Goal: Task Accomplishment & Management: Use online tool/utility

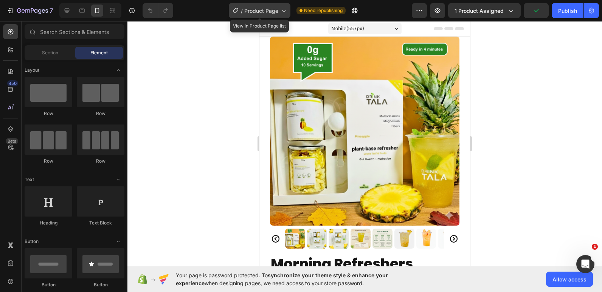
click at [274, 8] on span "Product Page" at bounding box center [261, 11] width 34 height 8
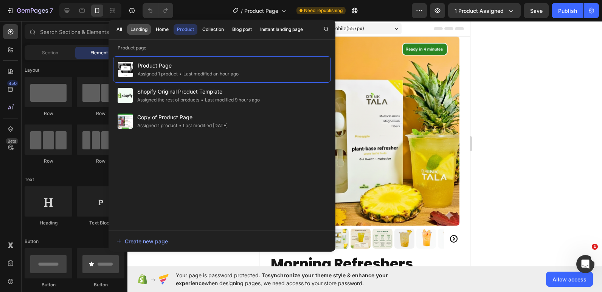
click at [139, 29] on div "Landing" at bounding box center [138, 29] width 17 height 7
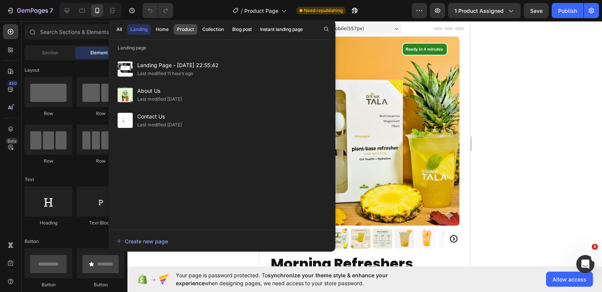
click at [192, 32] on div "Product" at bounding box center [185, 29] width 17 height 7
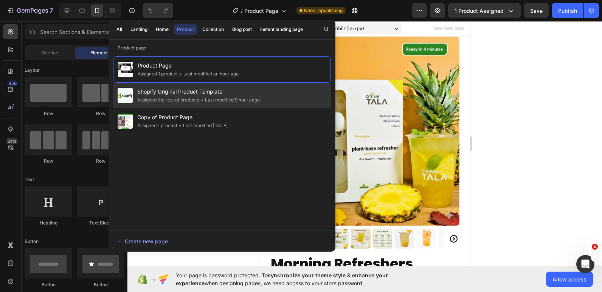
click at [208, 97] on div "• Last modified 9 hours ago" at bounding box center [229, 100] width 60 height 8
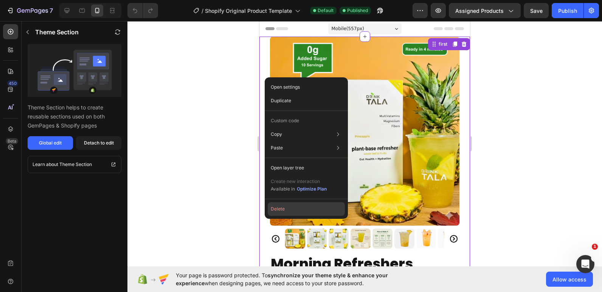
click at [275, 213] on button "Delete" at bounding box center [306, 210] width 77 height 14
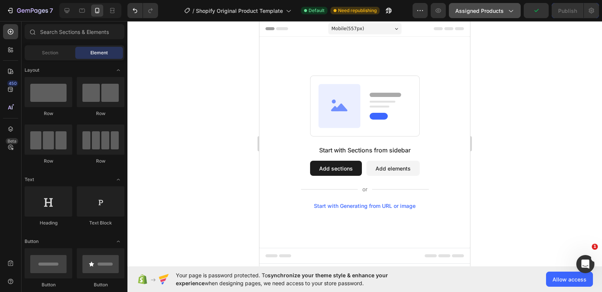
click at [505, 12] on div "Assigned Products" at bounding box center [484, 11] width 59 height 8
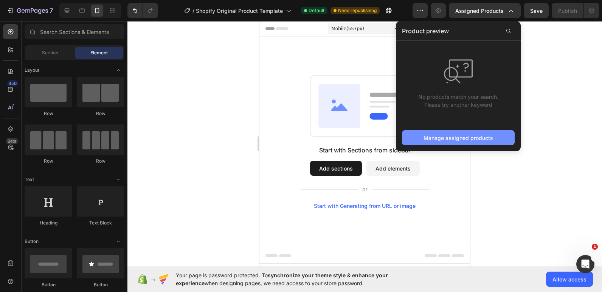
click at [477, 141] on div "Manage assigned products" at bounding box center [458, 138] width 70 height 8
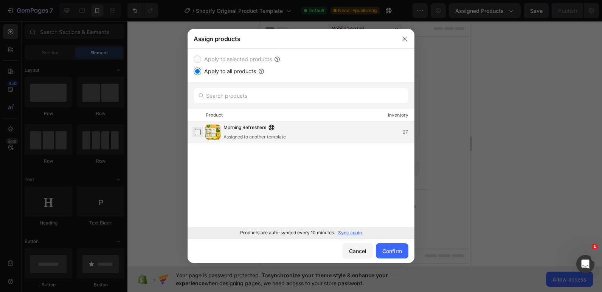
click at [196, 132] on label at bounding box center [198, 132] width 6 height 6
click at [393, 249] on div "Confirm" at bounding box center [392, 252] width 20 height 8
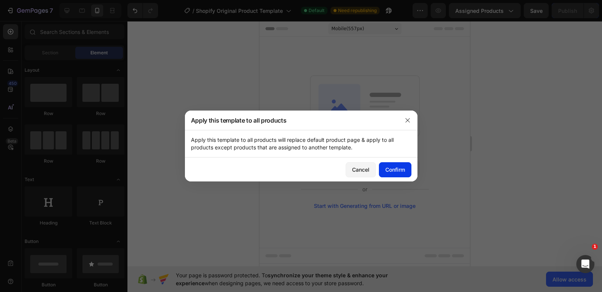
click at [404, 170] on div "Confirm" at bounding box center [395, 170] width 20 height 8
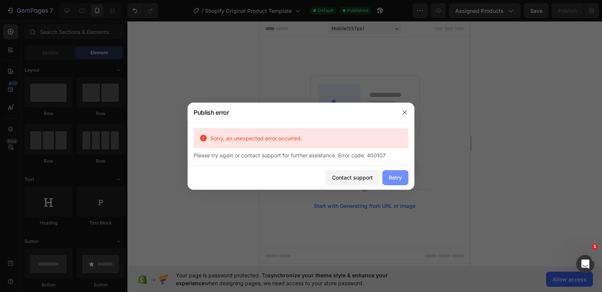
drag, startPoint x: 144, startPoint y: 149, endPoint x: 404, endPoint y: 170, distance: 260.1
click at [404, 170] on button "Retry" at bounding box center [395, 177] width 26 height 15
drag, startPoint x: 400, startPoint y: 175, endPoint x: 149, endPoint y: 141, distance: 253.2
click at [400, 175] on div "Retry" at bounding box center [394, 178] width 13 height 8
click at [388, 179] on button "Retry" at bounding box center [395, 177] width 26 height 15
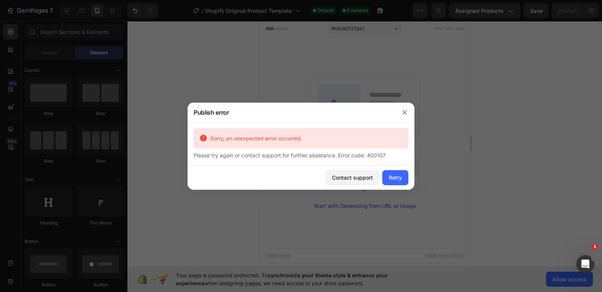
click at [346, 208] on div at bounding box center [301, 146] width 602 height 292
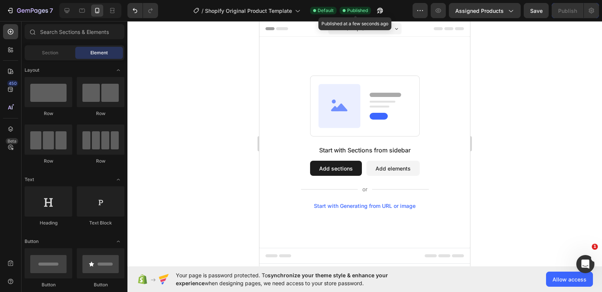
click at [359, 12] on span "Published" at bounding box center [357, 10] width 21 height 7
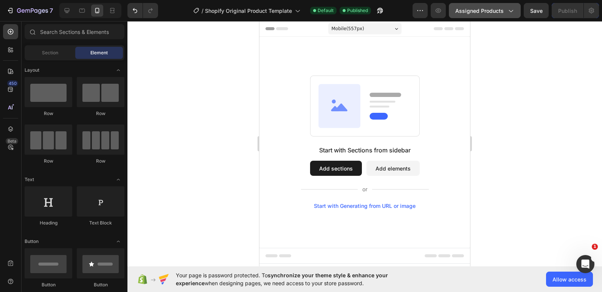
click at [505, 7] on div "Assigned Products" at bounding box center [484, 11] width 59 height 8
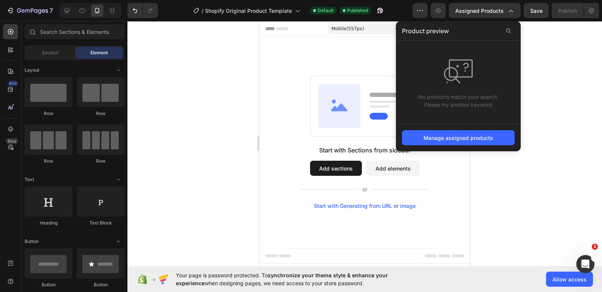
click at [444, 34] on span "Product preview" at bounding box center [425, 30] width 47 height 9
click at [497, 140] on button "Manage assigned products" at bounding box center [458, 137] width 113 height 15
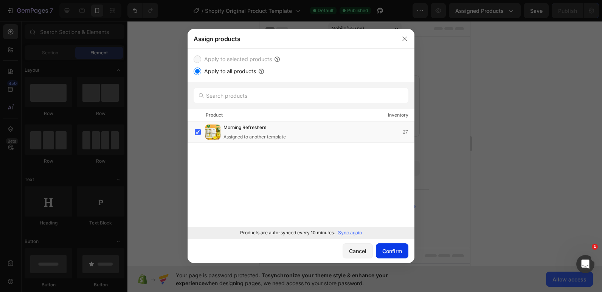
click at [392, 251] on div "Confirm" at bounding box center [392, 252] width 20 height 8
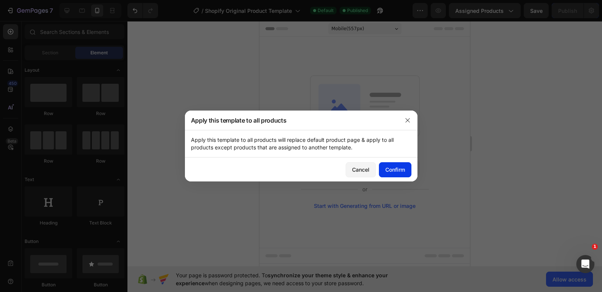
click at [389, 171] on div "Confirm" at bounding box center [395, 170] width 20 height 8
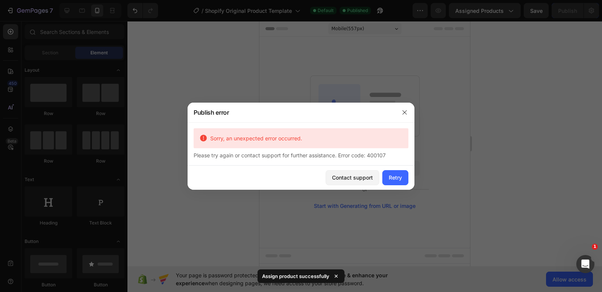
click at [519, 150] on div at bounding box center [301, 146] width 602 height 292
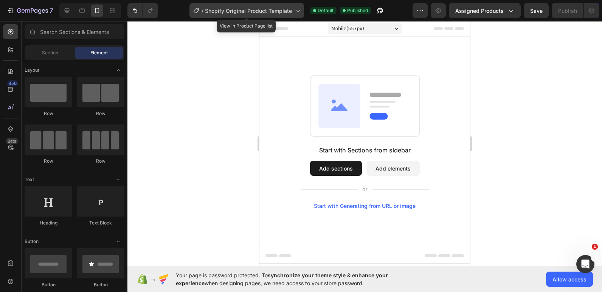
click at [296, 11] on icon at bounding box center [297, 11] width 4 height 2
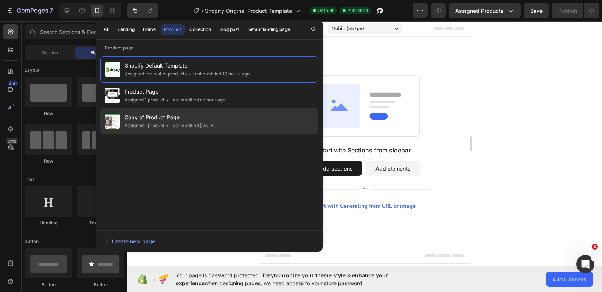
click at [179, 115] on span "Copy of Product Page" at bounding box center [169, 117] width 90 height 9
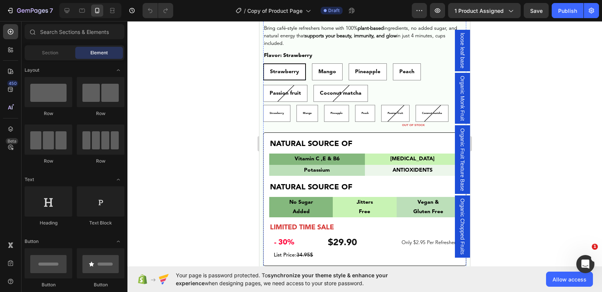
scroll to position [265, 0]
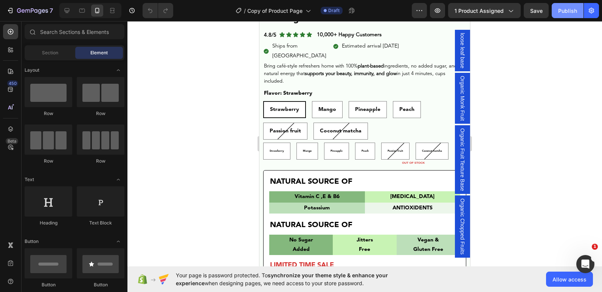
click at [563, 14] on div "Publish" at bounding box center [567, 11] width 19 height 8
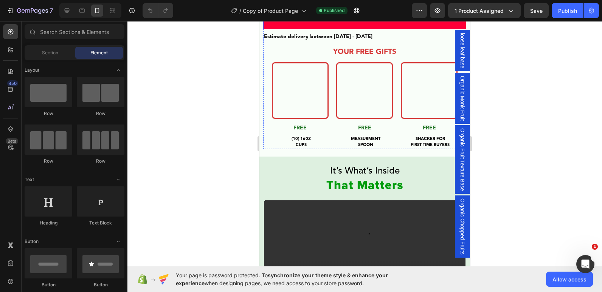
scroll to position [529, 0]
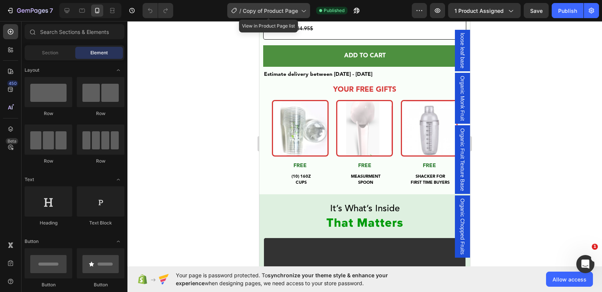
click at [292, 9] on span "Copy of Product Page" at bounding box center [270, 11] width 55 height 8
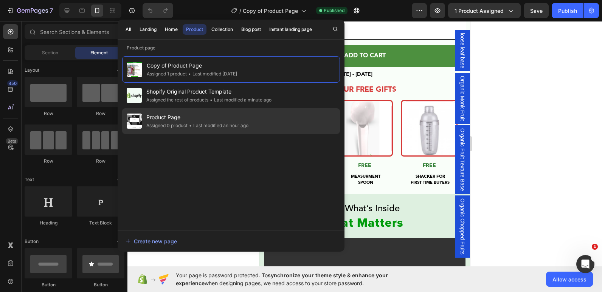
click at [193, 123] on div "• Last modified an hour ago" at bounding box center [217, 126] width 61 height 8
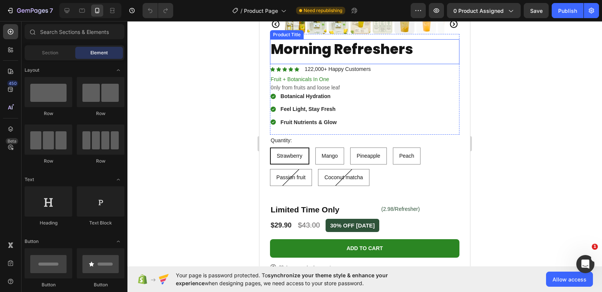
scroll to position [227, 0]
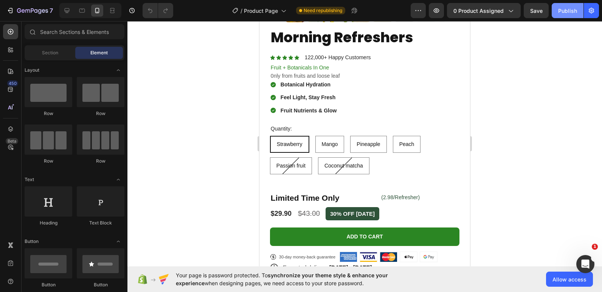
click at [566, 11] on div "Publish" at bounding box center [567, 11] width 19 height 8
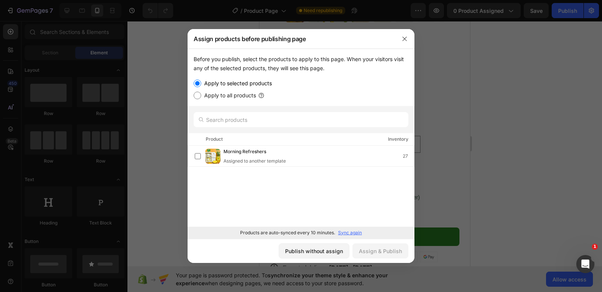
click at [528, 107] on div at bounding box center [301, 146] width 602 height 292
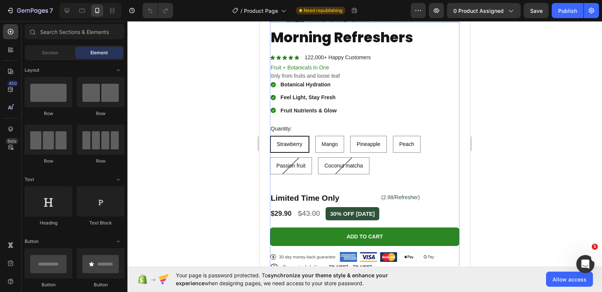
scroll to position [113, 0]
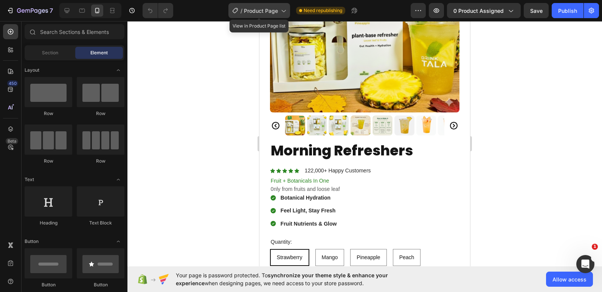
click at [271, 12] on span "Product Page" at bounding box center [261, 11] width 34 height 8
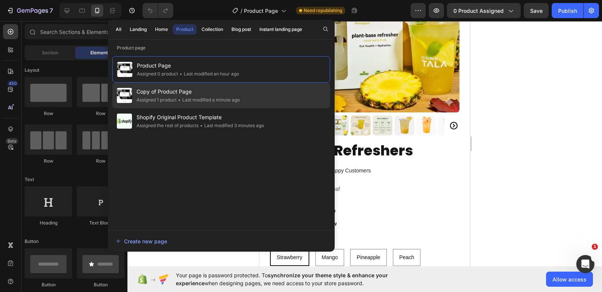
click at [181, 96] on span "Copy of Product Page" at bounding box center [187, 91] width 103 height 9
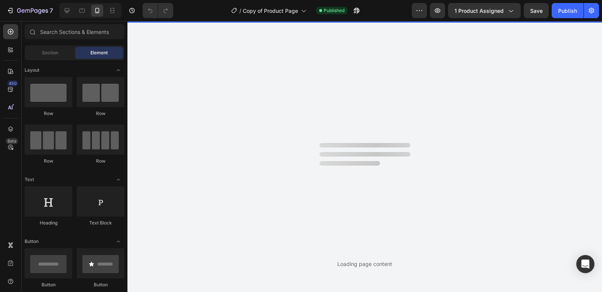
click at [282, 8] on span "Copy of Product Page" at bounding box center [270, 11] width 55 height 8
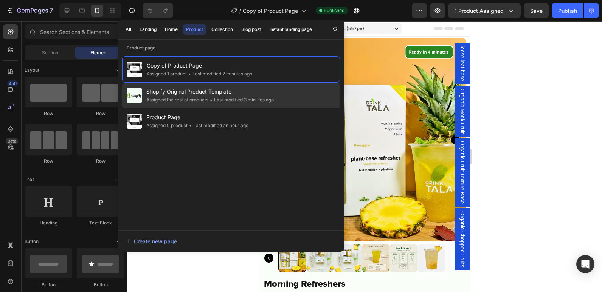
click at [215, 93] on span "Shopify Original Product Template" at bounding box center [209, 91] width 127 height 9
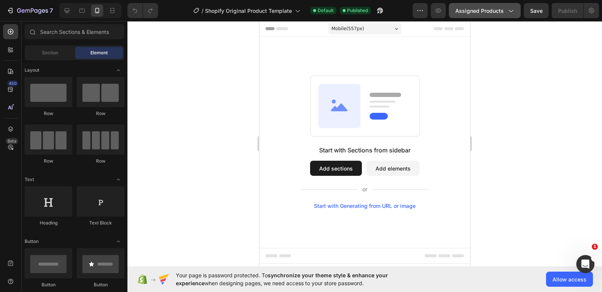
click at [514, 9] on icon "button" at bounding box center [510, 11] width 8 height 8
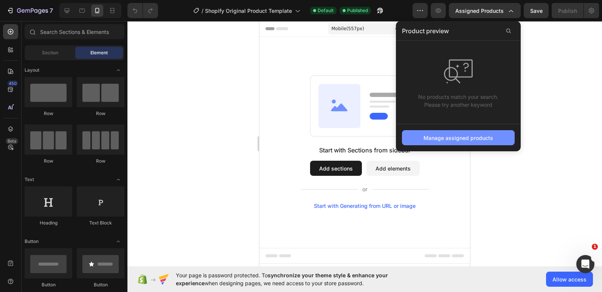
click at [463, 141] on div "Manage assigned products" at bounding box center [458, 138] width 70 height 8
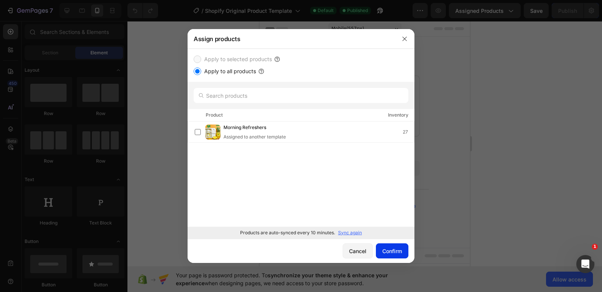
click at [394, 254] on div "Confirm" at bounding box center [392, 252] width 20 height 8
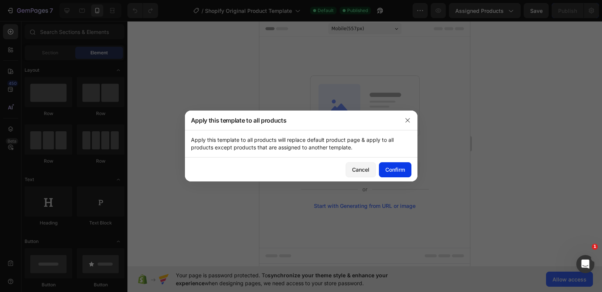
click at [383, 171] on button "Confirm" at bounding box center [395, 169] width 32 height 15
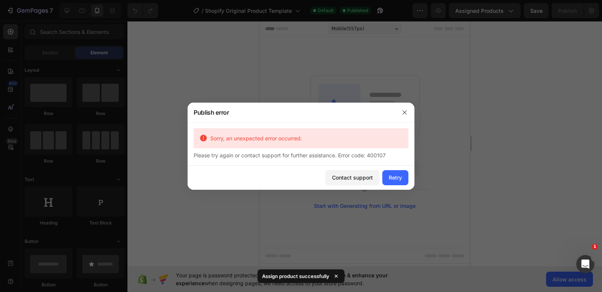
click at [488, 168] on div at bounding box center [301, 146] width 602 height 292
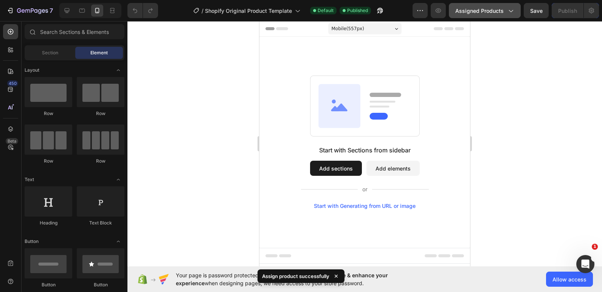
click at [504, 11] on div "Assigned Products" at bounding box center [484, 11] width 59 height 8
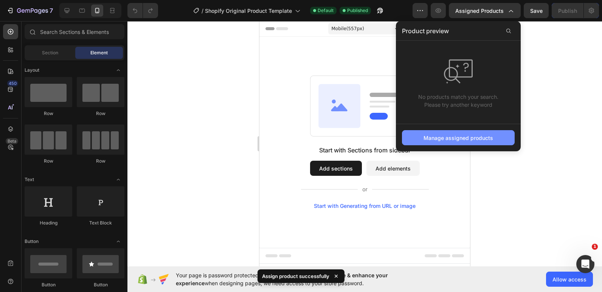
click at [453, 141] on div "Manage assigned products" at bounding box center [458, 138] width 70 height 8
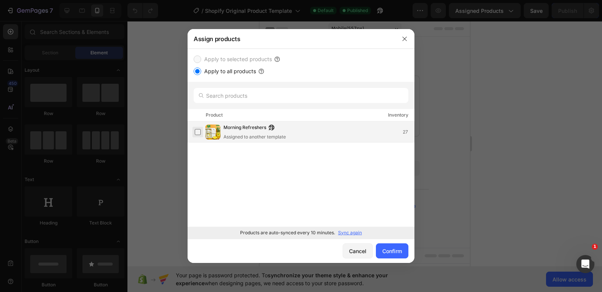
click at [200, 133] on label at bounding box center [198, 132] width 6 height 6
click at [389, 247] on button "Confirm" at bounding box center [392, 251] width 32 height 15
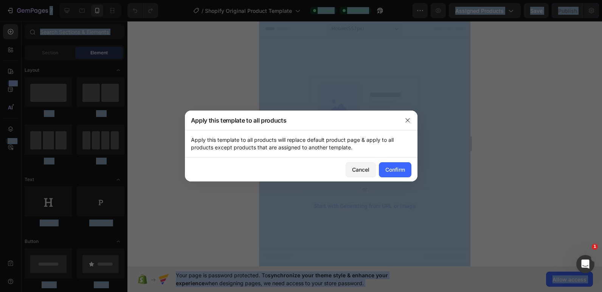
click at [390, 247] on div at bounding box center [301, 146] width 602 height 292
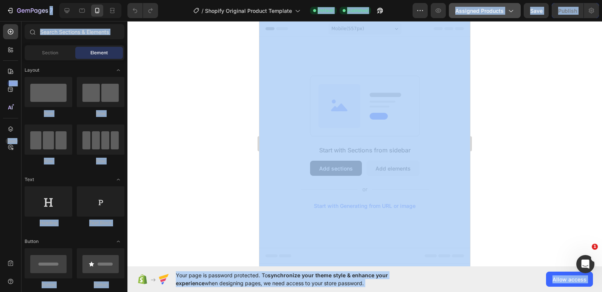
click at [499, 9] on span "Assigned Products" at bounding box center [479, 11] width 48 height 8
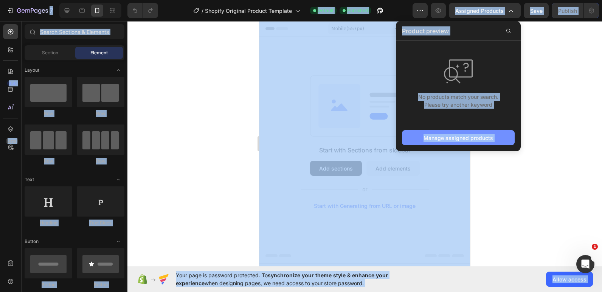
click at [457, 143] on button "Manage assigned products" at bounding box center [458, 137] width 113 height 15
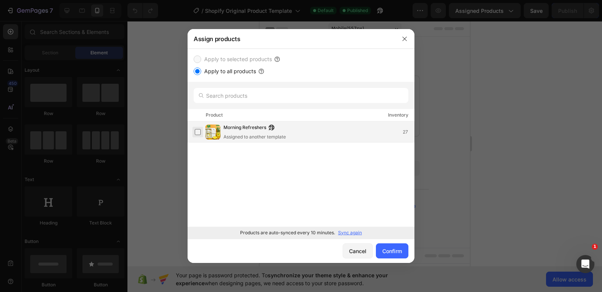
click at [197, 133] on label at bounding box center [198, 132] width 6 height 6
click at [401, 249] on div "Confirm" at bounding box center [392, 252] width 20 height 8
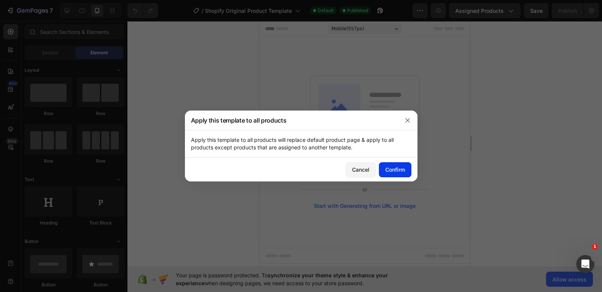
click at [390, 172] on div "Confirm" at bounding box center [395, 170] width 20 height 8
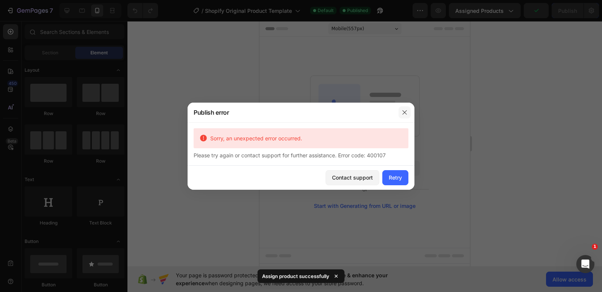
click at [405, 111] on icon "button" at bounding box center [404, 113] width 6 height 6
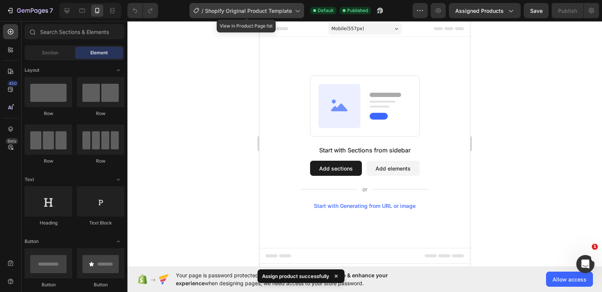
click at [286, 15] on div "/ Shopify Original Product Template" at bounding box center [246, 10] width 114 height 15
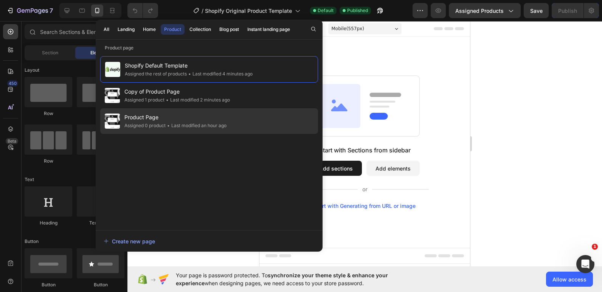
click at [192, 115] on span "Product Page" at bounding box center [175, 117] width 102 height 9
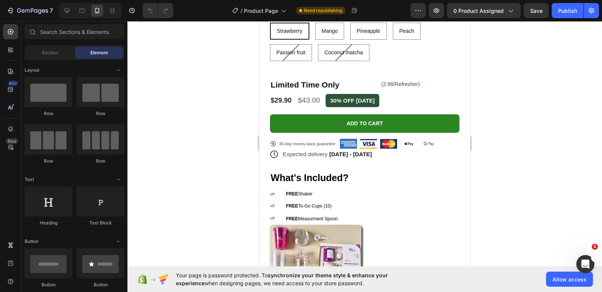
scroll to position [453, 0]
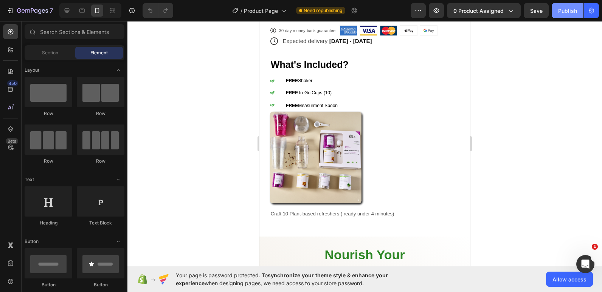
click at [570, 7] on div "Publish" at bounding box center [567, 11] width 19 height 8
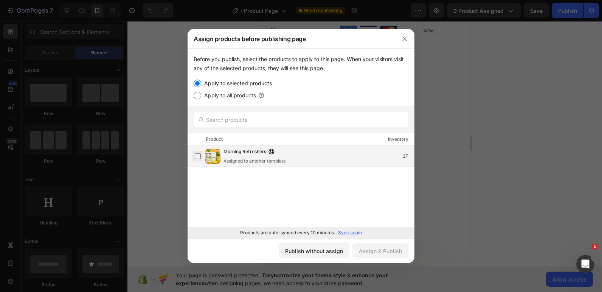
click at [200, 156] on label at bounding box center [198, 156] width 6 height 6
click at [378, 251] on div "Assign & Publish" at bounding box center [380, 252] width 43 height 8
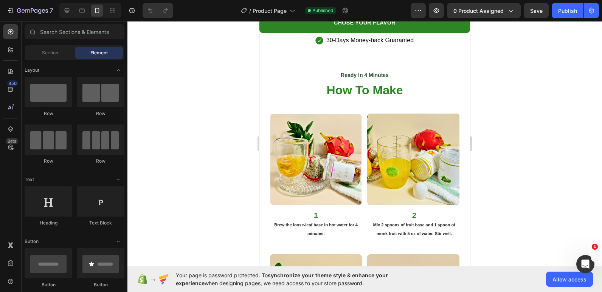
scroll to position [1398, 0]
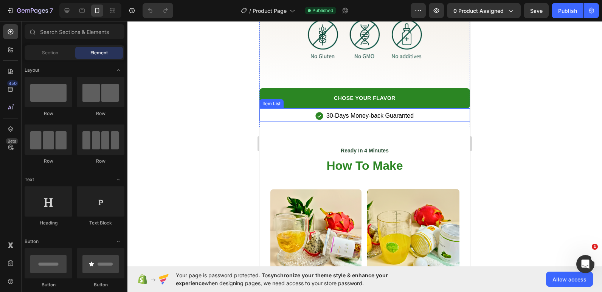
click at [287, 110] on div "30-Days Money-back Guaranted" at bounding box center [364, 115] width 210 height 11
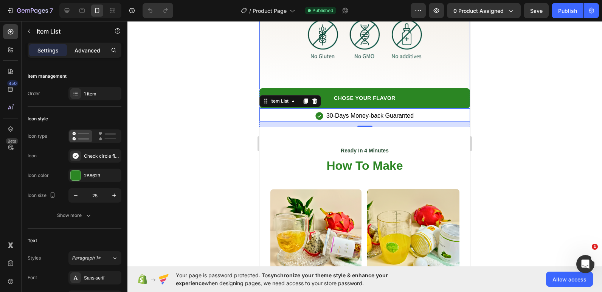
click at [84, 54] on p "Advanced" at bounding box center [87, 50] width 26 height 8
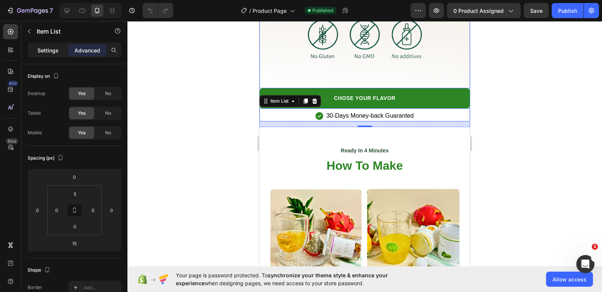
click at [51, 50] on p "Settings" at bounding box center [47, 50] width 21 height 8
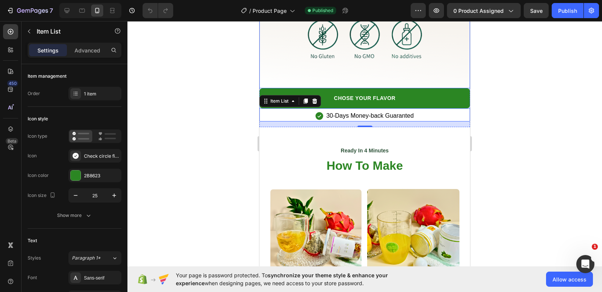
type input "3"
click at [33, 32] on button "button" at bounding box center [29, 31] width 12 height 12
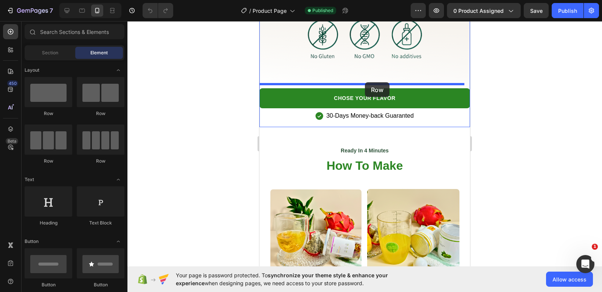
drag, startPoint x: 306, startPoint y: 111, endPoint x: 365, endPoint y: 82, distance: 65.7
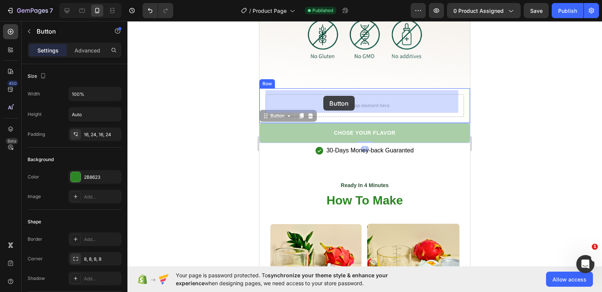
drag, startPoint x: 319, startPoint y: 127, endPoint x: 323, endPoint y: 96, distance: 30.9
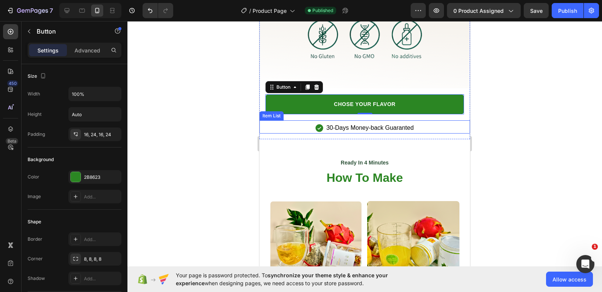
click at [282, 122] on div "30-Days Money-back Guaranted" at bounding box center [364, 127] width 210 height 11
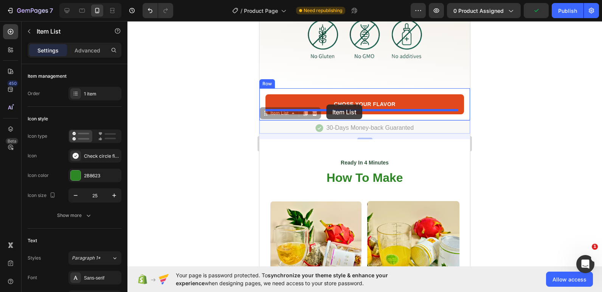
drag, startPoint x: 282, startPoint y: 122, endPoint x: 326, endPoint y: 105, distance: 47.0
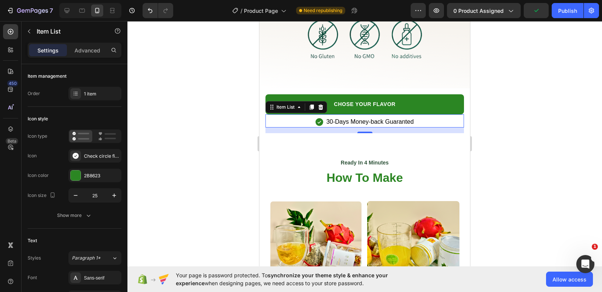
click at [190, 48] on div at bounding box center [364, 156] width 474 height 271
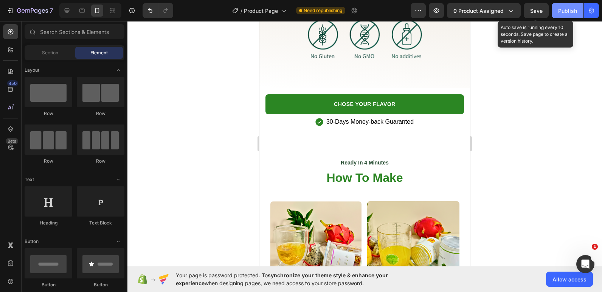
drag, startPoint x: 536, startPoint y: 9, endPoint x: 562, endPoint y: 17, distance: 26.9
click at [536, 9] on span "Save" at bounding box center [536, 11] width 12 height 6
click at [567, 16] on button "Publish" at bounding box center [567, 10] width 32 height 15
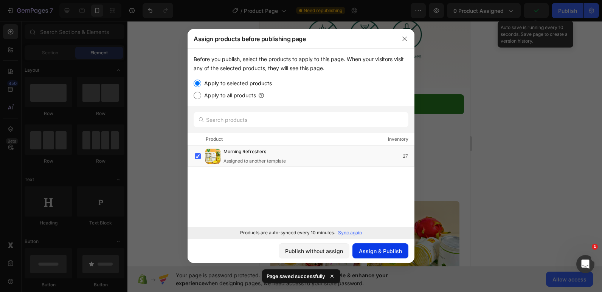
click at [383, 254] on div "Assign & Publish" at bounding box center [380, 252] width 43 height 8
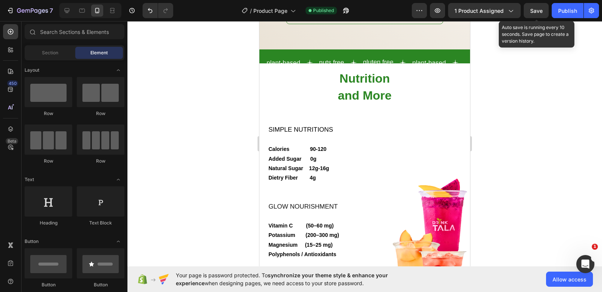
scroll to position [907, 0]
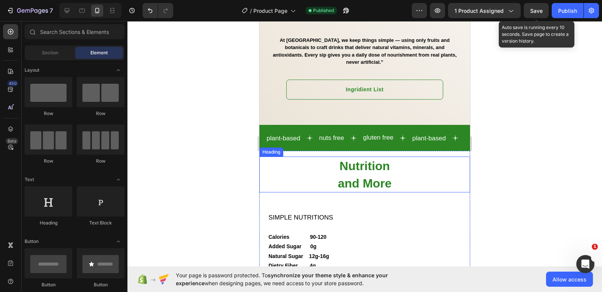
click at [314, 157] on h2 "Nutrition and More" at bounding box center [364, 175] width 210 height 36
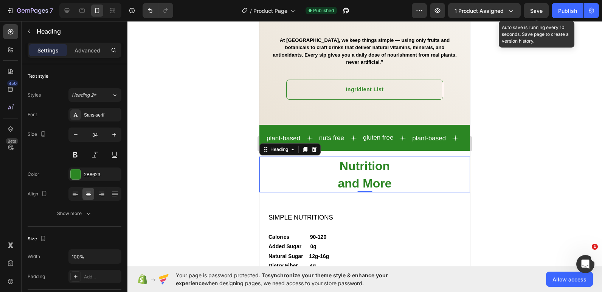
click at [224, 119] on div at bounding box center [364, 156] width 474 height 271
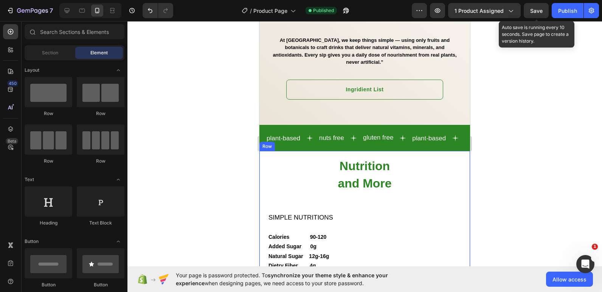
click at [310, 151] on div "Nutrition and More Heading SIMPLE NUTRITIONS Calories 90-120 Added Sugar 0g Nat…" at bounding box center [364, 281] width 210 height 261
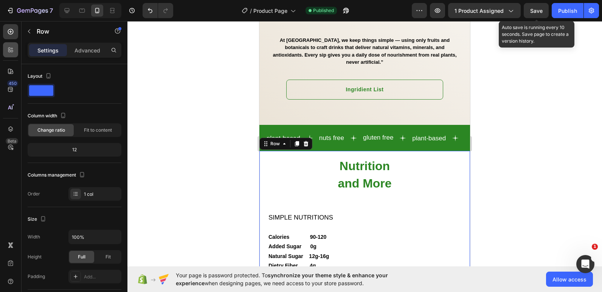
click at [4, 50] on div at bounding box center [10, 49] width 15 height 15
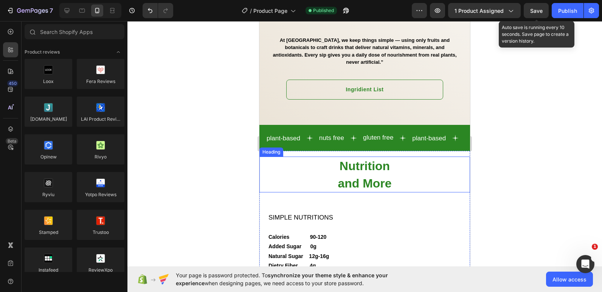
click at [404, 158] on h2 "Nutrition and More" at bounding box center [364, 175] width 210 height 36
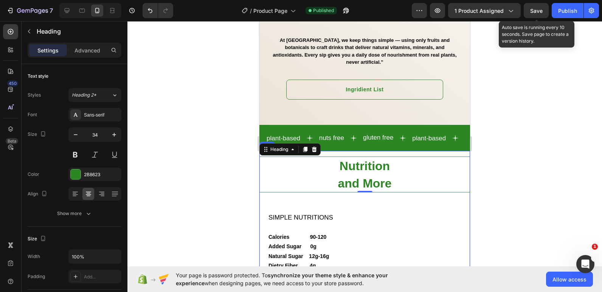
click at [395, 151] on div "Nutrition and More Heading 0 SIMPLE NUTRITIONS Calories 90-120 Added Sugar 0g N…" at bounding box center [364, 281] width 210 height 261
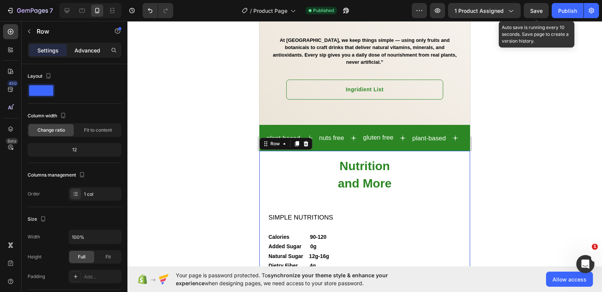
click at [79, 52] on p "Advanced" at bounding box center [87, 50] width 26 height 8
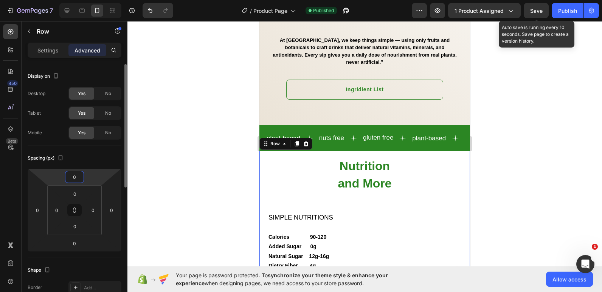
click at [73, 178] on input "0" at bounding box center [74, 177] width 15 height 11
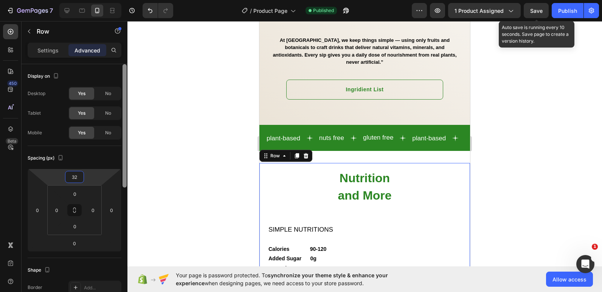
type input "3"
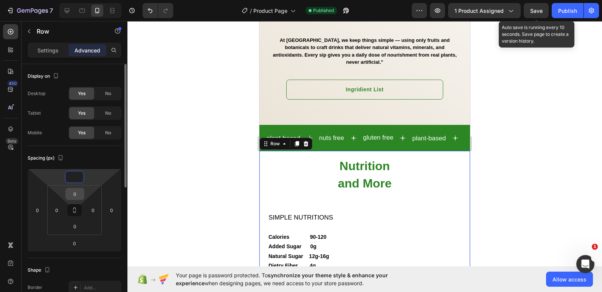
click at [77, 197] on input "0" at bounding box center [74, 194] width 15 height 11
type input "0"
click at [78, 197] on input "0" at bounding box center [74, 194] width 15 height 11
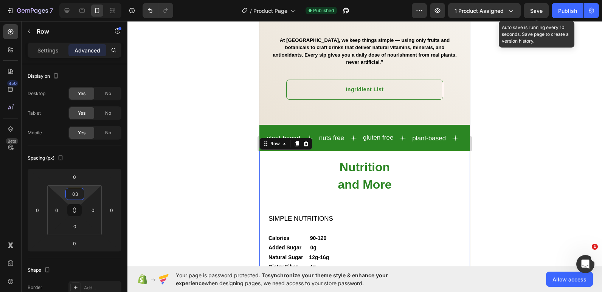
type input "0"
type input "32"
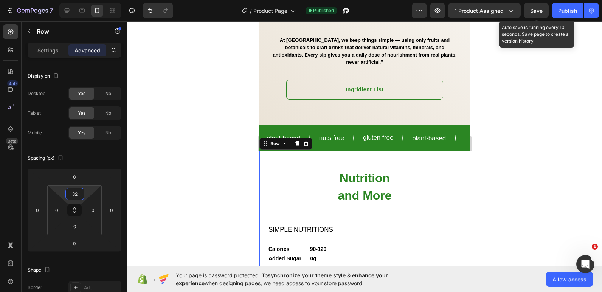
click at [203, 94] on div at bounding box center [364, 156] width 474 height 271
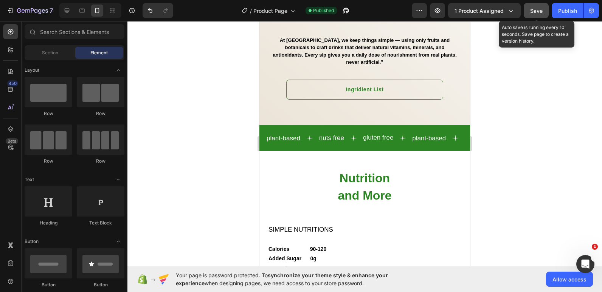
click at [539, 15] on button "Save" at bounding box center [535, 10] width 25 height 15
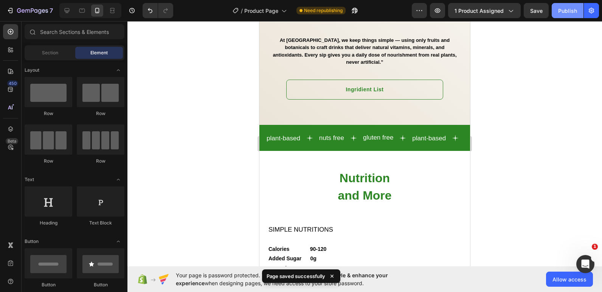
click at [565, 8] on div "Publish" at bounding box center [567, 11] width 19 height 8
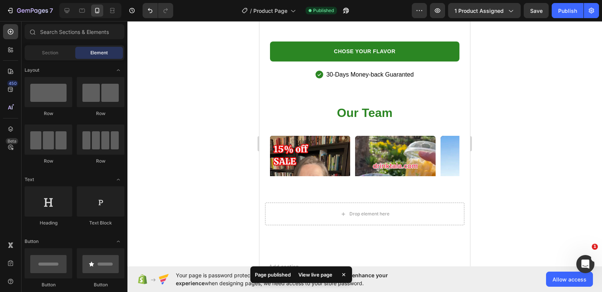
scroll to position [1965, 0]
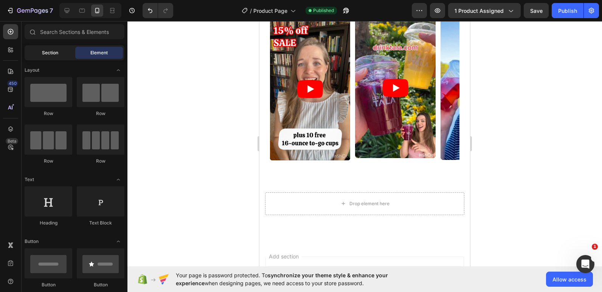
click at [44, 51] on span "Section" at bounding box center [50, 53] width 16 height 7
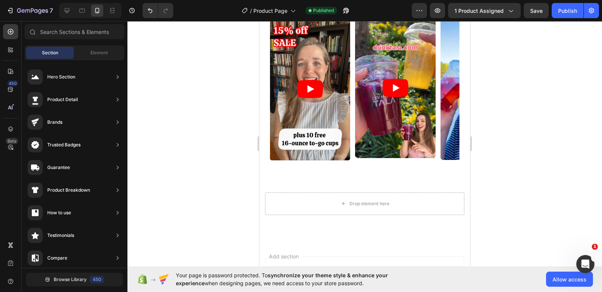
click at [238, 53] on div at bounding box center [364, 156] width 474 height 271
click at [240, 60] on div at bounding box center [364, 156] width 474 height 271
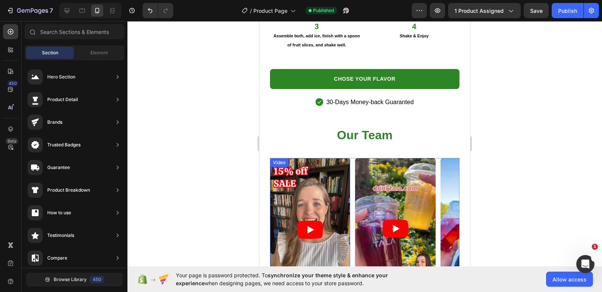
scroll to position [1814, 0]
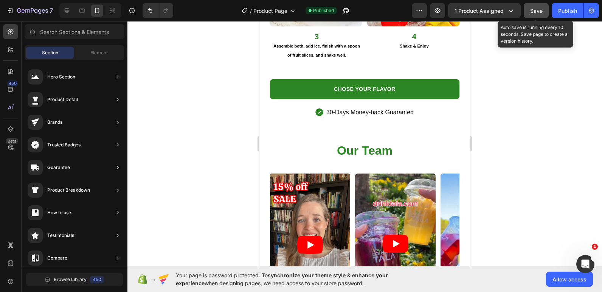
click at [537, 16] on button "Save" at bounding box center [535, 10] width 25 height 15
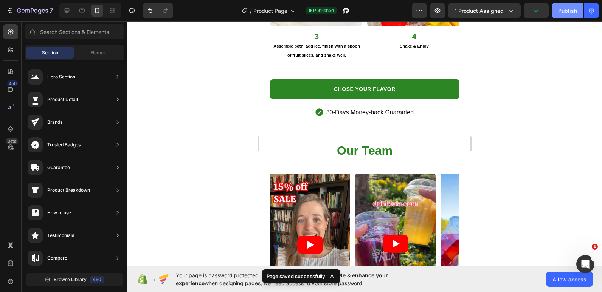
click at [567, 12] on div "Publish" at bounding box center [567, 11] width 19 height 8
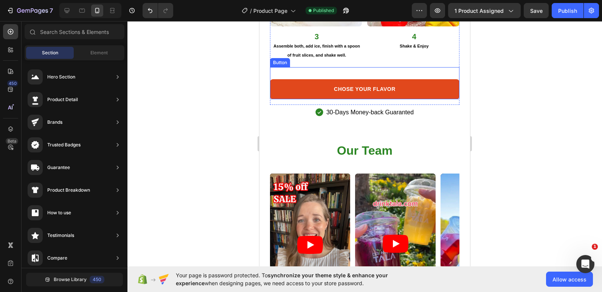
click at [421, 79] on link "CHOSE YOUR FLAVOR" at bounding box center [364, 89] width 189 height 20
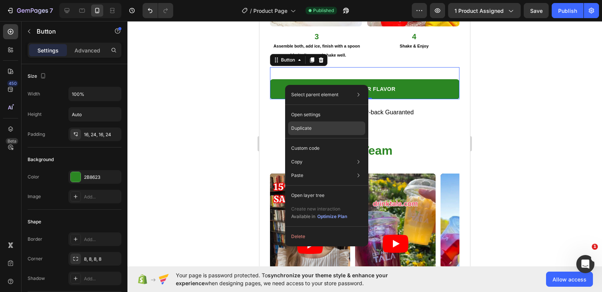
click at [310, 130] on p "Duplicate" at bounding box center [301, 128] width 20 height 7
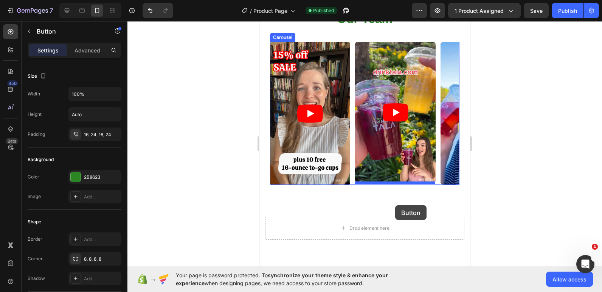
scroll to position [1985, 0]
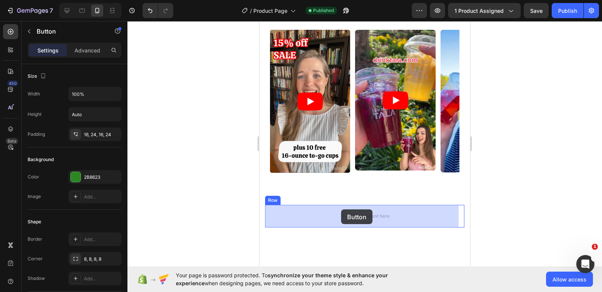
drag, startPoint x: 441, startPoint y: 85, endPoint x: 341, endPoint y: 210, distance: 160.5
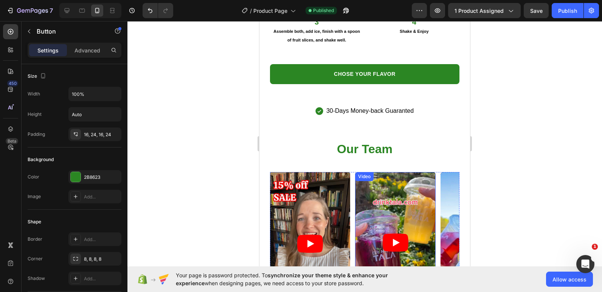
scroll to position [1834, 0]
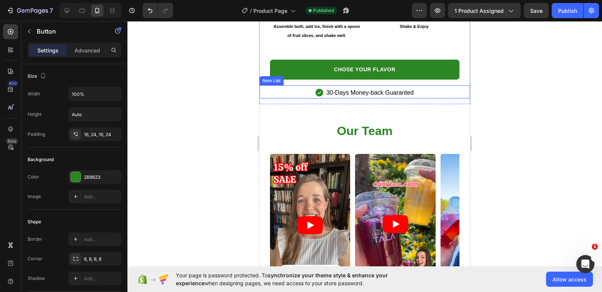
click at [309, 122] on h2 "Our Team" at bounding box center [364, 131] width 210 height 19
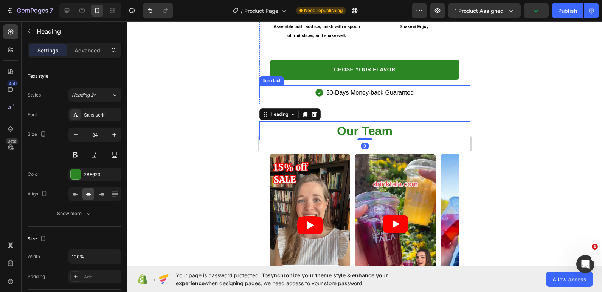
click at [422, 87] on div "30-Days Money-back Guaranted" at bounding box center [364, 92] width 210 height 11
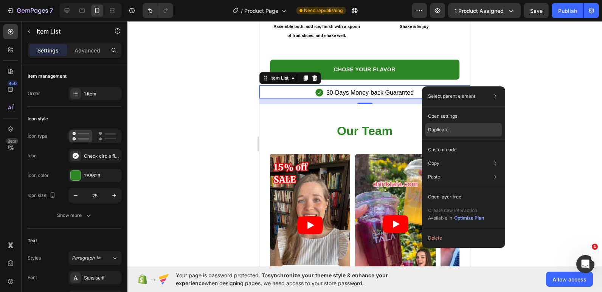
click at [441, 126] on div "Duplicate" at bounding box center [463, 130] width 77 height 14
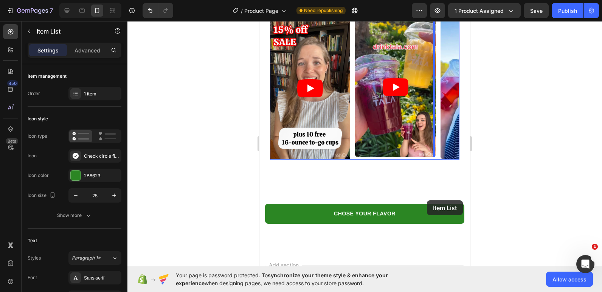
scroll to position [2060, 0]
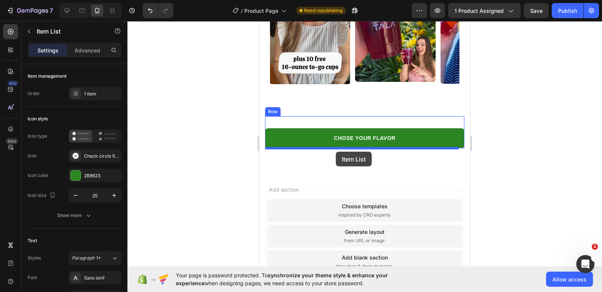
drag, startPoint x: 419, startPoint y: 103, endPoint x: 336, endPoint y: 152, distance: 96.6
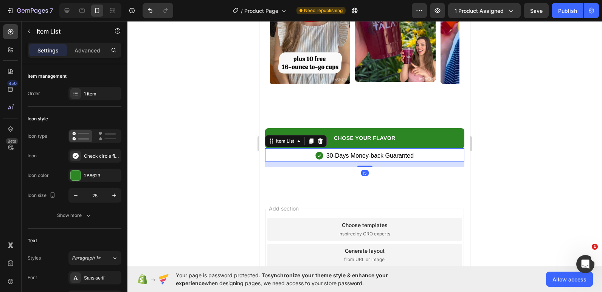
click at [185, 137] on div at bounding box center [364, 156] width 474 height 271
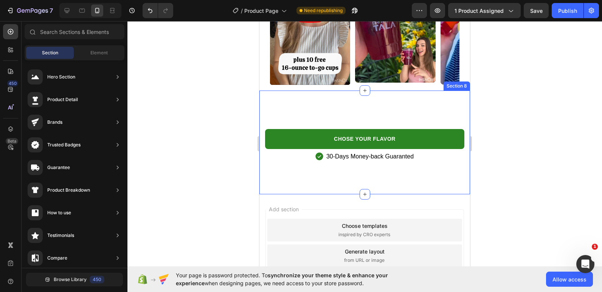
scroll to position [1985, 0]
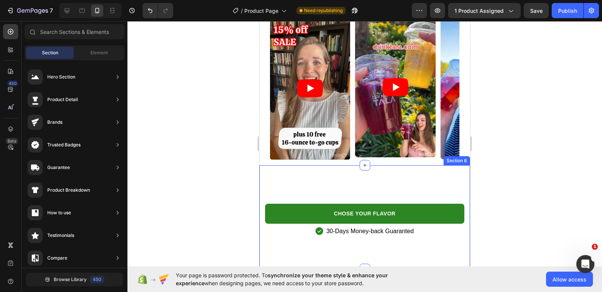
click at [378, 182] on div "CHOSE YOUR FLAVOR Button 30-Days Money-back Guaranted Item List Row Section 8" at bounding box center [364, 218] width 210 height 104
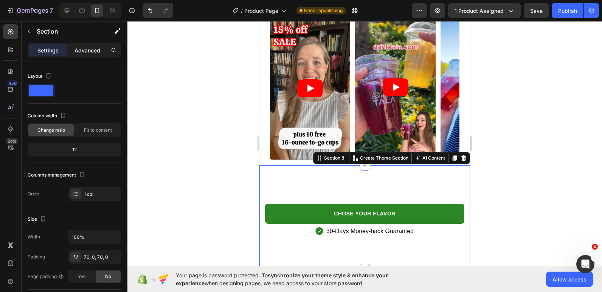
click at [90, 45] on div "Advanced" at bounding box center [87, 50] width 38 height 12
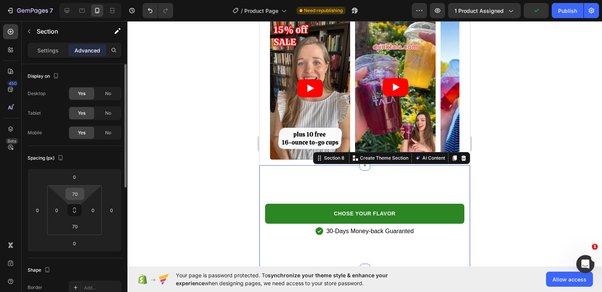
click at [79, 193] on input "70" at bounding box center [74, 194] width 15 height 11
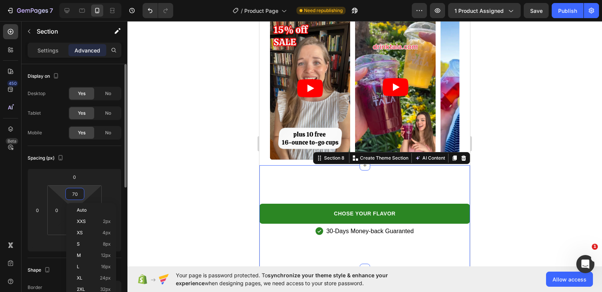
type input "0"
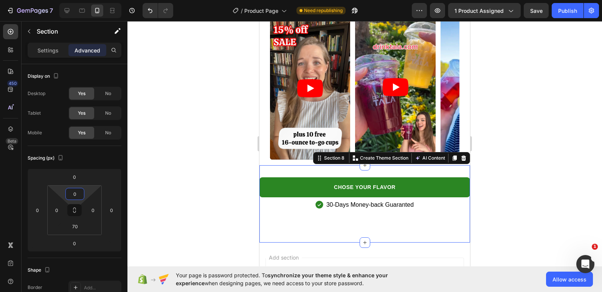
click at [207, 164] on div at bounding box center [364, 156] width 474 height 271
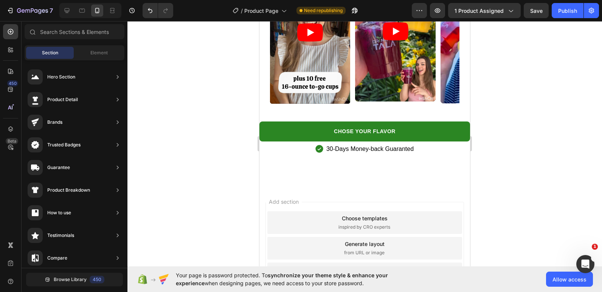
scroll to position [2060, 0]
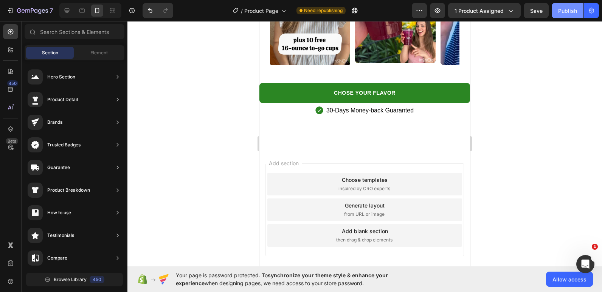
click at [567, 8] on div "Publish" at bounding box center [567, 11] width 19 height 8
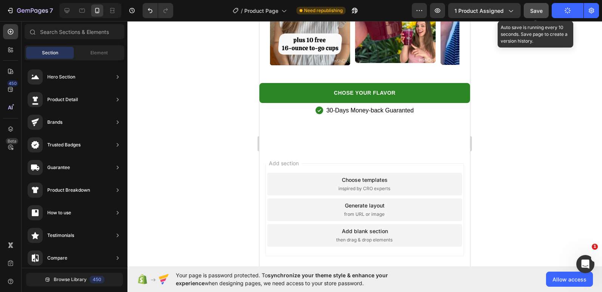
click at [536, 13] on span "Save" at bounding box center [536, 11] width 12 height 6
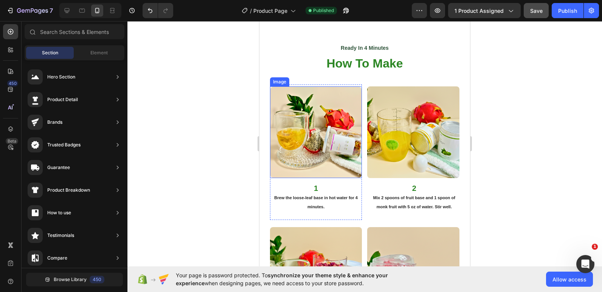
scroll to position [1507, 0]
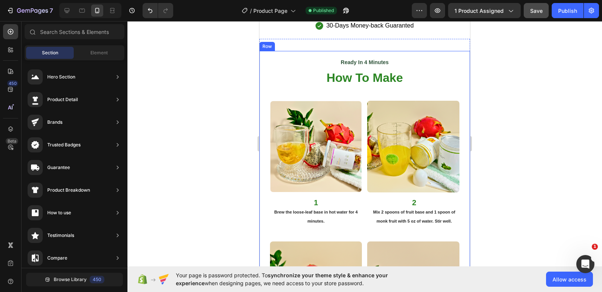
click at [264, 87] on div "Ready In 4 Minutes Text Block How To Make Heading Row Image 1 Brew the loose-le…" at bounding box center [364, 241] width 210 height 380
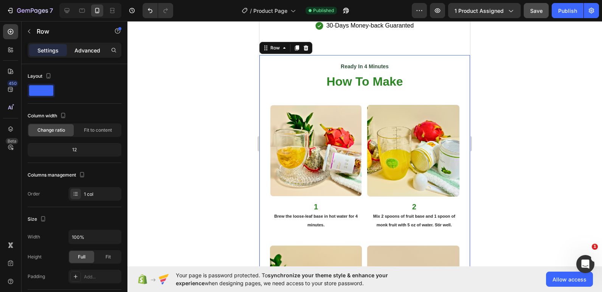
click at [76, 51] on p "Advanced" at bounding box center [87, 50] width 26 height 8
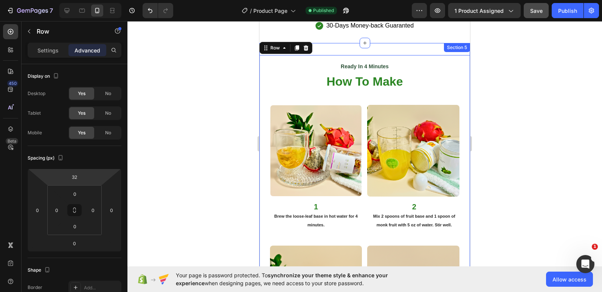
click at [333, 44] on div "Ready In 4 Minutes Text Block How To Make Heading Row Image 1 Brew the loose-le…" at bounding box center [364, 239] width 210 height 392
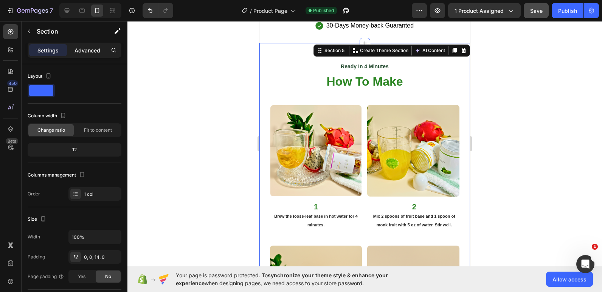
click at [77, 53] on p "Advanced" at bounding box center [87, 50] width 26 height 8
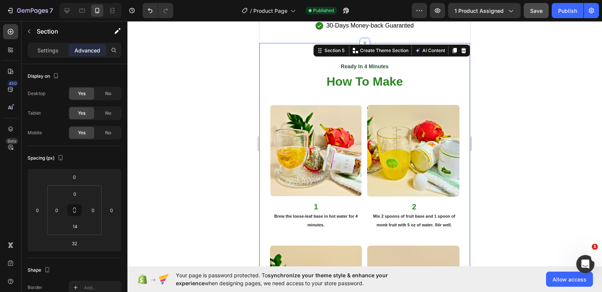
click at [268, 44] on div "Ready In 4 Minutes Text Block How To Make Heading Row Image 1 Brew the loose-le…" at bounding box center [364, 239] width 210 height 392
click at [271, 55] on div "Ready In 4 Minutes Text Block How To Make Heading Row" at bounding box center [364, 76] width 189 height 42
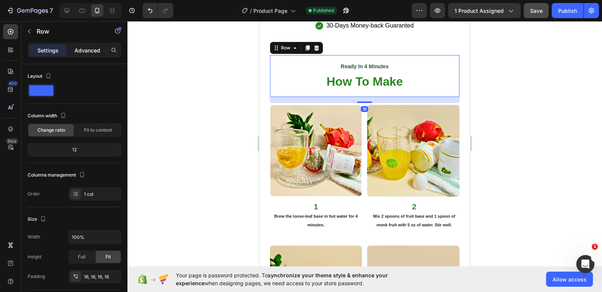
click at [84, 52] on p "Advanced" at bounding box center [87, 50] width 26 height 8
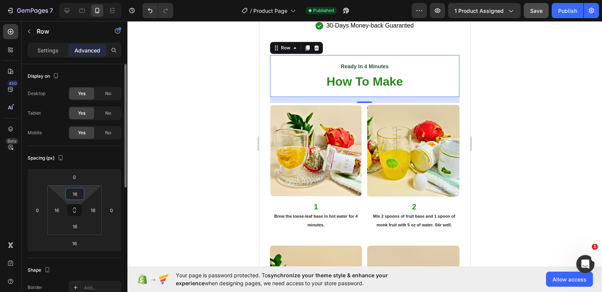
click at [80, 192] on input "16" at bounding box center [74, 194] width 15 height 11
type input "0"
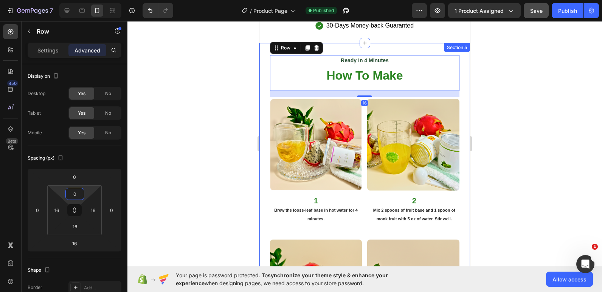
click at [368, 46] on div "Ready In 4 Minutes Text Block How To Make Heading Row 16 Image 1 Brew the loose…" at bounding box center [364, 236] width 210 height 386
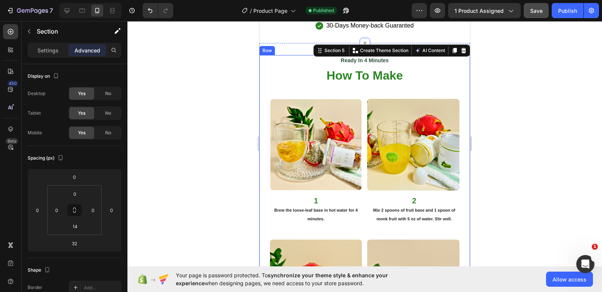
click at [268, 55] on div "Ready In 4 Minutes Text Block How To Make Heading Row Image 1 Brew the loose-le…" at bounding box center [364, 242] width 210 height 374
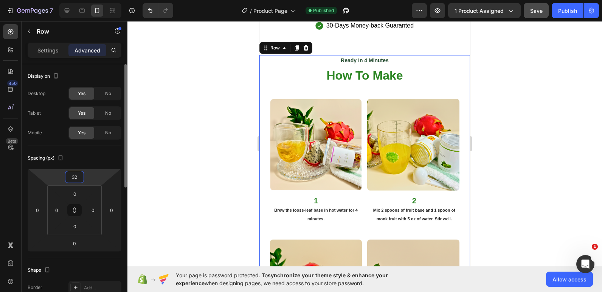
click at [72, 176] on input "32" at bounding box center [74, 177] width 15 height 11
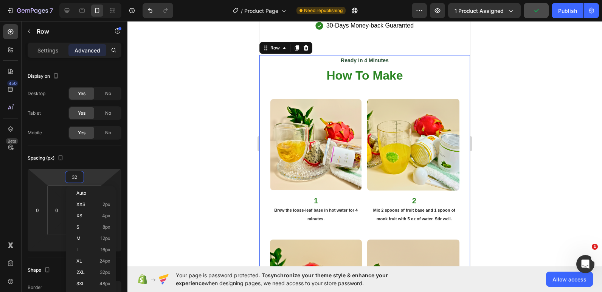
click at [150, 142] on div at bounding box center [364, 156] width 474 height 271
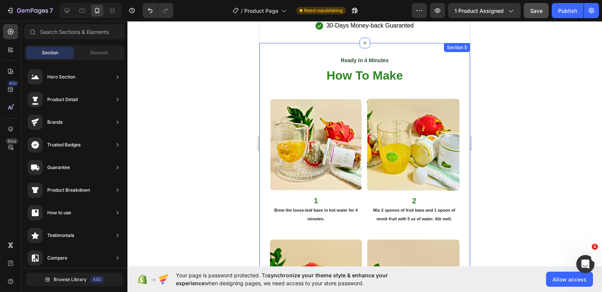
click at [319, 48] on div "Ready In 4 Minutes Text Block How To Make Heading Row Image 1 Brew the loose-le…" at bounding box center [364, 236] width 210 height 386
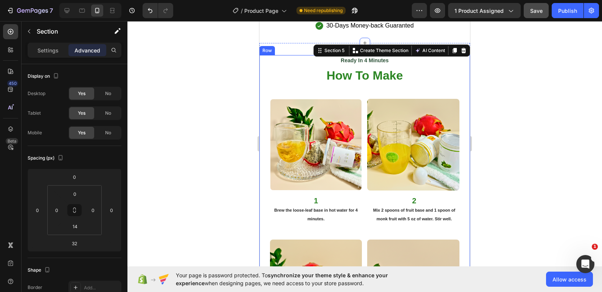
click at [265, 64] on div "Ready In 4 Minutes Text Block How To Make Heading Row Image 1 Brew the loose-le…" at bounding box center [364, 242] width 210 height 374
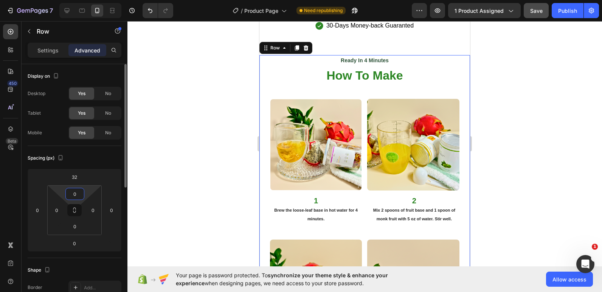
click at [78, 195] on input "0" at bounding box center [74, 194] width 15 height 11
type input "14"
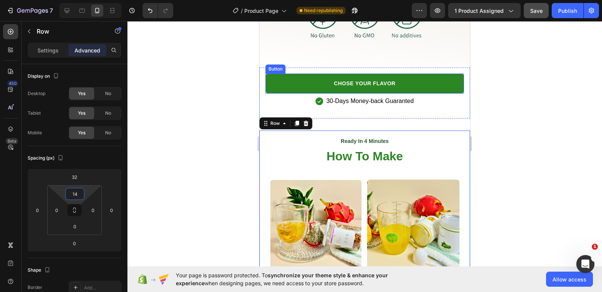
scroll to position [1393, 0]
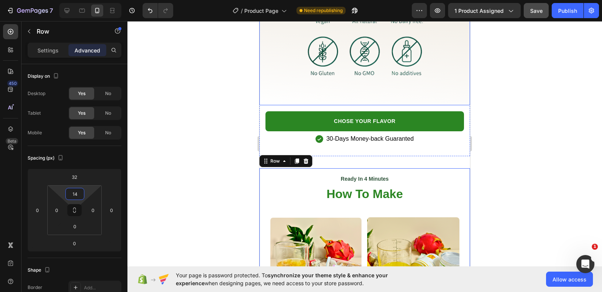
click at [271, 89] on div "Nothing Else Heading Image Row" at bounding box center [364, 18] width 198 height 161
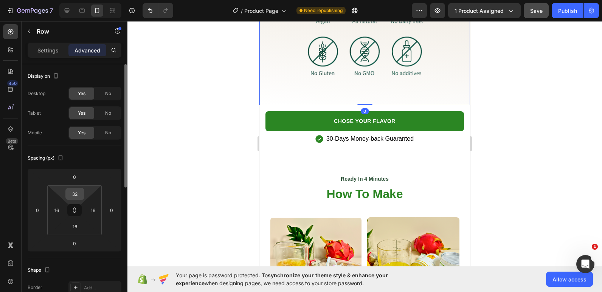
click at [73, 193] on input "32" at bounding box center [74, 194] width 15 height 11
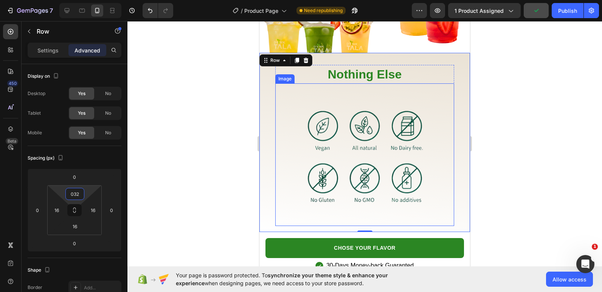
scroll to position [1280, 0]
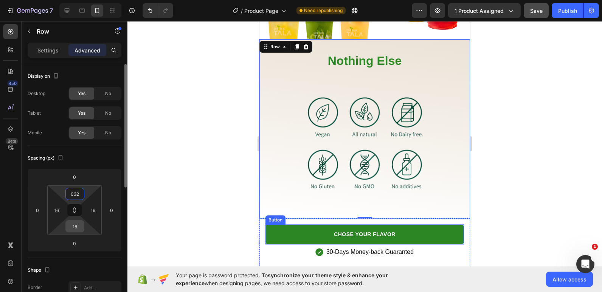
type input "032"
click at [73, 224] on input "16" at bounding box center [74, 226] width 15 height 11
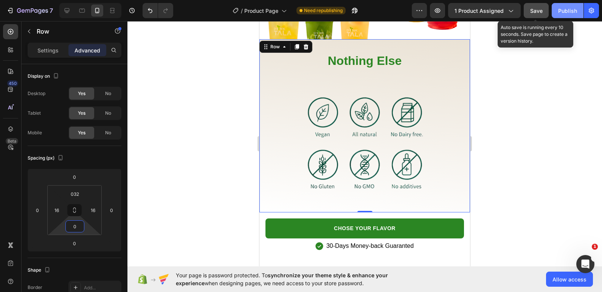
type input "0"
click at [532, 12] on span "Save" at bounding box center [536, 11] width 12 height 6
click at [556, 13] on button "Publish" at bounding box center [567, 10] width 32 height 15
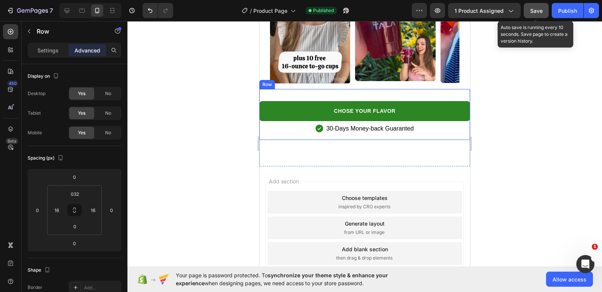
scroll to position [2036, 0]
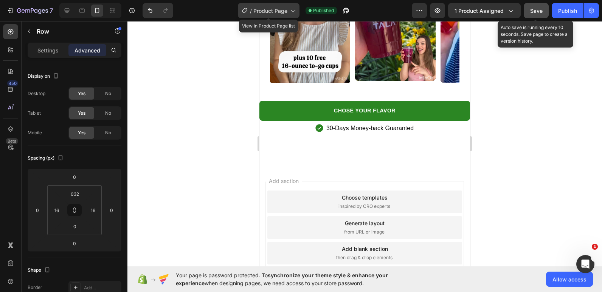
click at [285, 15] on div "/ Product Page" at bounding box center [269, 10] width 62 height 15
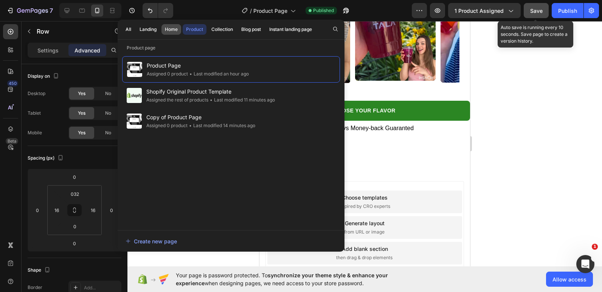
click at [170, 27] on div "Home" at bounding box center [171, 29] width 13 height 7
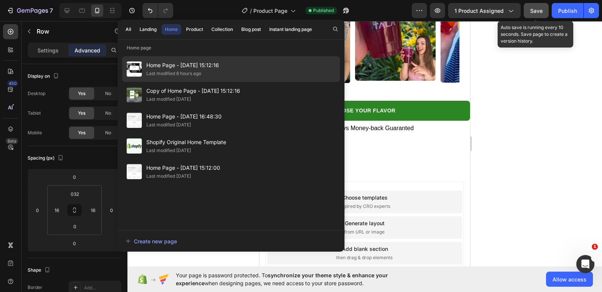
click at [152, 65] on span "Home Page - [DATE] 15:12:16" at bounding box center [182, 65] width 73 height 9
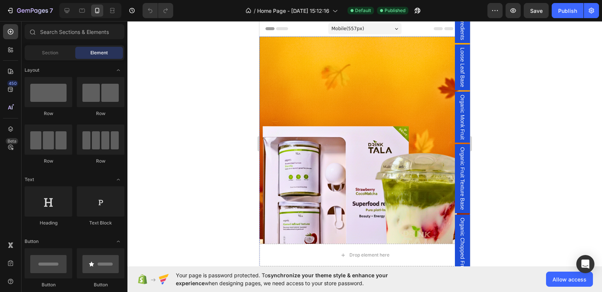
scroll to position [113, 0]
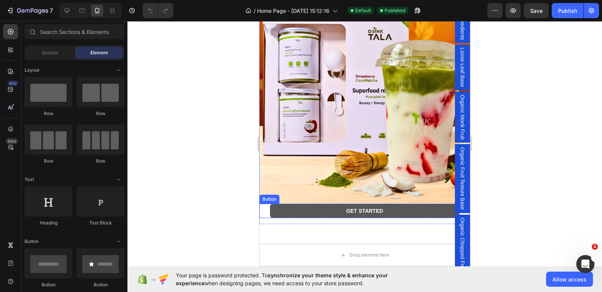
click at [306, 204] on button "Get started" at bounding box center [364, 211] width 189 height 14
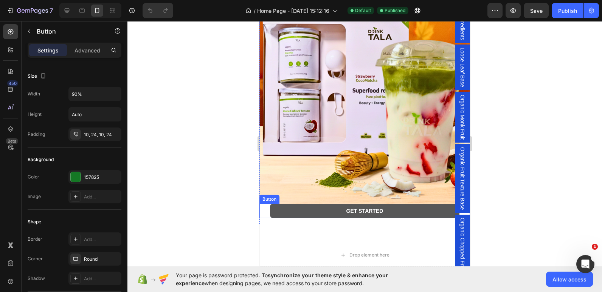
scroll to position [0, 0]
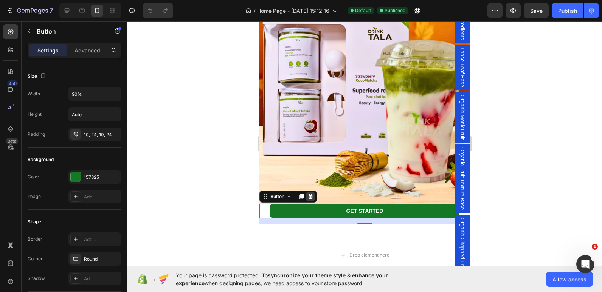
click at [312, 194] on icon at bounding box center [310, 196] width 5 height 5
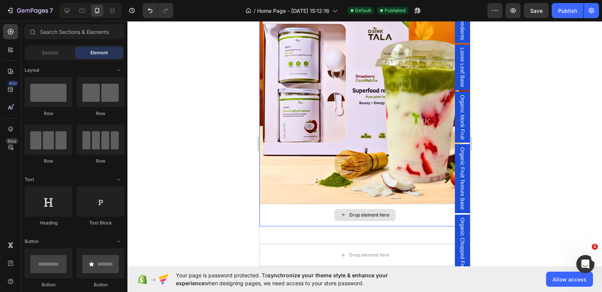
click at [286, 205] on div "Drop element here" at bounding box center [364, 215] width 210 height 23
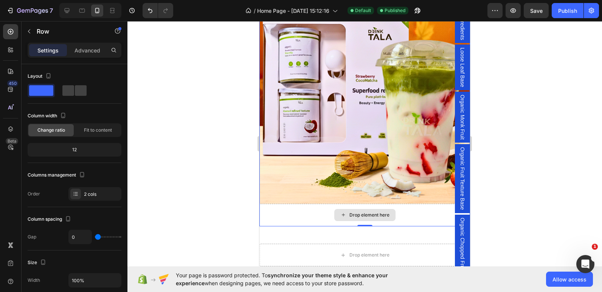
click at [290, 204] on div "Drop element here" at bounding box center [364, 215] width 210 height 23
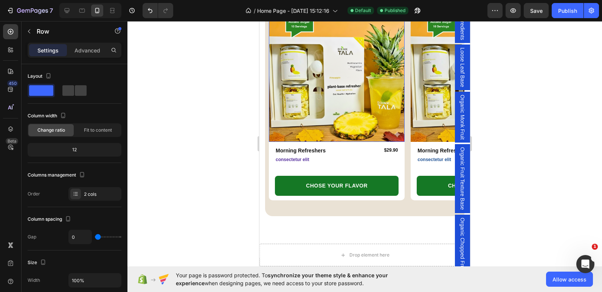
scroll to position [416, 0]
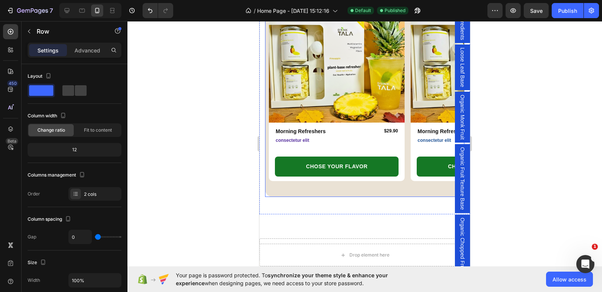
click at [286, 190] on div "YOU MAY ALSO LIKE... Heading Row Product Images 6 Bottles Text Block Row Mornin…" at bounding box center [364, 71] width 199 height 252
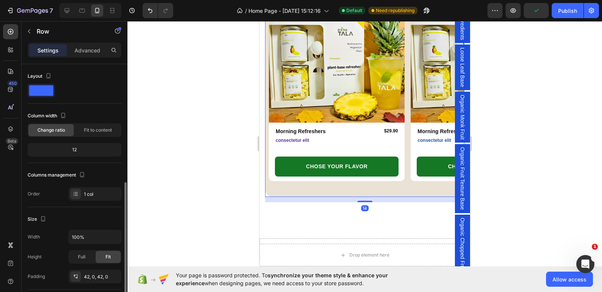
scroll to position [76, 0]
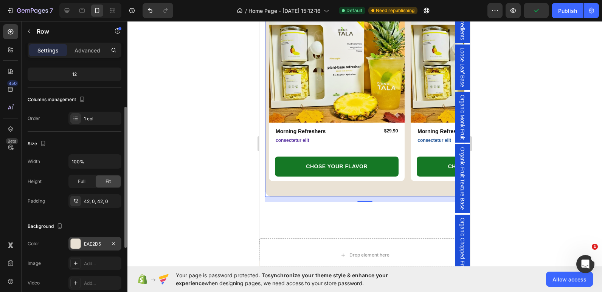
click at [82, 241] on div "EAE2D5" at bounding box center [94, 244] width 53 height 14
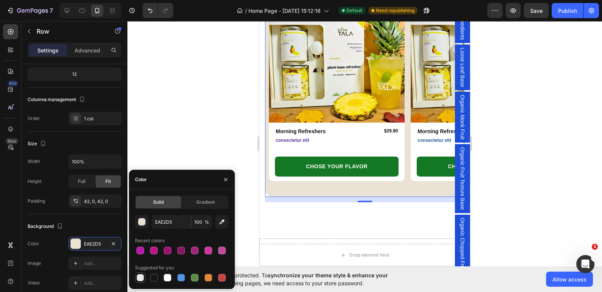
click at [143, 282] on div at bounding box center [140, 278] width 9 height 9
type input "000000"
type input "0"
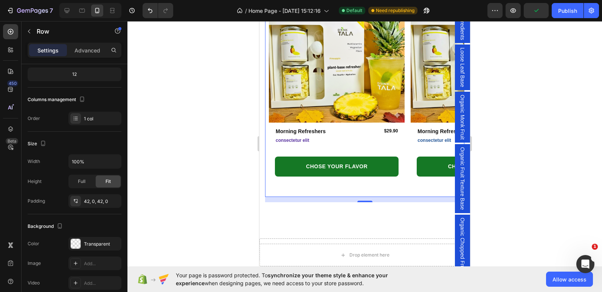
click at [202, 128] on div at bounding box center [364, 156] width 474 height 271
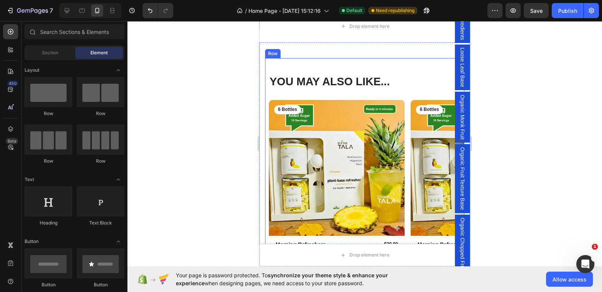
scroll to position [227, 0]
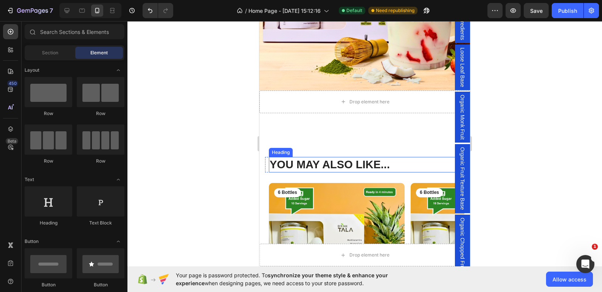
click at [344, 157] on h2 "YOU MAY ALSO LIKE..." at bounding box center [365, 165] width 192 height 16
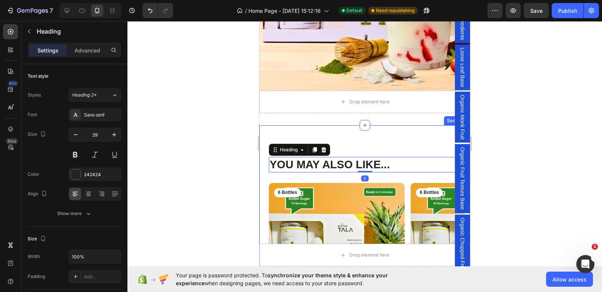
click at [353, 132] on div "YOU MAY ALSO LIKE... Heading 0 Row Product Images 6 Bottles Text Block Row Morn…" at bounding box center [364, 268] width 210 height 286
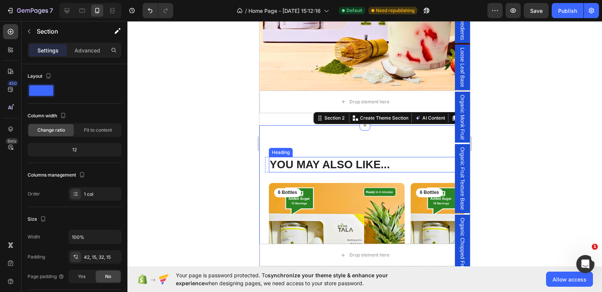
click at [352, 157] on h2 "YOU MAY ALSO LIKE..." at bounding box center [365, 165] width 192 height 16
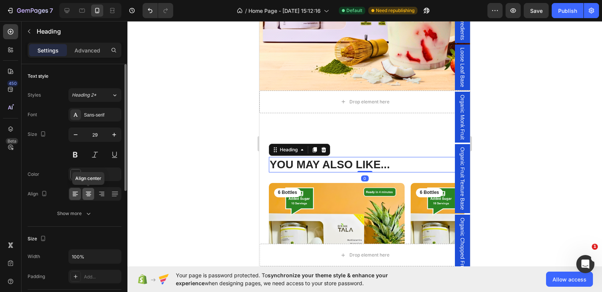
click at [88, 200] on div at bounding box center [88, 194] width 12 height 12
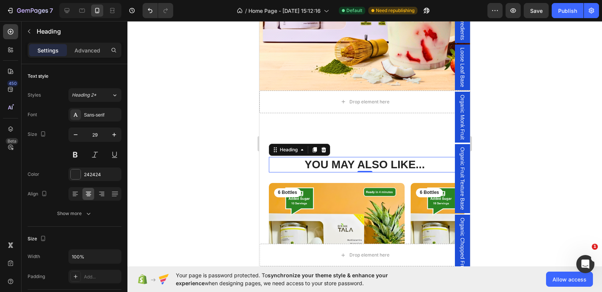
click at [369, 158] on h2 "YOU MAY ALSO LIKE..." at bounding box center [365, 165] width 192 height 16
click at [368, 158] on p "YOU MAY ALSO LIKE..." at bounding box center [364, 165] width 190 height 14
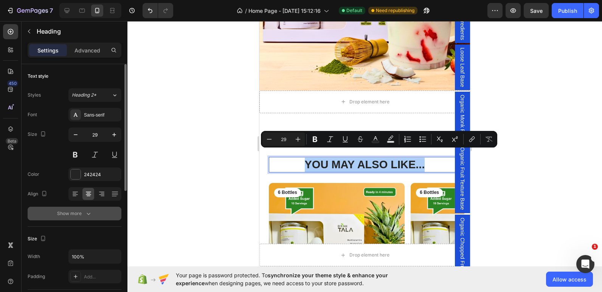
click at [93, 210] on button "Show more" at bounding box center [75, 214] width 94 height 14
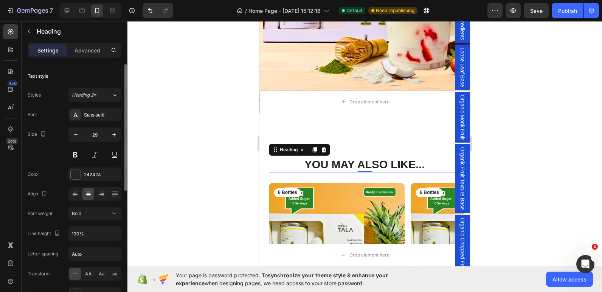
scroll to position [76, 0]
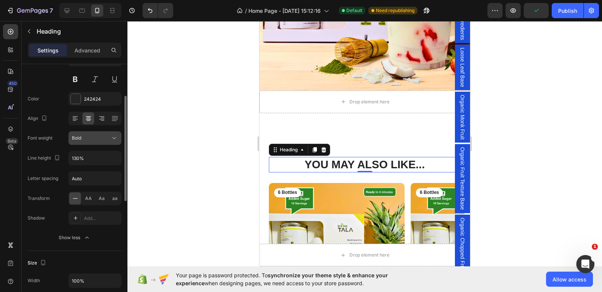
click at [107, 138] on div "Bold" at bounding box center [91, 138] width 39 height 7
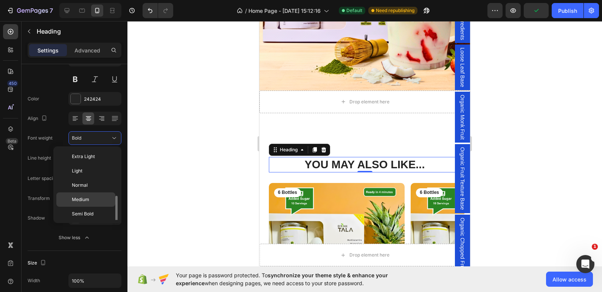
scroll to position [27, 0]
drag, startPoint x: 87, startPoint y: 218, endPoint x: 51, endPoint y: 124, distance: 101.6
click at [87, 218] on span "Extra Bold" at bounding box center [83, 215] width 22 height 7
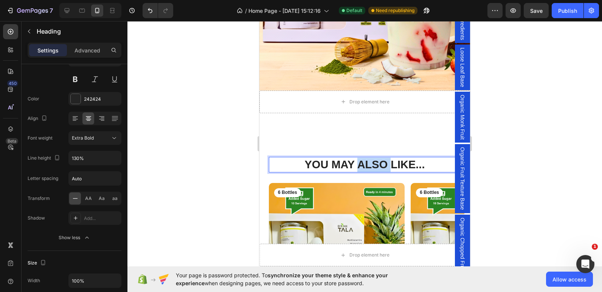
click at [359, 158] on p "YOU MAY ALSO LIKE..." at bounding box center [364, 165] width 190 height 14
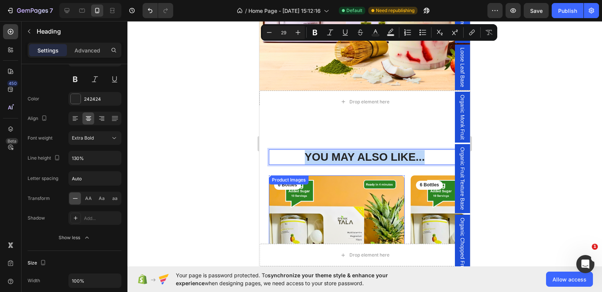
scroll to position [378, 0]
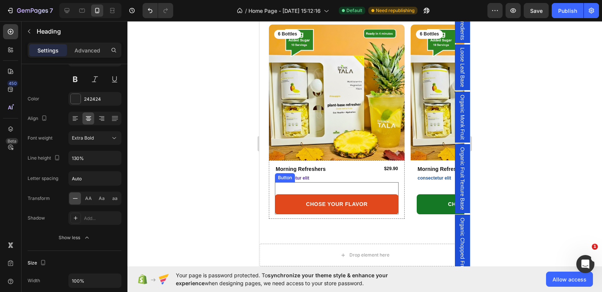
drag, startPoint x: 368, startPoint y: 240, endPoint x: 296, endPoint y: 210, distance: 78.5
click at [296, 210] on link "CHOSE YOUR FLAVOR" at bounding box center [337, 205] width 124 height 20
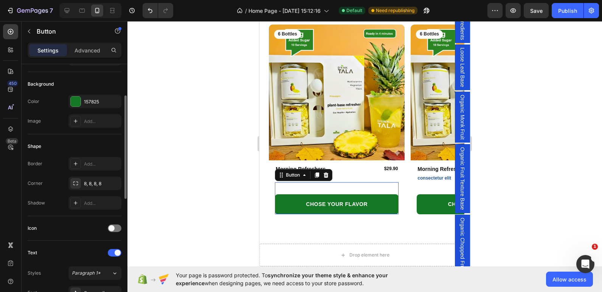
scroll to position [0, 0]
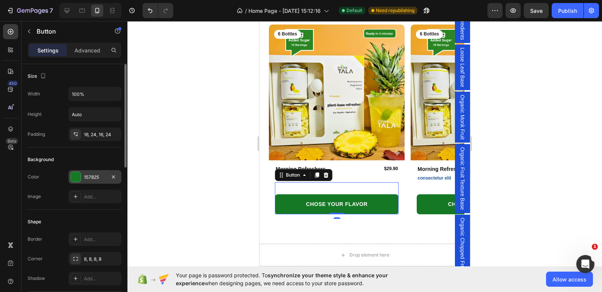
click at [87, 176] on div "157825" at bounding box center [95, 177] width 22 height 7
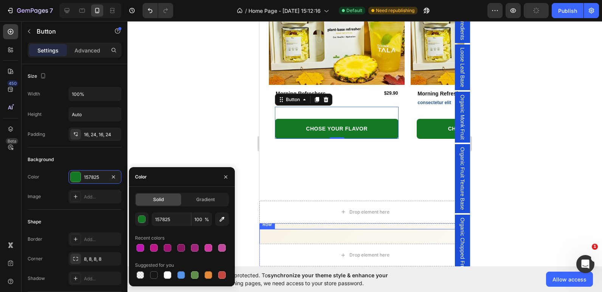
scroll to position [642, 0]
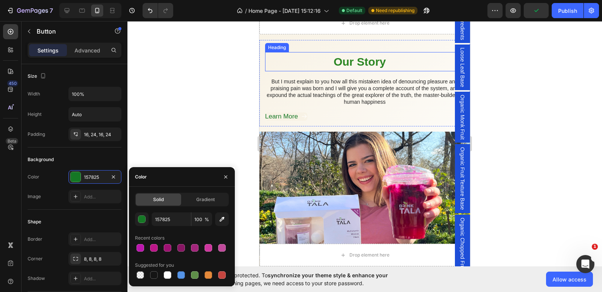
click at [368, 63] on span "Our Story" at bounding box center [359, 62] width 52 height 12
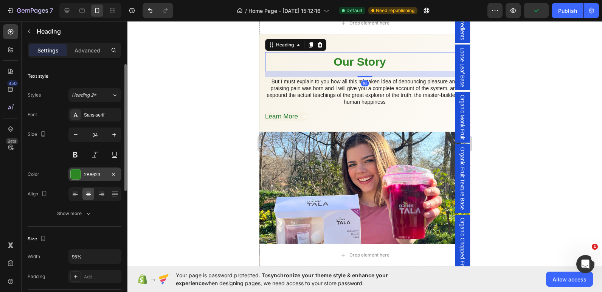
click at [80, 173] on div at bounding box center [76, 175] width 10 height 10
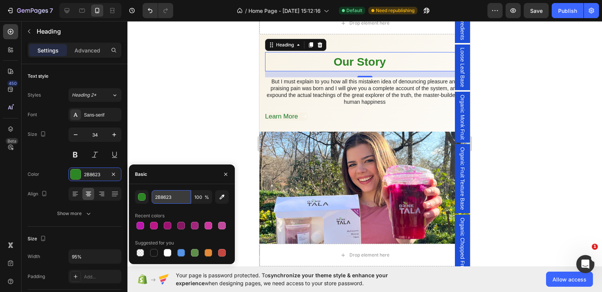
click at [166, 201] on input "2B8623" at bounding box center [171, 197] width 39 height 14
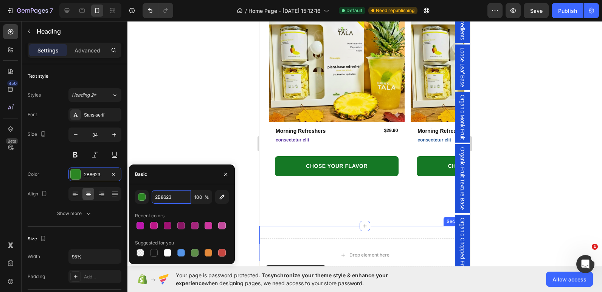
scroll to position [416, 0]
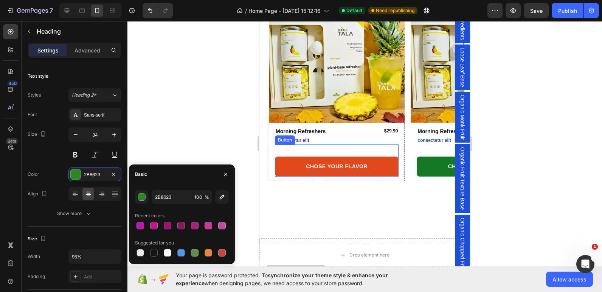
click at [292, 164] on link "CHOSE YOUR FLAVOR" at bounding box center [337, 167] width 124 height 20
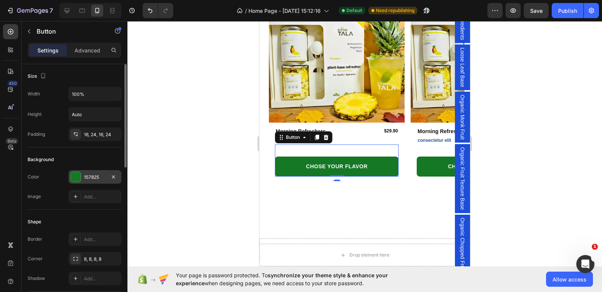
click at [82, 176] on div "157825" at bounding box center [94, 177] width 53 height 14
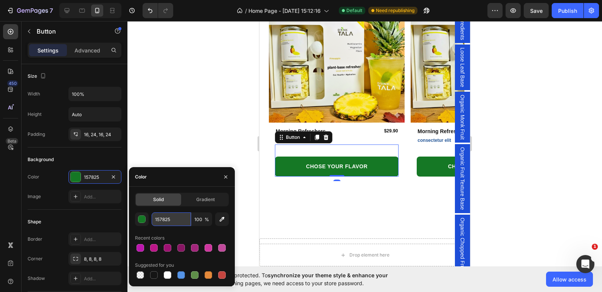
click at [158, 222] on input "157825" at bounding box center [171, 220] width 39 height 14
type input "v"
paste input "2B8623"
type input "2B8623"
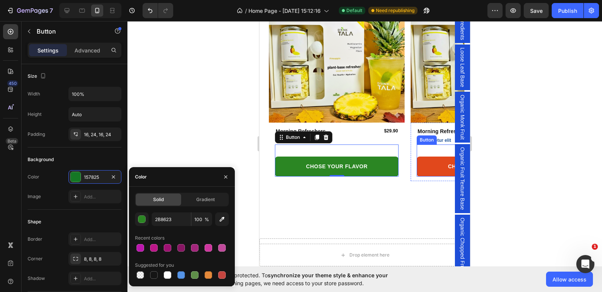
click at [426, 159] on link "CHOSE YOUR FLAVOR" at bounding box center [478, 167] width 124 height 20
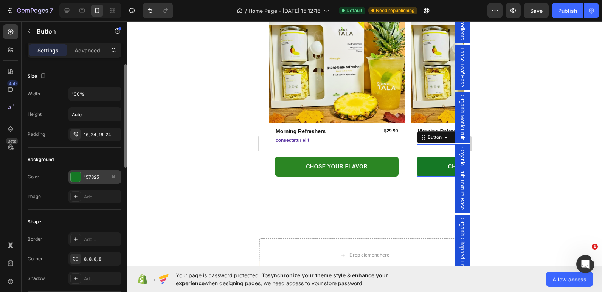
click at [80, 176] on div at bounding box center [76, 177] width 10 height 10
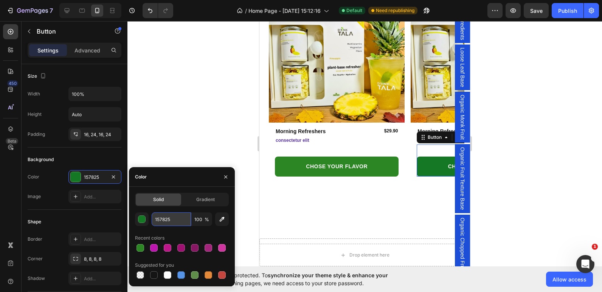
click at [168, 219] on input "157825" at bounding box center [171, 220] width 39 height 14
paste input "2B8623"
type input "2B8623"
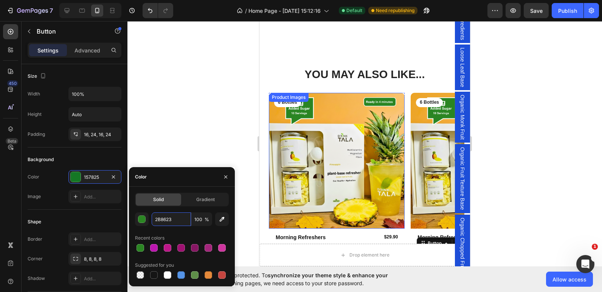
scroll to position [302, 0]
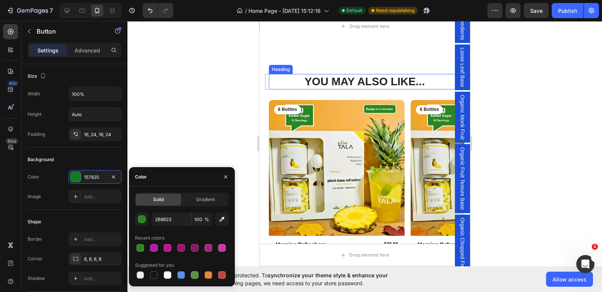
click at [333, 82] on h2 "YOU MAY ALSO LIKE..." at bounding box center [365, 82] width 192 height 16
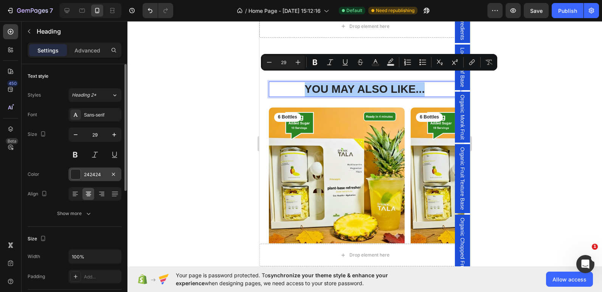
click at [77, 177] on div at bounding box center [76, 175] width 10 height 10
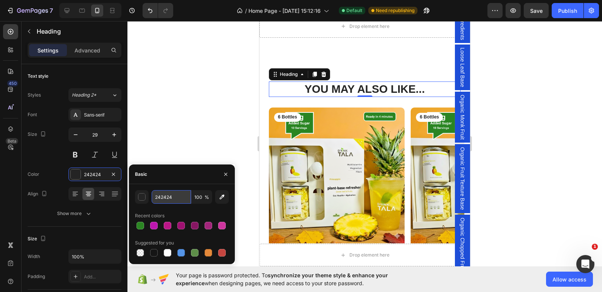
click at [170, 195] on input "242424" at bounding box center [171, 197] width 39 height 14
paste input "B8623"
type input "2B8623"
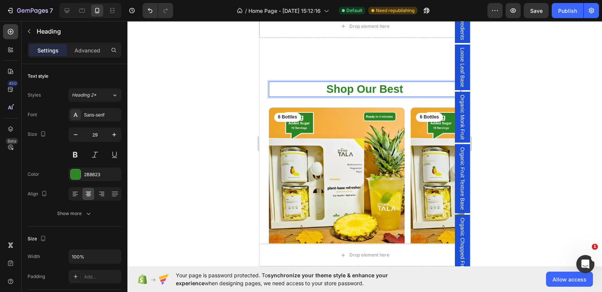
click at [336, 82] on p "Shop Our Best" at bounding box center [364, 89] width 190 height 14
click at [407, 82] on p "Try Our Best" at bounding box center [364, 89] width 190 height 14
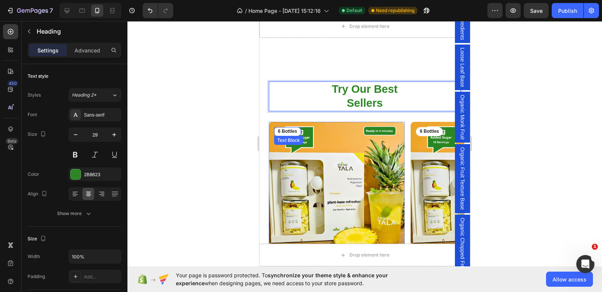
click at [286, 129] on p "6 Bottles" at bounding box center [287, 132] width 19 height 6
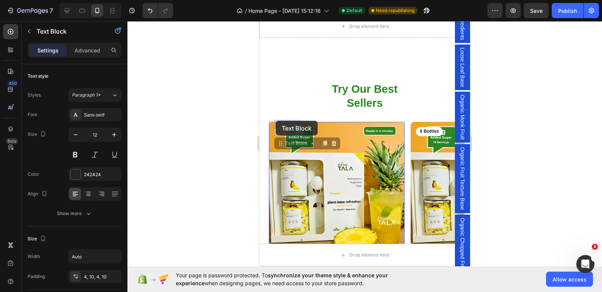
drag, startPoint x: 286, startPoint y: 125, endPoint x: 275, endPoint y: 121, distance: 11.5
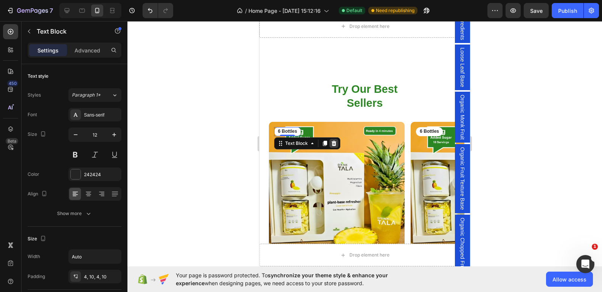
click at [334, 141] on icon at bounding box center [334, 144] width 6 height 6
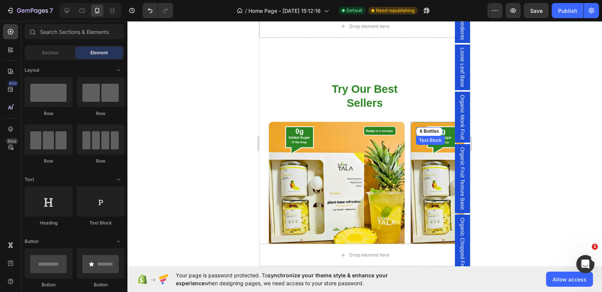
click at [429, 129] on p "6 Bottles" at bounding box center [428, 132] width 19 height 6
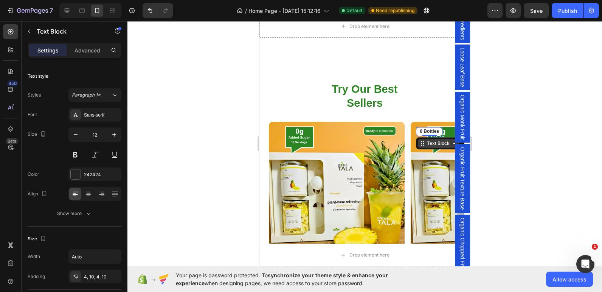
click at [444, 140] on div "Text Block" at bounding box center [438, 143] width 26 height 7
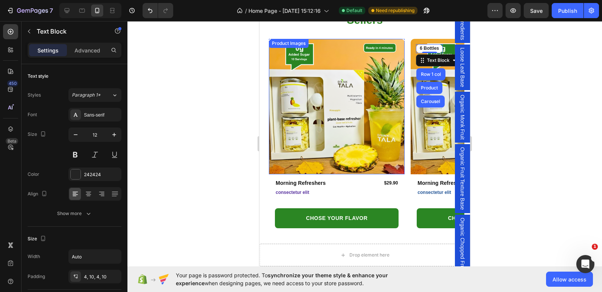
scroll to position [453, 0]
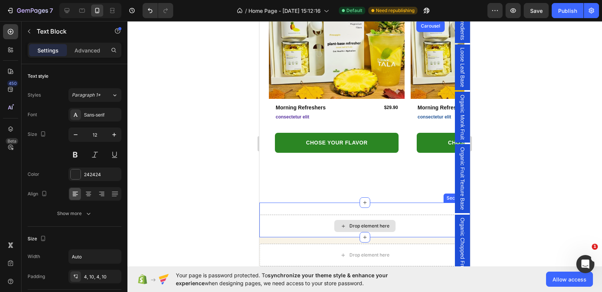
click at [325, 230] on div "Drop element here" at bounding box center [364, 226] width 210 height 23
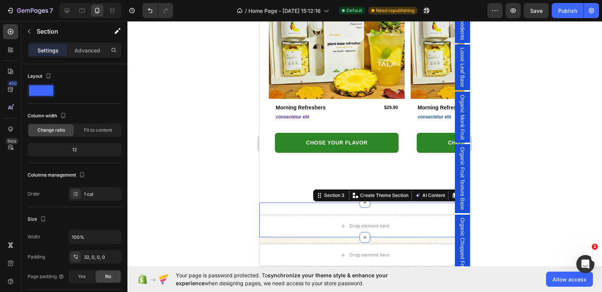
click at [288, 211] on div "Drop element here Section 3 You can create reusable sections Create Theme Secti…" at bounding box center [364, 220] width 210 height 35
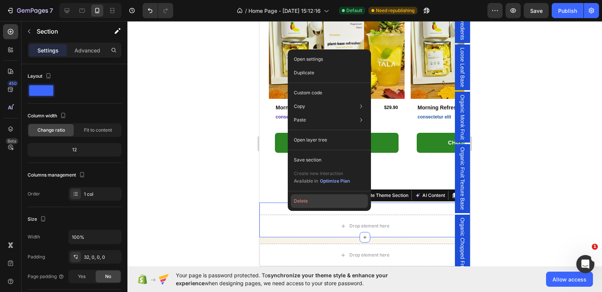
click at [297, 199] on button "Delete" at bounding box center [329, 202] width 77 height 14
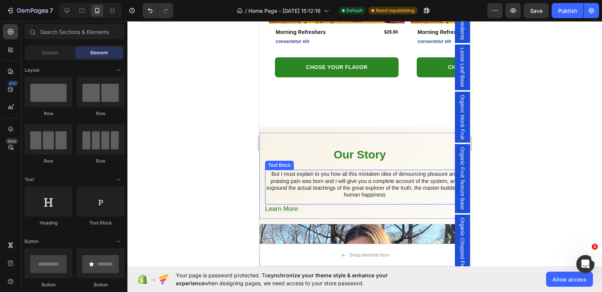
scroll to position [567, 0]
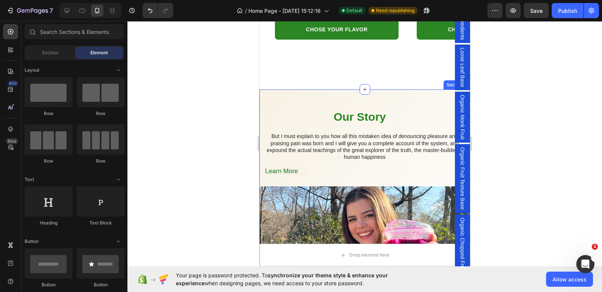
click at [286, 91] on div "Our Story Heading But I must explain to you how all this mistaken idea of denou…" at bounding box center [364, 208] width 210 height 237
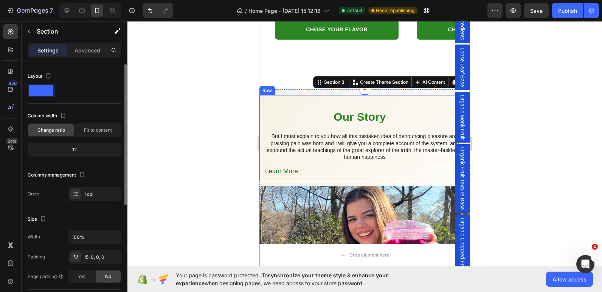
scroll to position [76, 0]
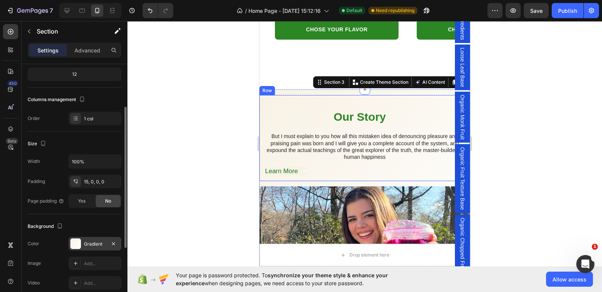
click at [86, 247] on div "Gradient" at bounding box center [95, 244] width 22 height 7
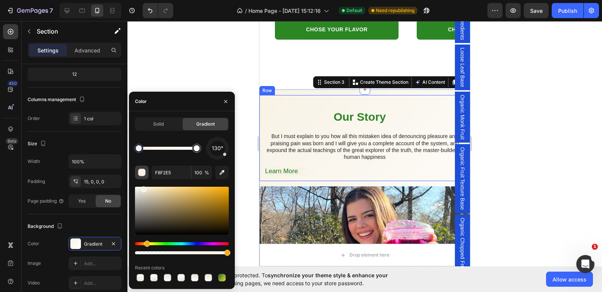
click at [142, 174] on div "button" at bounding box center [142, 173] width 8 height 8
click at [153, 126] on span "Solid" at bounding box center [158, 124] width 11 height 7
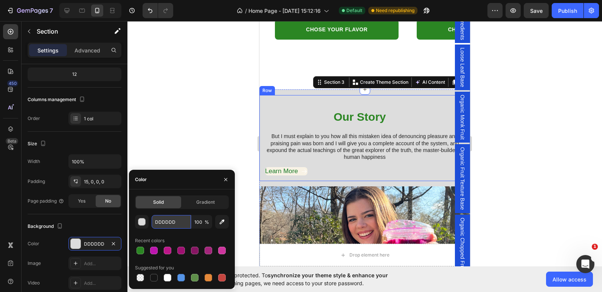
click at [163, 219] on input "DDDDDD" at bounding box center [171, 222] width 39 height 14
click at [138, 278] on div at bounding box center [140, 278] width 8 height 8
type input "000000"
type input "0"
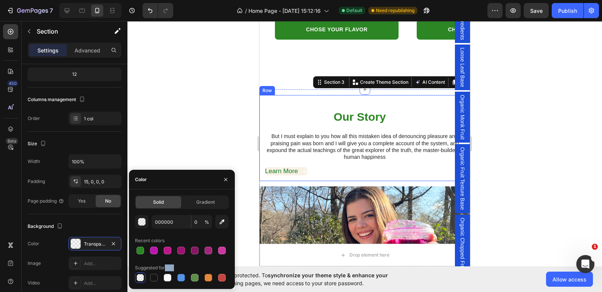
click at [166, 272] on div "Suggested for you" at bounding box center [182, 272] width 94 height 21
click at [145, 9] on button "Undo/Redo" at bounding box center [149, 10] width 15 height 15
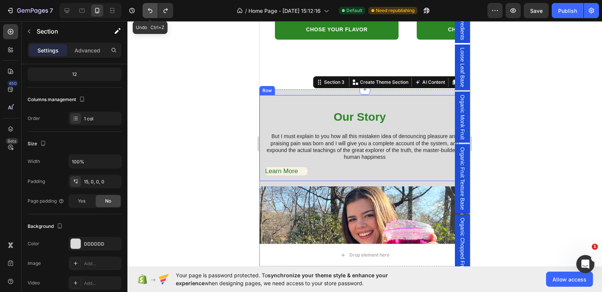
click at [149, 10] on icon "Undo/Redo" at bounding box center [150, 10] width 5 height 5
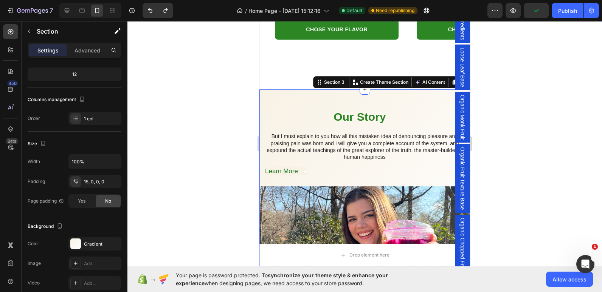
click at [309, 91] on div "Our Story Heading But I must explain to you how all this mistaken idea of denou…" at bounding box center [364, 208] width 210 height 237
click at [81, 245] on div "Gradient" at bounding box center [94, 244] width 53 height 14
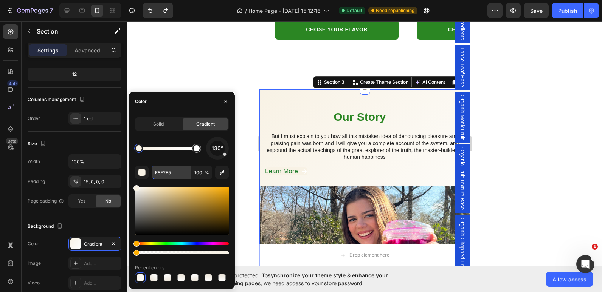
click at [172, 174] on input "F8F2E5" at bounding box center [171, 173] width 39 height 14
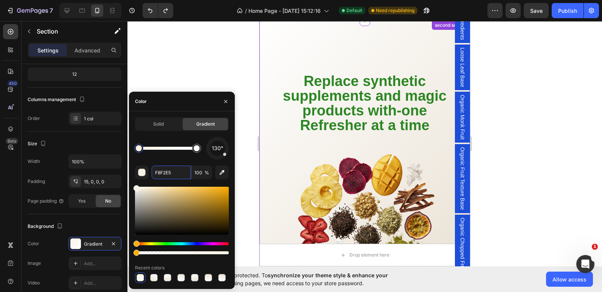
scroll to position [1058, 0]
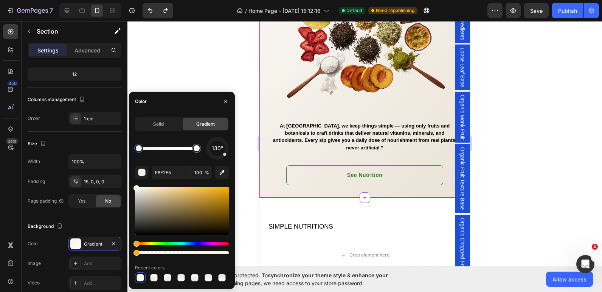
click at [267, 70] on div "Replace synthetic supplements and magic products with-one Refresher at a time H…" at bounding box center [364, 19] width 210 height 334
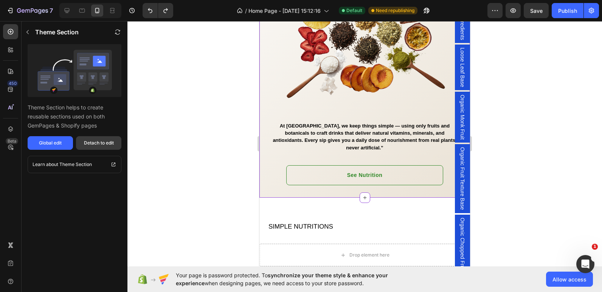
click at [109, 146] on div "Detach to edit" at bounding box center [99, 143] width 30 height 7
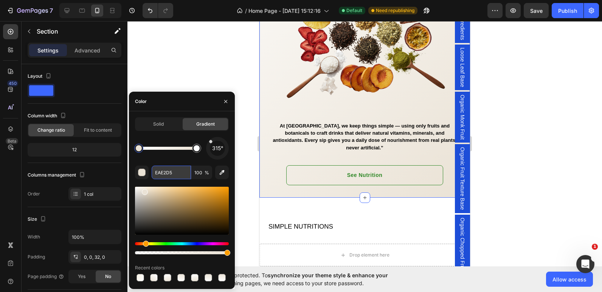
click at [164, 176] on input "EAE2D5" at bounding box center [171, 173] width 39 height 14
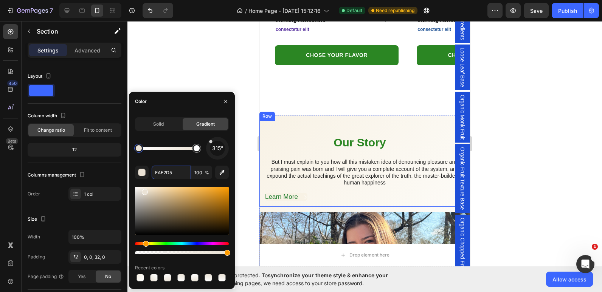
scroll to position [567, 0]
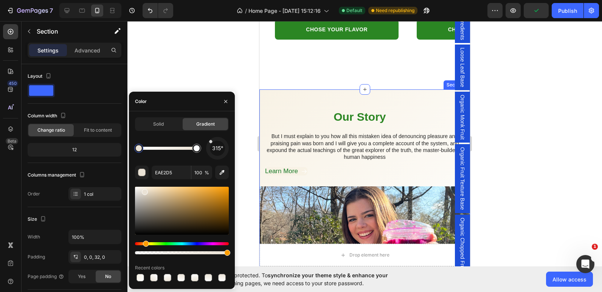
click at [336, 94] on div "Our Story Heading But I must explain to you how all this mistaken idea of denou…" at bounding box center [364, 208] width 210 height 237
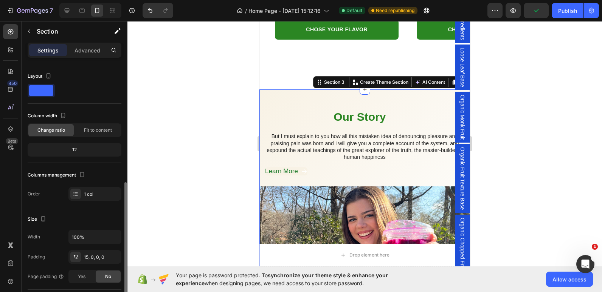
scroll to position [76, 0]
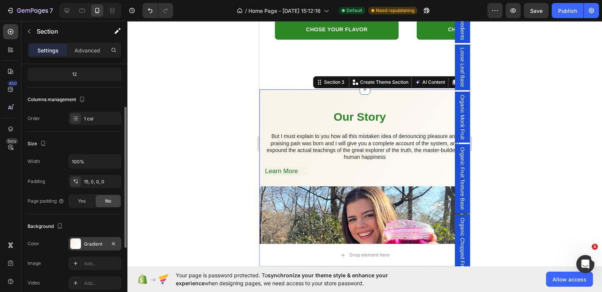
click at [97, 244] on div "Gradient" at bounding box center [95, 244] width 22 height 7
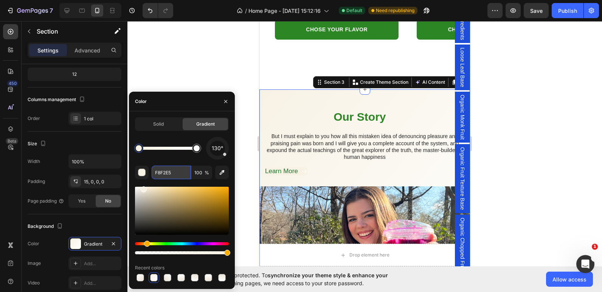
click at [164, 173] on input "F8F2E5" at bounding box center [171, 173] width 39 height 14
paste input "EAE2D"
type input "EAE2D5"
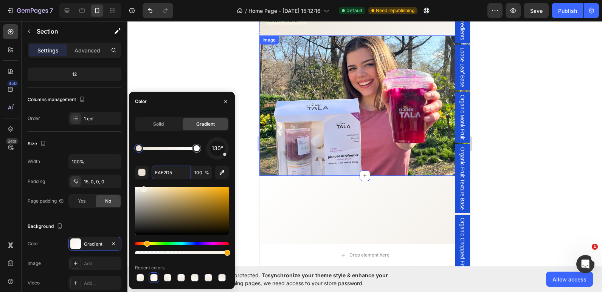
scroll to position [605, 0]
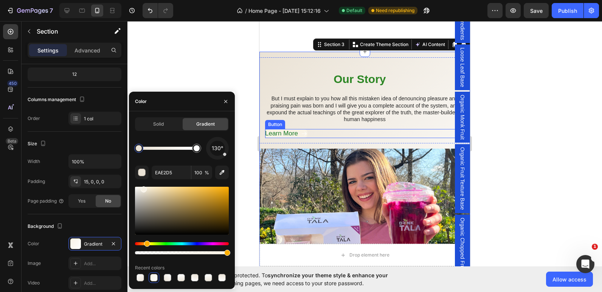
click at [311, 132] on div "Learn More Button" at bounding box center [364, 133] width 199 height 9
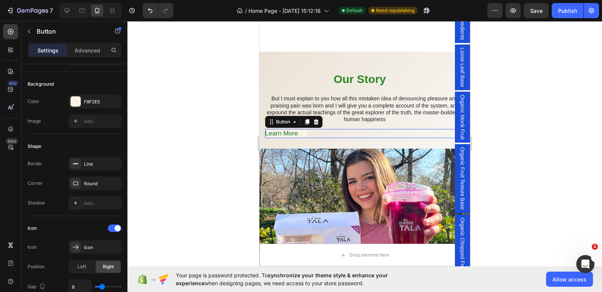
scroll to position [0, 0]
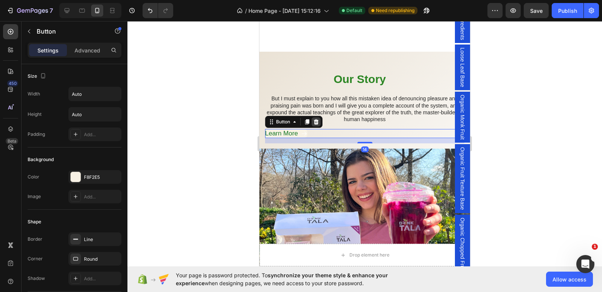
click at [317, 121] on icon at bounding box center [316, 121] width 5 height 5
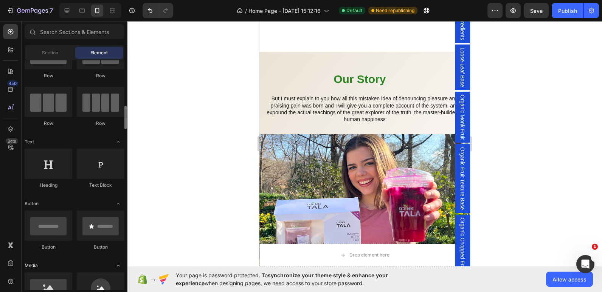
scroll to position [76, 0]
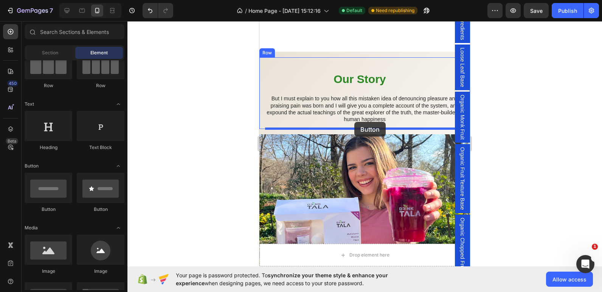
drag, startPoint x: 356, startPoint y: 223, endPoint x: 354, endPoint y: 122, distance: 100.9
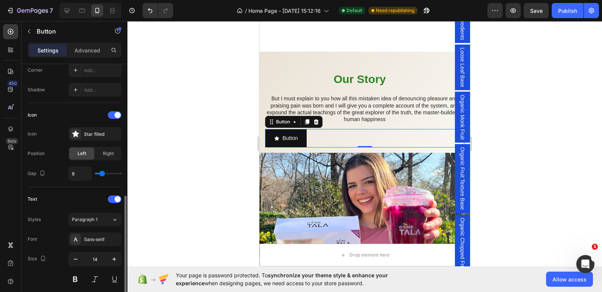
scroll to position [227, 0]
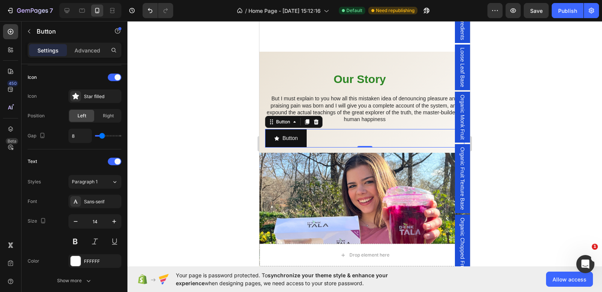
click at [458, 116] on span "Organic Monk Fruit" at bounding box center [462, 117] width 8 height 45
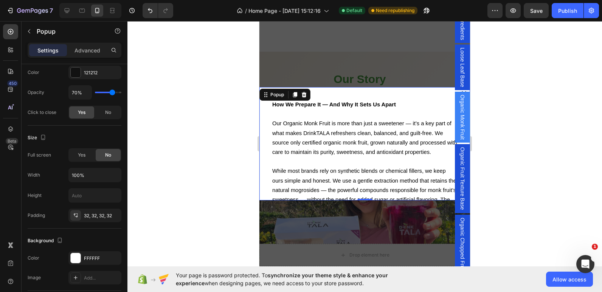
scroll to position [0, 0]
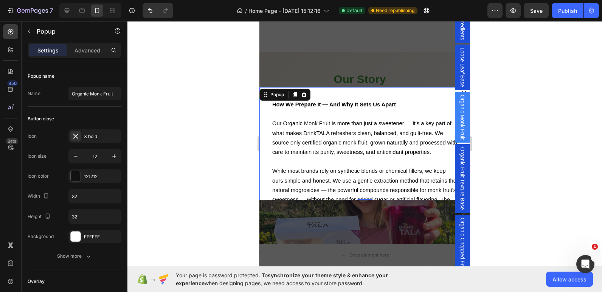
drag, startPoint x: 452, startPoint y: 116, endPoint x: 313, endPoint y: 91, distance: 141.4
click at [304, 94] on icon "Dialog content" at bounding box center [304, 94] width 5 height 5
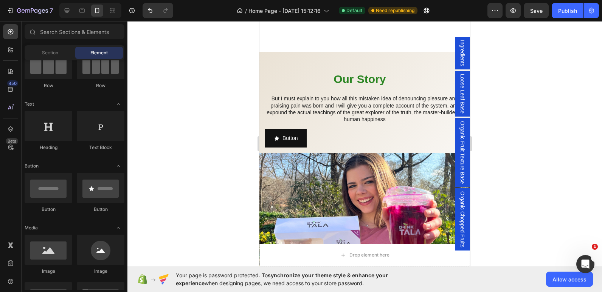
click at [458, 89] on span "Loose Leaf Base" at bounding box center [462, 94] width 8 height 40
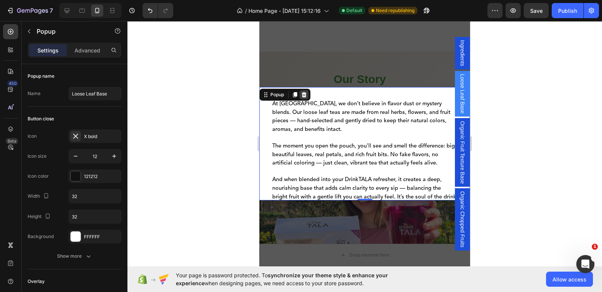
click at [304, 96] on icon "Dialog content" at bounding box center [304, 94] width 5 height 5
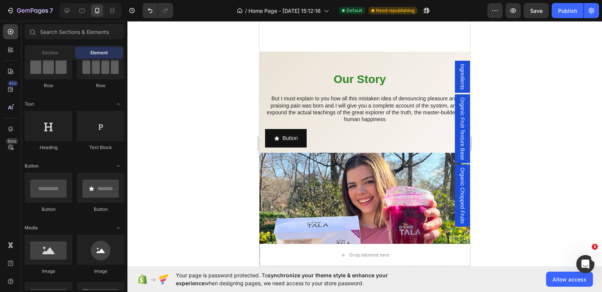
click at [460, 78] on span "Ingredients" at bounding box center [462, 77] width 8 height 26
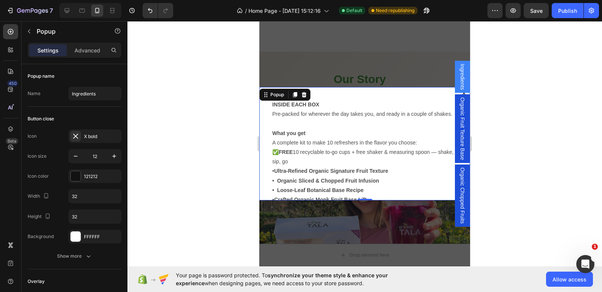
click at [306, 94] on div "Dialog content" at bounding box center [303, 94] width 9 height 9
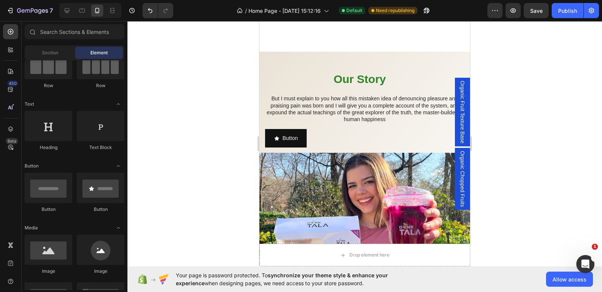
click at [458, 122] on span "Organic Fruit Texture Base" at bounding box center [462, 112] width 8 height 63
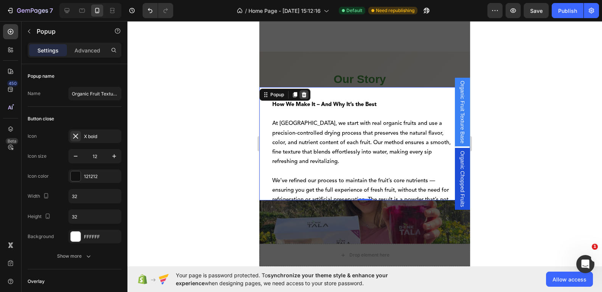
click at [304, 94] on icon "Dialog content" at bounding box center [304, 94] width 5 height 5
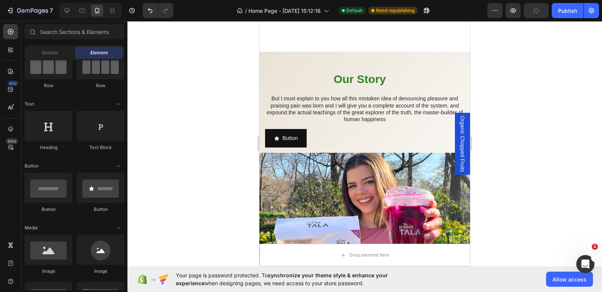
click at [458, 140] on span "Organic Chopped Fruits" at bounding box center [462, 144] width 8 height 56
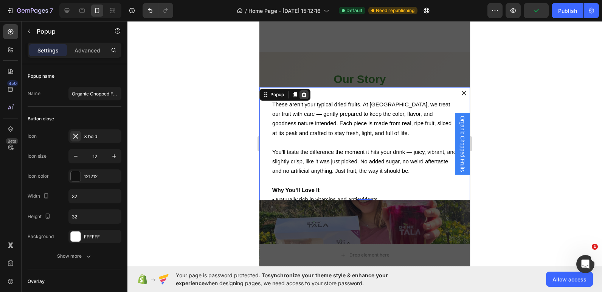
click at [305, 93] on icon "Dialog content" at bounding box center [304, 94] width 5 height 5
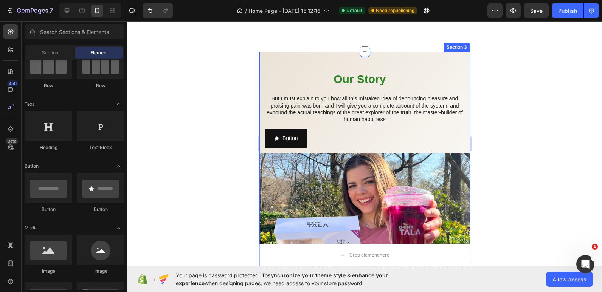
click at [439, 54] on div "Our Story Heading But I must explain to you how all this mistaken idea of denou…" at bounding box center [364, 173] width 210 height 242
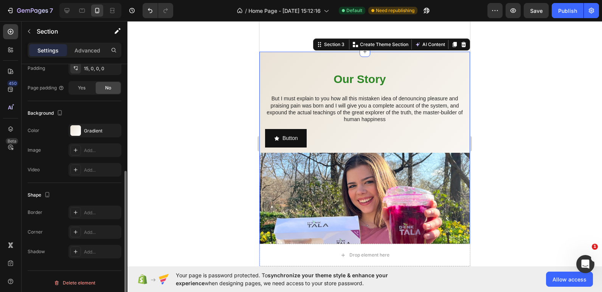
scroll to position [192, 0]
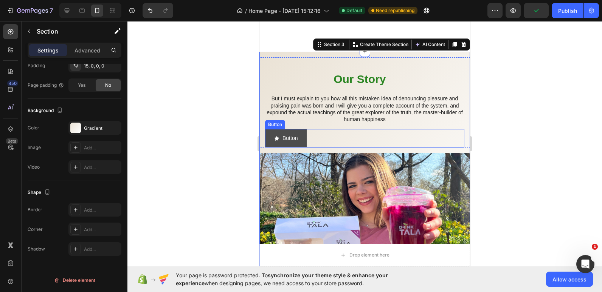
click at [304, 139] on button "Button" at bounding box center [286, 138] width 42 height 19
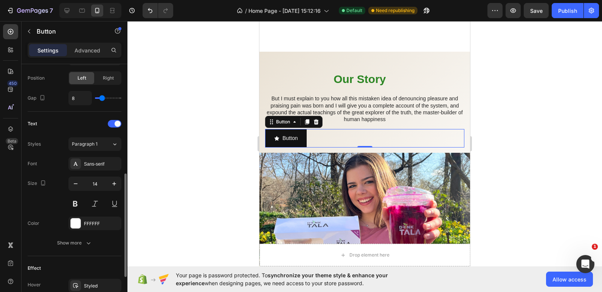
scroll to position [352, 0]
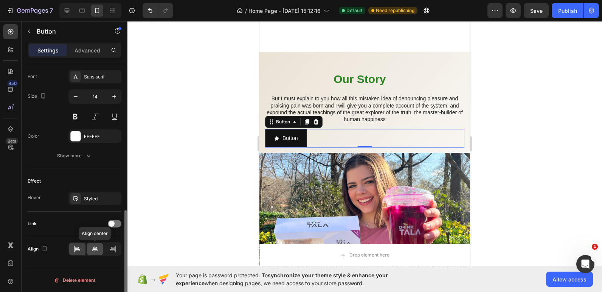
click at [97, 249] on icon at bounding box center [95, 250] width 8 height 8
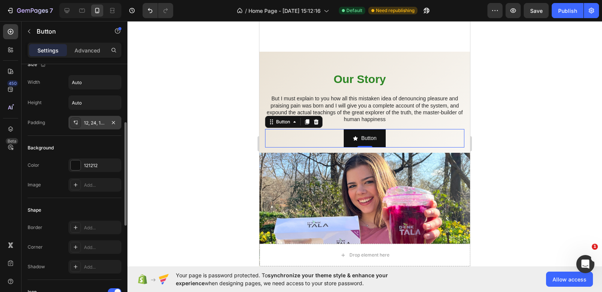
scroll to position [50, 0]
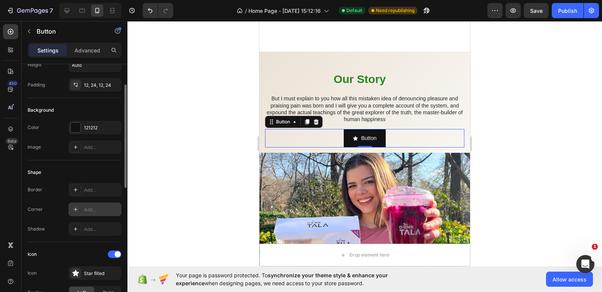
click at [90, 212] on div "Add..." at bounding box center [102, 210] width 36 height 7
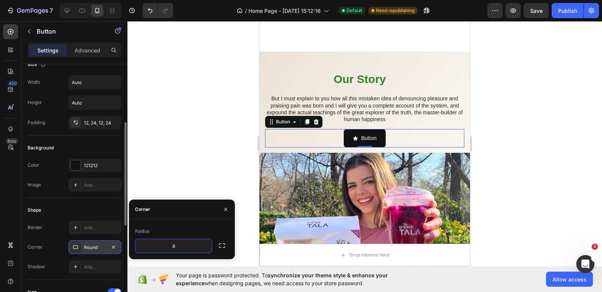
scroll to position [0, 0]
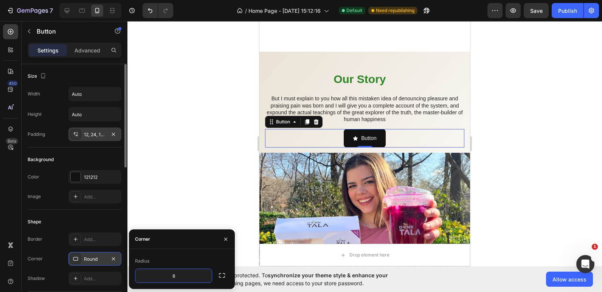
click at [90, 132] on div "12, 24, 12, 24" at bounding box center [95, 135] width 22 height 7
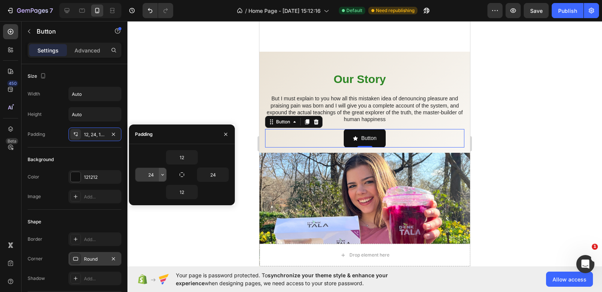
click at [161, 176] on icon "button" at bounding box center [162, 175] width 6 height 6
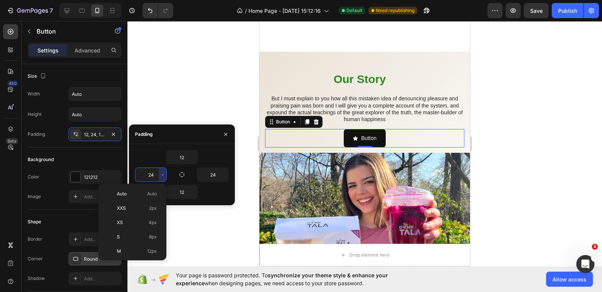
click at [153, 174] on input "24" at bounding box center [150, 175] width 31 height 14
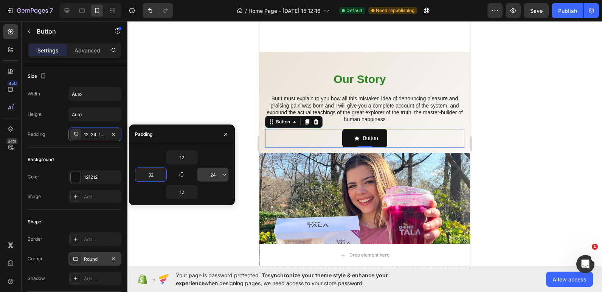
type input "32"
click at [217, 178] on input "24" at bounding box center [212, 175] width 31 height 14
type input "32"
click at [182, 192] on input "12" at bounding box center [181, 193] width 31 height 14
click at [353, 138] on icon "<p>Button</p>" at bounding box center [355, 138] width 5 height 5
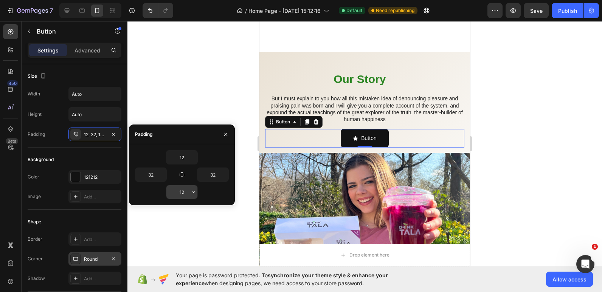
click at [177, 194] on input "12" at bounding box center [181, 193] width 31 height 14
type input "6"
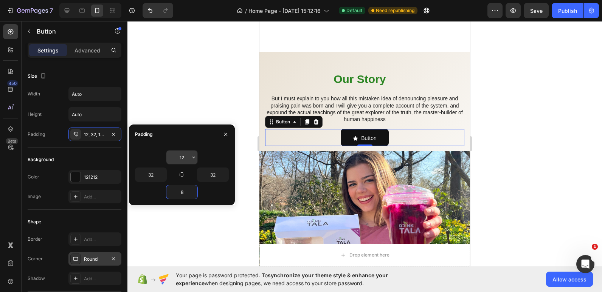
type input "8"
click at [183, 154] on input "12" at bounding box center [181, 158] width 31 height 14
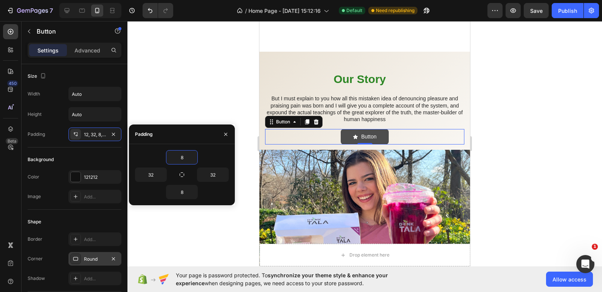
type input "8"
click at [353, 138] on icon "<p>Button</p>" at bounding box center [355, 137] width 5 height 5
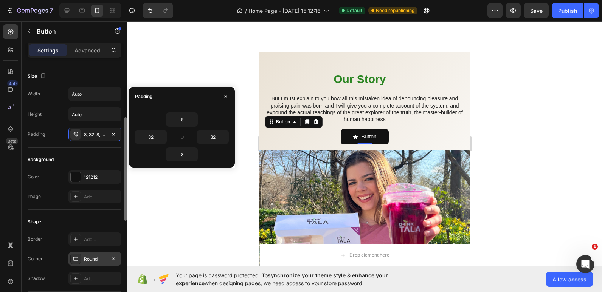
scroll to position [151, 0]
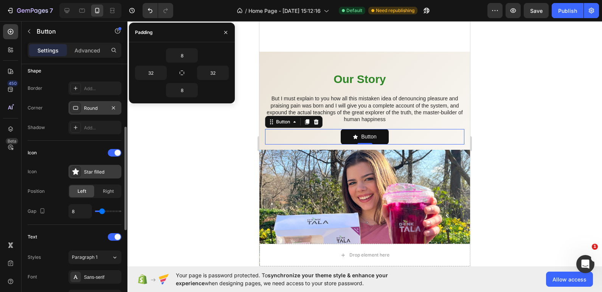
click at [73, 174] on icon at bounding box center [76, 172] width 8 height 8
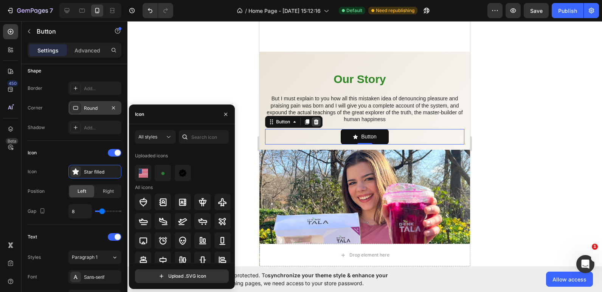
click at [317, 125] on div at bounding box center [315, 122] width 9 height 9
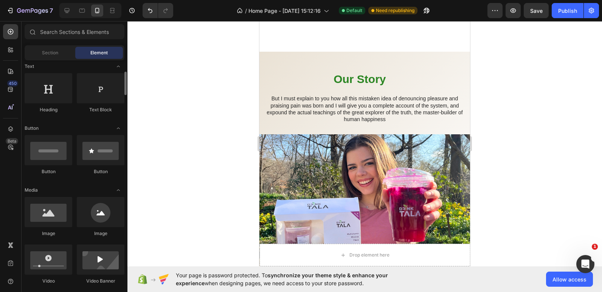
scroll to position [76, 0]
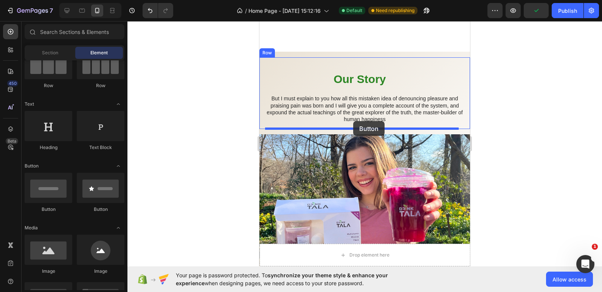
drag, startPoint x: 298, startPoint y: 215, endPoint x: 353, endPoint y: 121, distance: 109.1
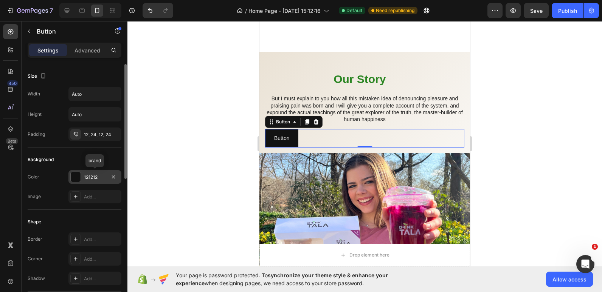
click at [83, 176] on div "121212" at bounding box center [94, 177] width 53 height 14
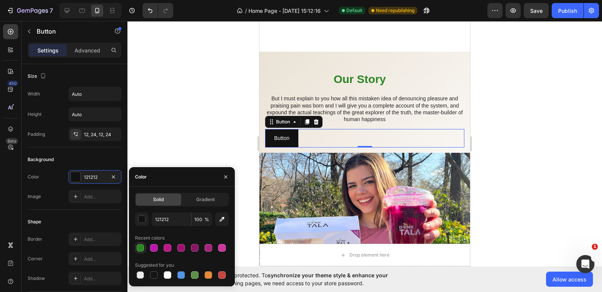
click at [139, 245] on div at bounding box center [140, 248] width 8 height 8
type input "2B8623"
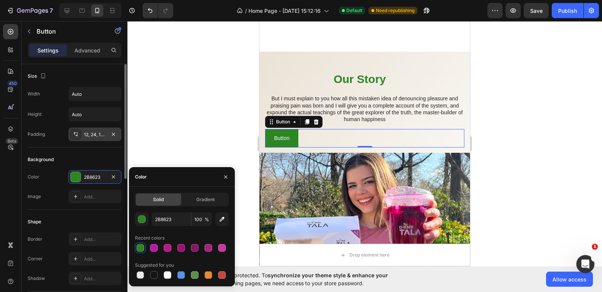
click at [95, 134] on div "12, 24, 12, 24" at bounding box center [95, 135] width 22 height 7
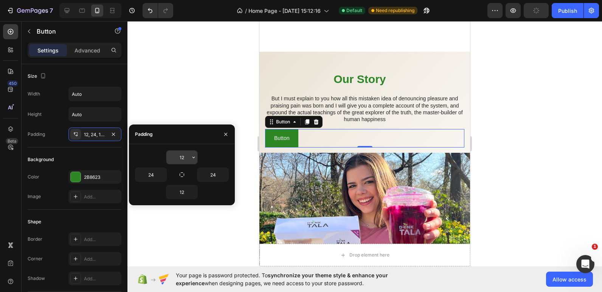
click at [180, 157] on input "12" at bounding box center [181, 158] width 31 height 14
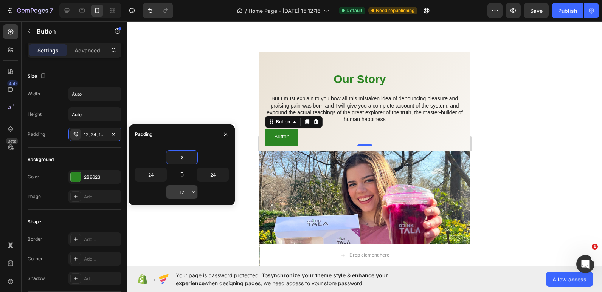
type input "8"
click at [181, 194] on input "12" at bounding box center [181, 193] width 31 height 14
type input "8"
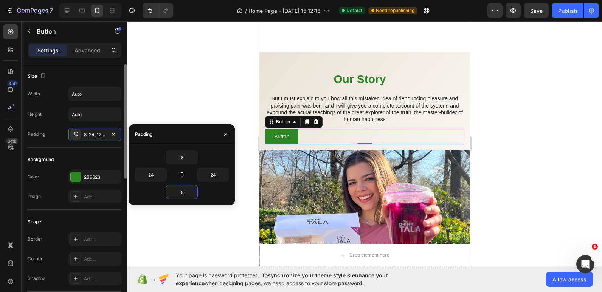
scroll to position [38, 0]
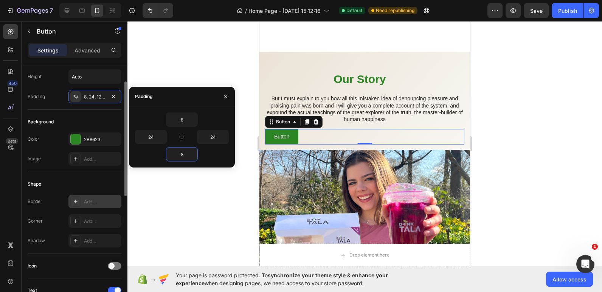
click at [87, 221] on div "Add..." at bounding box center [102, 221] width 36 height 7
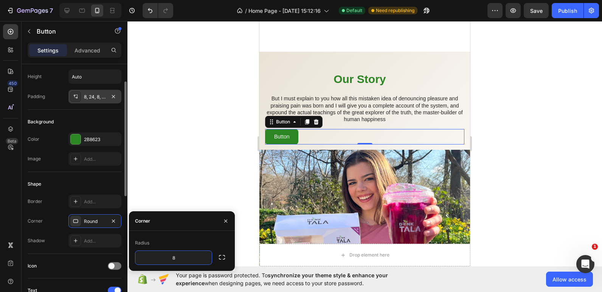
click at [100, 101] on div "8, 24, 8, 24" at bounding box center [94, 97] width 53 height 14
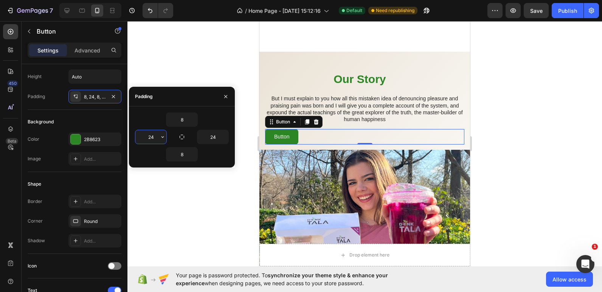
click at [155, 133] on input "24" at bounding box center [150, 137] width 31 height 14
type input "32"
click at [213, 137] on input "24" at bounding box center [212, 137] width 31 height 14
type input "32"
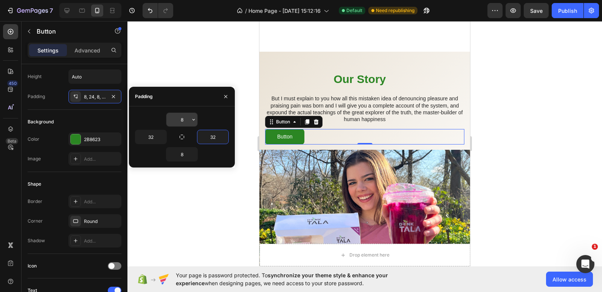
click at [184, 121] on input "8" at bounding box center [181, 120] width 31 height 14
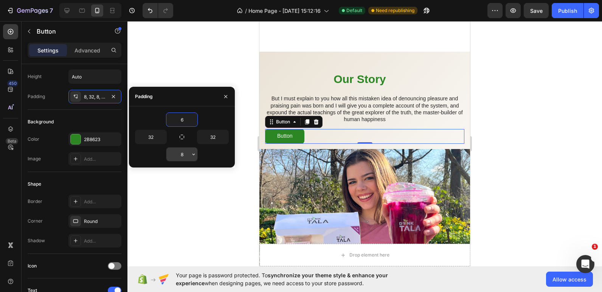
type input "6"
click at [184, 153] on input "8" at bounding box center [181, 155] width 31 height 14
type input "6"
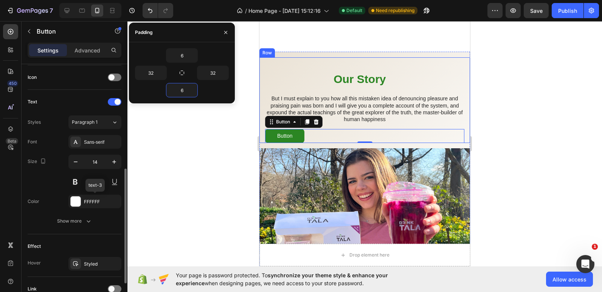
scroll to position [292, 0]
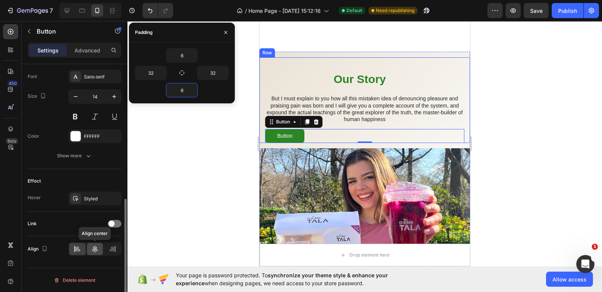
click at [92, 248] on icon at bounding box center [95, 250] width 8 height 8
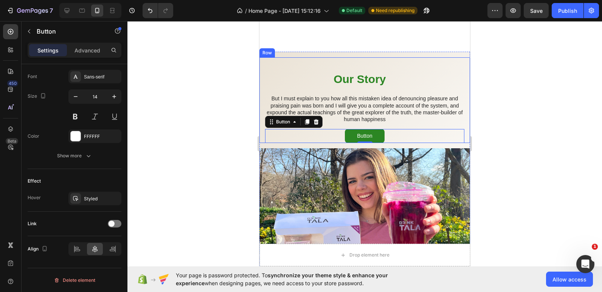
click at [210, 125] on div at bounding box center [364, 156] width 474 height 271
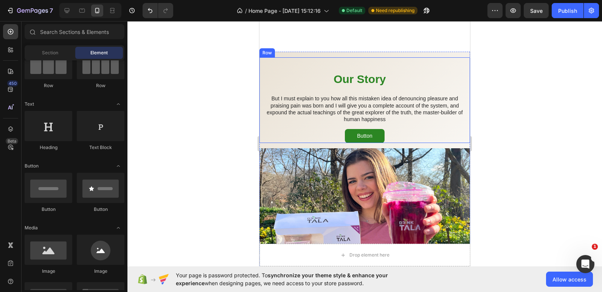
click at [210, 125] on div at bounding box center [364, 156] width 474 height 271
click at [533, 118] on div at bounding box center [364, 156] width 474 height 271
click at [387, 136] on div "Button Button" at bounding box center [364, 136] width 199 height 14
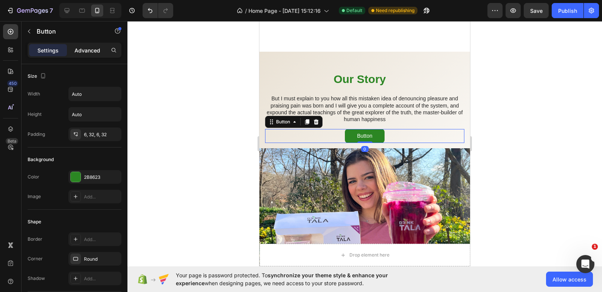
click at [82, 53] on p "Advanced" at bounding box center [87, 50] width 26 height 8
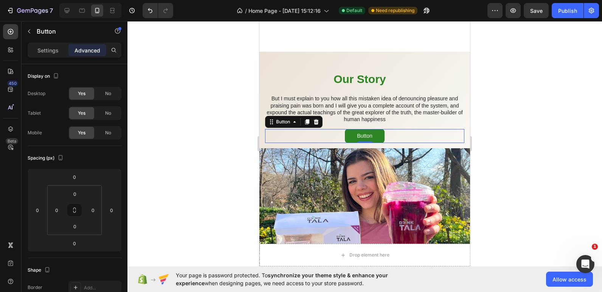
click at [562, 128] on div at bounding box center [364, 156] width 474 height 271
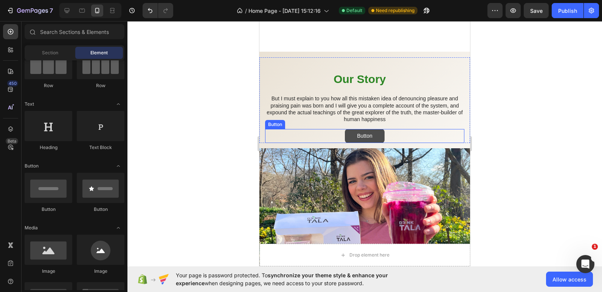
click at [376, 137] on button "Button" at bounding box center [364, 136] width 39 height 14
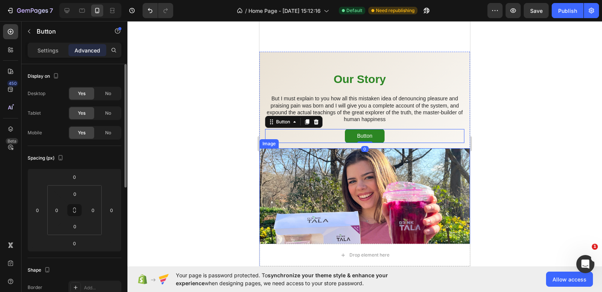
scroll to position [38, 0]
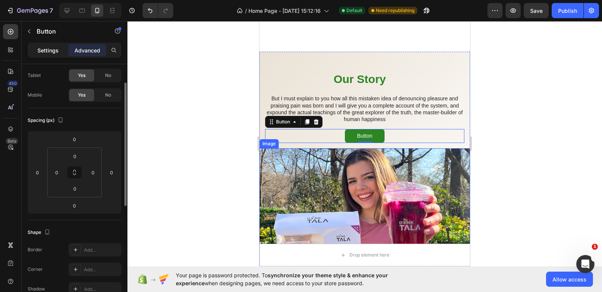
click at [47, 50] on p "Settings" at bounding box center [47, 50] width 21 height 8
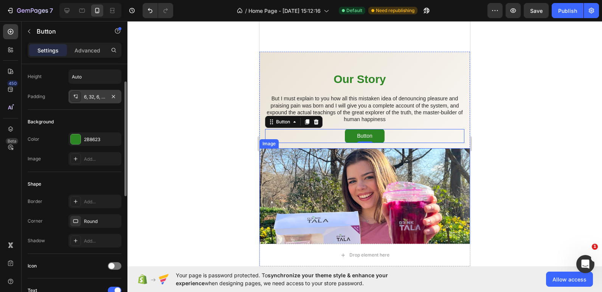
click at [90, 95] on div "6, 32, 6, 32" at bounding box center [95, 97] width 22 height 7
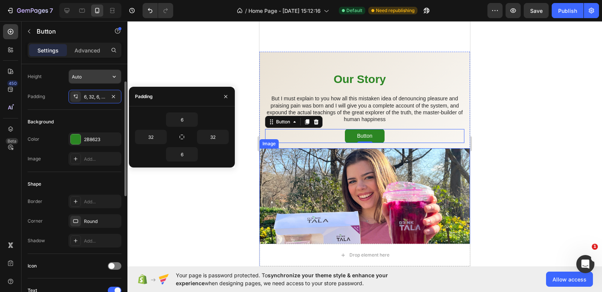
click at [86, 79] on input "Auto" at bounding box center [95, 77] width 52 height 14
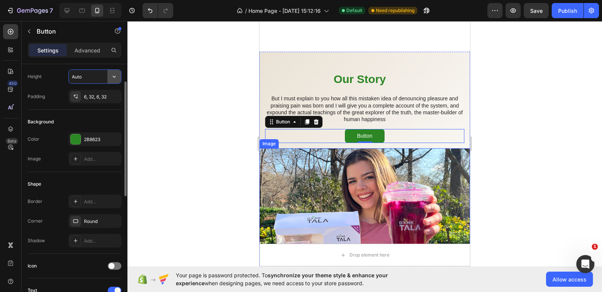
click at [111, 78] on icon "button" at bounding box center [114, 77] width 8 height 8
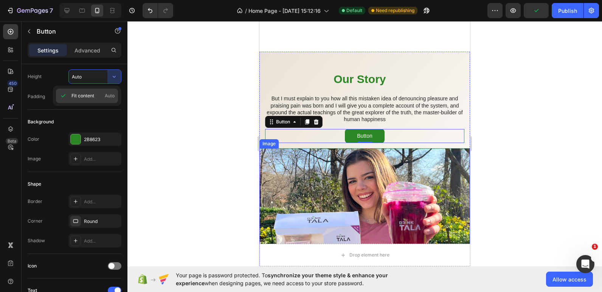
click at [80, 99] on span "Fit content" at bounding box center [82, 96] width 23 height 7
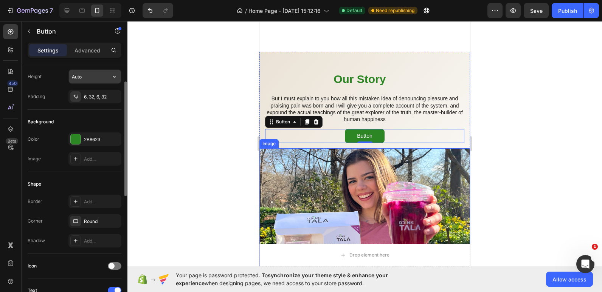
click at [111, 79] on icon "button" at bounding box center [114, 77] width 8 height 8
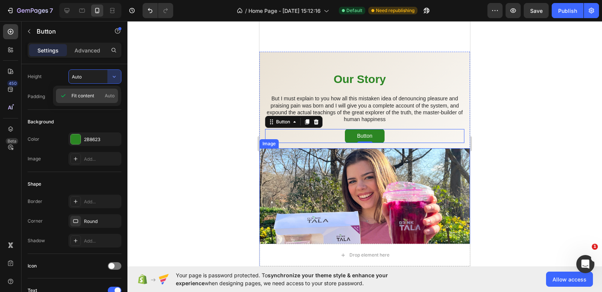
click at [80, 99] on span "Fit content" at bounding box center [82, 96] width 23 height 7
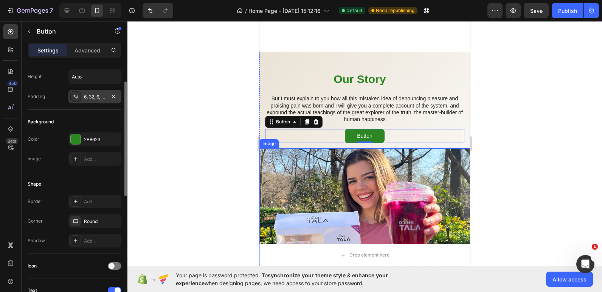
click at [94, 96] on div "6, 32, 6, 32" at bounding box center [95, 97] width 22 height 7
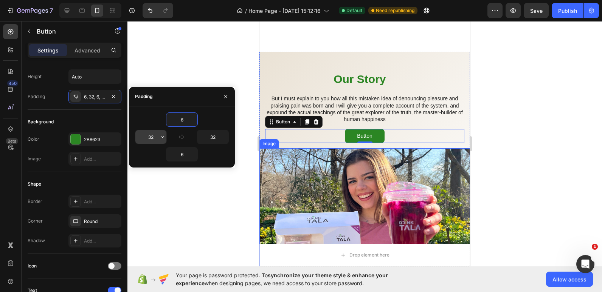
click at [152, 138] on input "32" at bounding box center [150, 137] width 31 height 14
type input "52"
click at [214, 140] on input "32" at bounding box center [212, 137] width 31 height 14
type input "52"
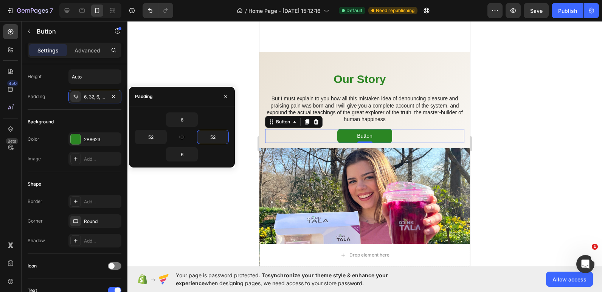
click at [577, 73] on div at bounding box center [364, 156] width 474 height 271
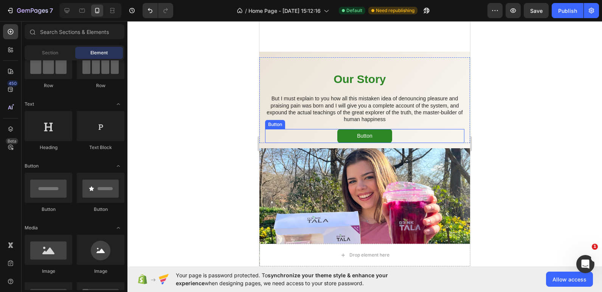
click at [347, 137] on button "Button" at bounding box center [364, 136] width 54 height 14
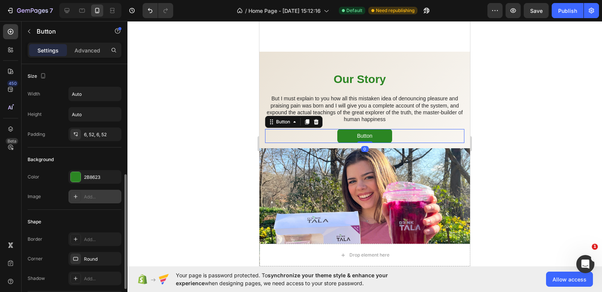
scroll to position [76, 0]
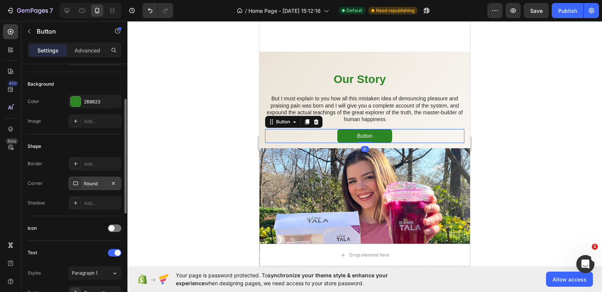
click at [96, 181] on div "Round" at bounding box center [95, 184] width 22 height 7
click at [240, 111] on div at bounding box center [364, 156] width 474 height 271
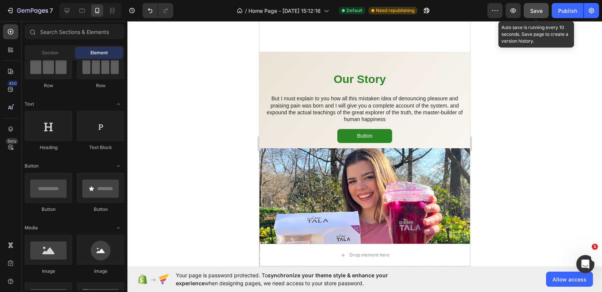
click at [534, 10] on span "Save" at bounding box center [536, 11] width 12 height 6
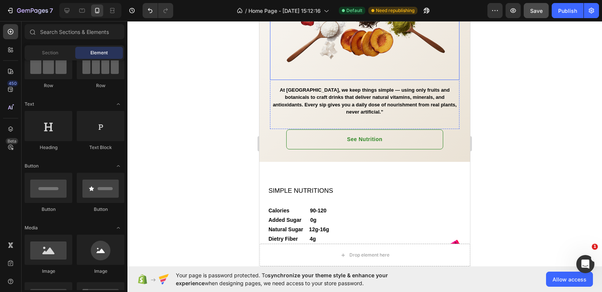
scroll to position [1096, 0]
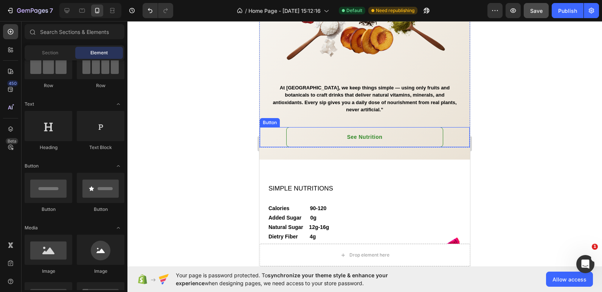
drag, startPoint x: 266, startPoint y: 151, endPoint x: 271, endPoint y: 161, distance: 11.0
click at [266, 148] on div "See Nutrition Button" at bounding box center [364, 137] width 210 height 21
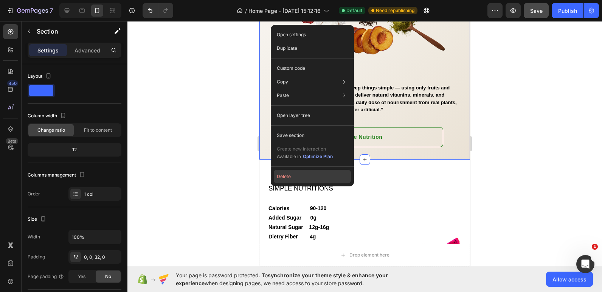
click at [281, 173] on button "Delete" at bounding box center [312, 177] width 77 height 14
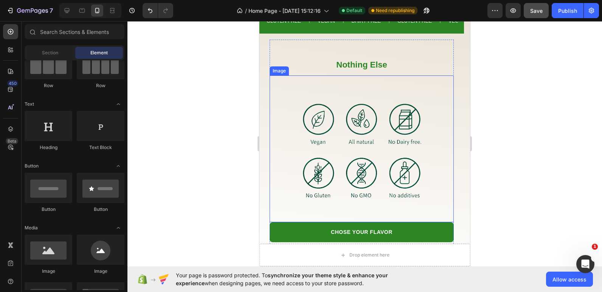
scroll to position [1218, 0]
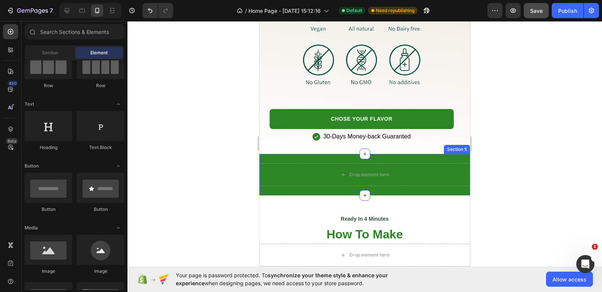
click at [277, 154] on div "Drop element here Section 5" at bounding box center [364, 175] width 210 height 42
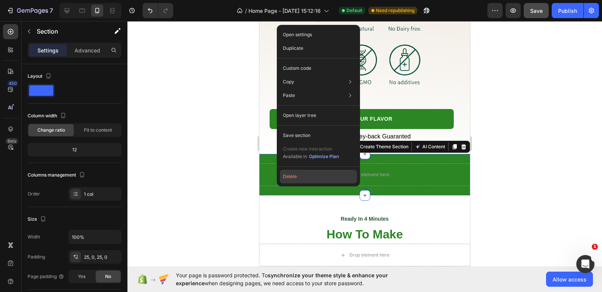
click at [302, 181] on button "Delete" at bounding box center [318, 177] width 77 height 14
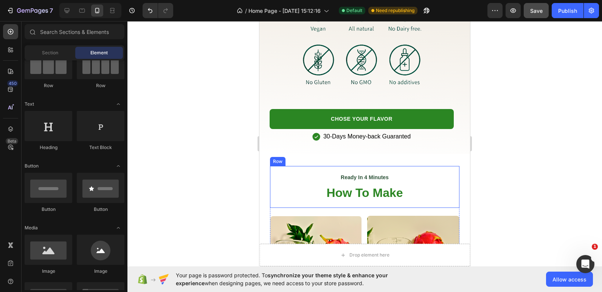
click at [413, 166] on div "Ready In 4 Minutes Text Block How To Make Heading Row" at bounding box center [364, 187] width 189 height 42
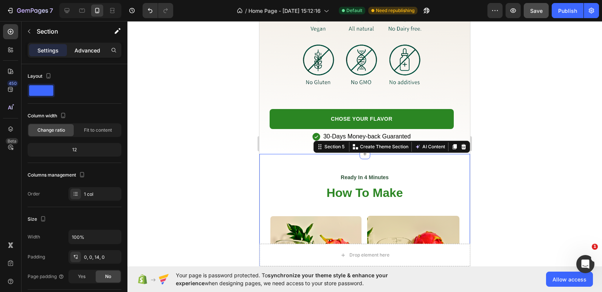
click at [77, 49] on p "Advanced" at bounding box center [87, 50] width 26 height 8
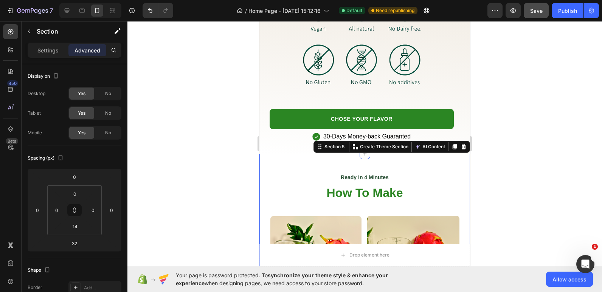
click at [317, 166] on div "Ready In 4 Minutes Text Block How To Make Heading Row" at bounding box center [364, 187] width 189 height 42
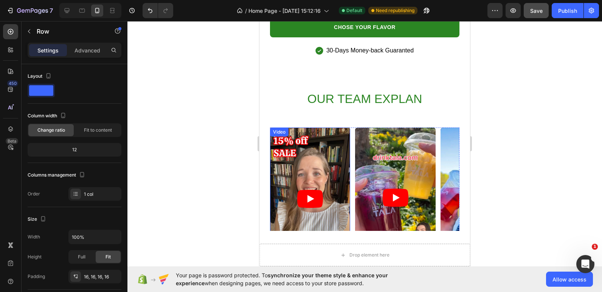
scroll to position [1596, 0]
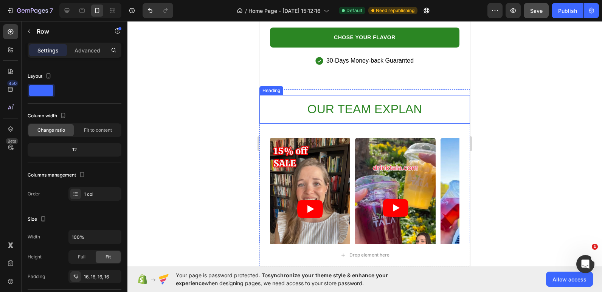
click at [348, 116] on span "OUR TEAM EXPLAN" at bounding box center [364, 109] width 114 height 14
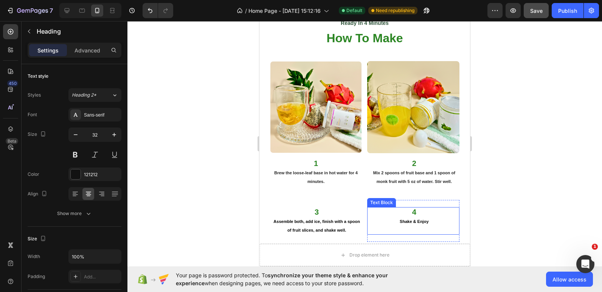
scroll to position [1294, 0]
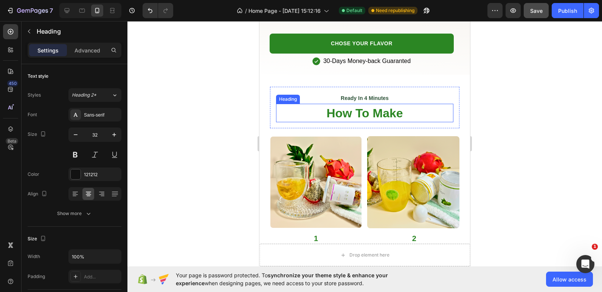
click at [371, 118] on span "How To Make" at bounding box center [364, 114] width 76 height 14
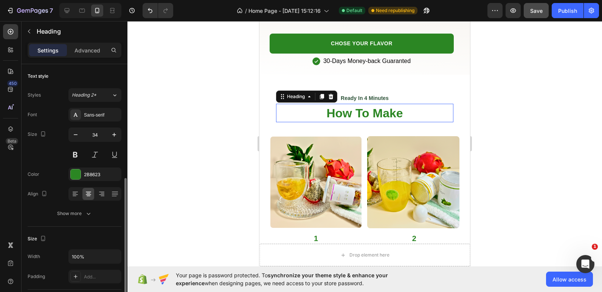
scroll to position [76, 0]
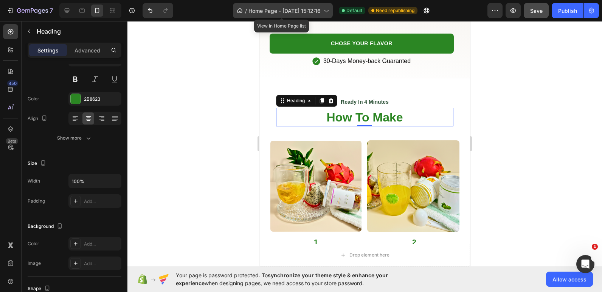
click at [322, 11] on icon at bounding box center [326, 11] width 8 height 8
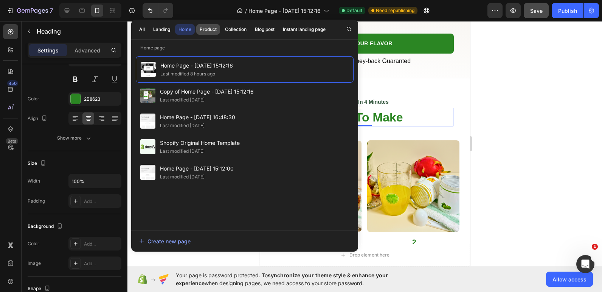
click at [210, 34] on button "Product" at bounding box center [208, 29] width 24 height 11
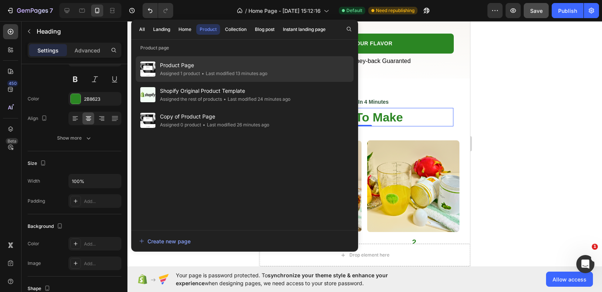
click at [193, 65] on span "Product Page" at bounding box center [213, 65] width 107 height 9
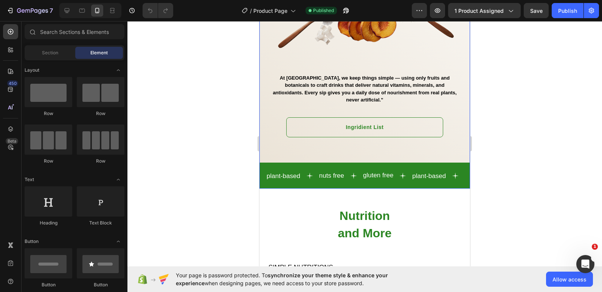
scroll to position [794, 0]
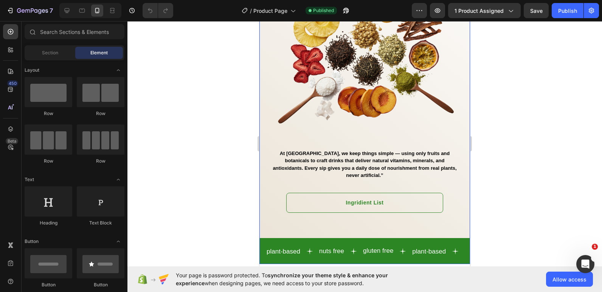
click at [264, 86] on div "Nourish Your Morning Heading A dose of fruits & botanicals is all you need. No …" at bounding box center [364, 82] width 210 height 366
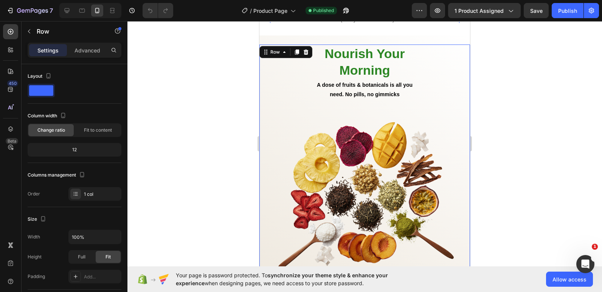
scroll to position [563, 0]
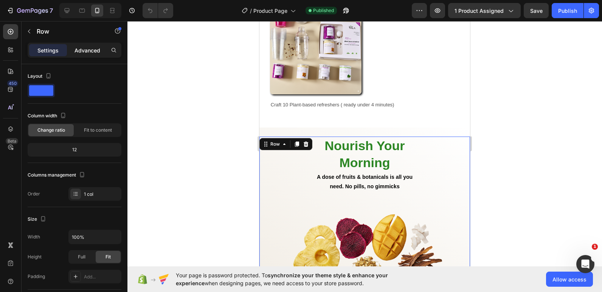
click at [88, 54] on p "Advanced" at bounding box center [87, 50] width 26 height 8
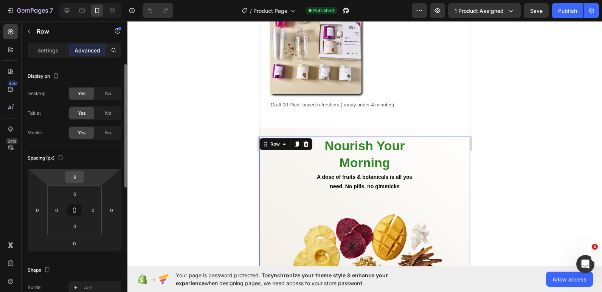
click at [78, 178] on input "9" at bounding box center [74, 177] width 15 height 11
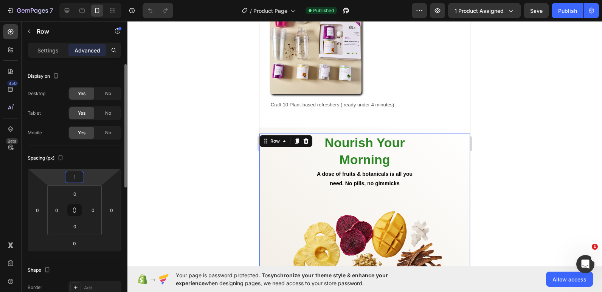
type input "10"
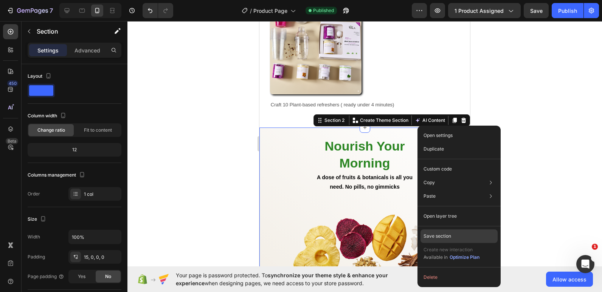
click at [437, 237] on p "Save section" at bounding box center [437, 236] width 28 height 7
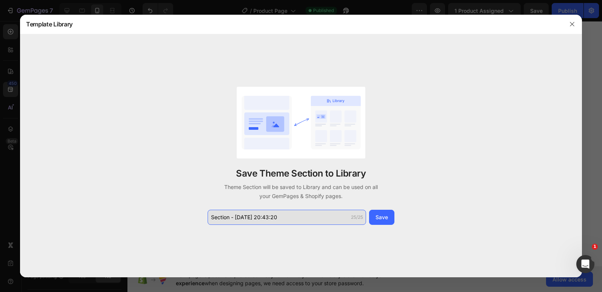
click at [279, 220] on input "Section - Sep 27 20:43:20" at bounding box center [286, 217] width 158 height 15
type input "s"
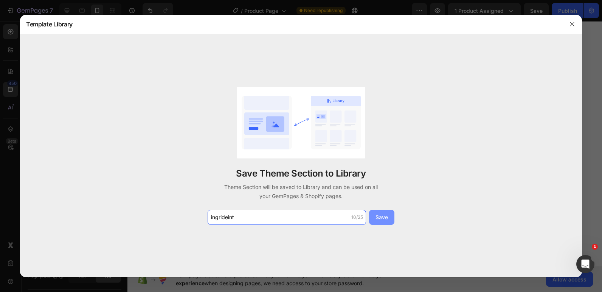
type input "ingrideint"
click at [383, 219] on div "Save" at bounding box center [381, 218] width 12 height 8
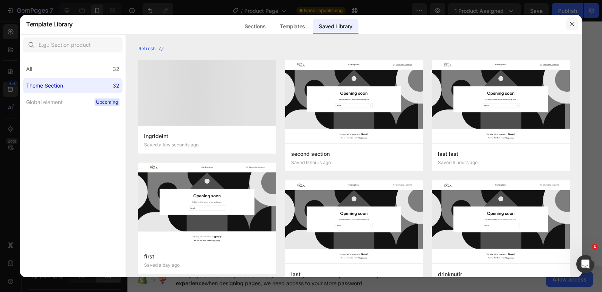
click at [570, 26] on icon "button" at bounding box center [572, 24] width 6 height 6
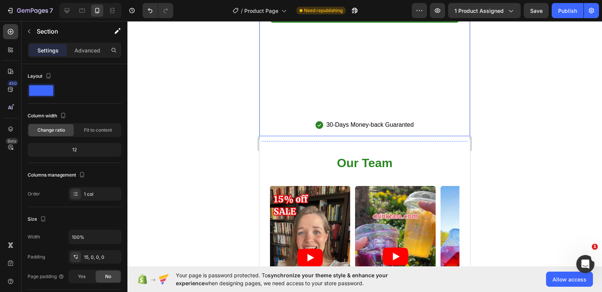
scroll to position [1772, 0]
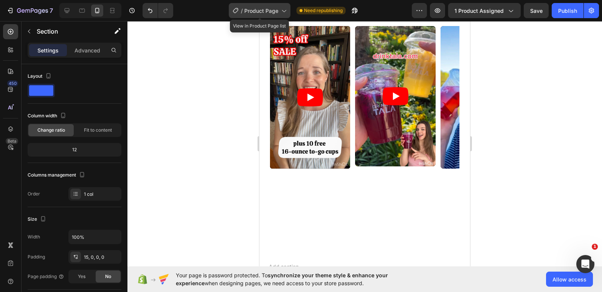
click at [265, 10] on span "Product Page" at bounding box center [261, 11] width 34 height 8
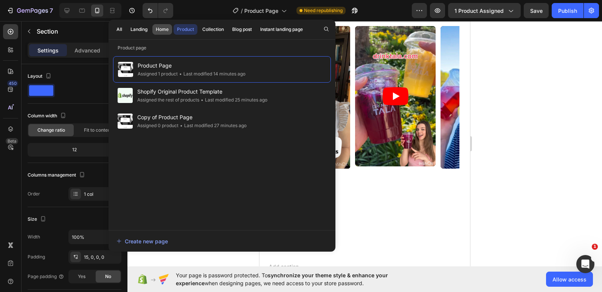
click at [156, 29] on div "Home" at bounding box center [162, 29] width 13 height 7
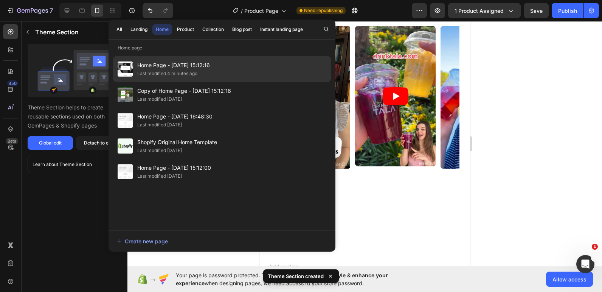
click at [179, 74] on div "Last modified 4 minutes ago" at bounding box center [167, 74] width 60 height 8
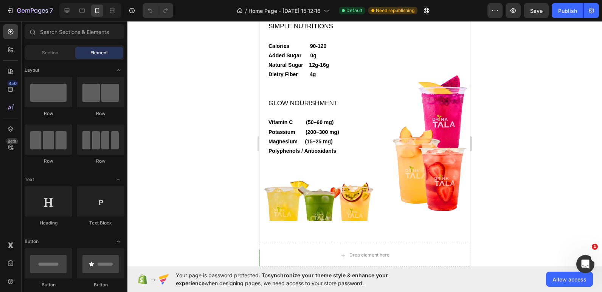
scroll to position [831, 0]
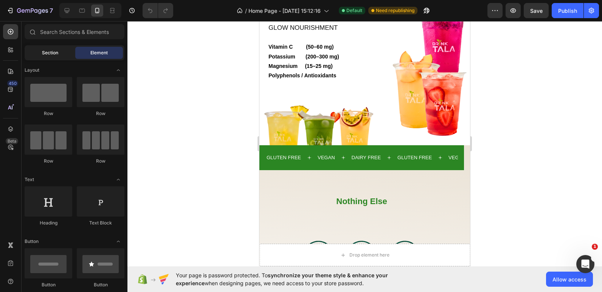
click at [48, 55] on span "Section" at bounding box center [50, 53] width 16 height 7
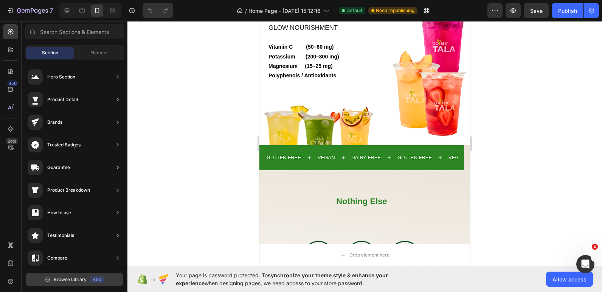
click at [66, 279] on span "Browse Library" at bounding box center [70, 280] width 33 height 7
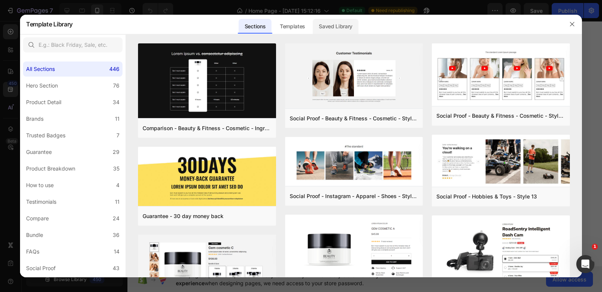
click at [340, 27] on div "Saved Library" at bounding box center [336, 26] width 46 height 15
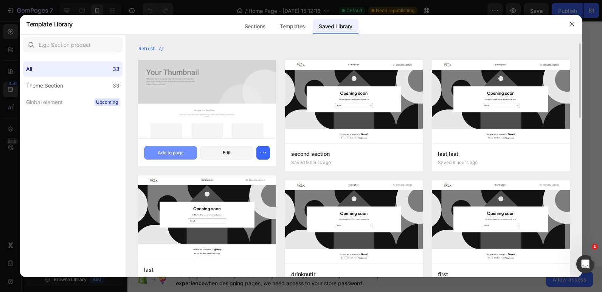
click at [159, 158] on button "Add to page" at bounding box center [170, 153] width 53 height 14
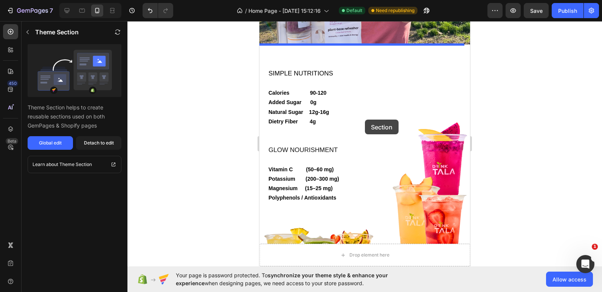
scroll to position [769, 0]
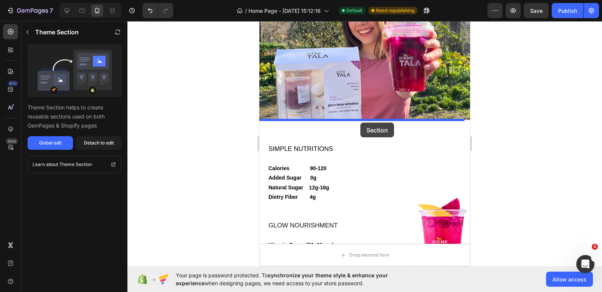
drag, startPoint x: 263, startPoint y: 157, endPoint x: 360, endPoint y: 123, distance: 102.7
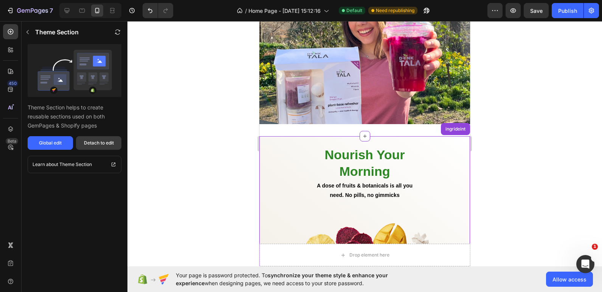
click at [101, 145] on div "Detach to edit" at bounding box center [99, 143] width 30 height 7
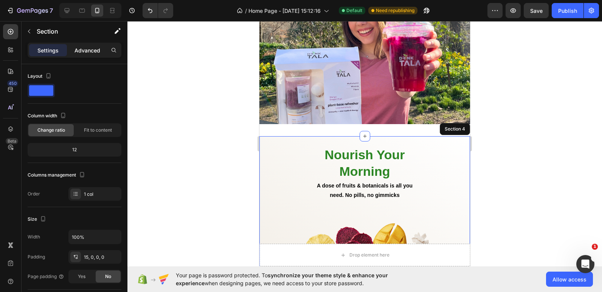
click at [98, 49] on p "Advanced" at bounding box center [87, 50] width 26 height 8
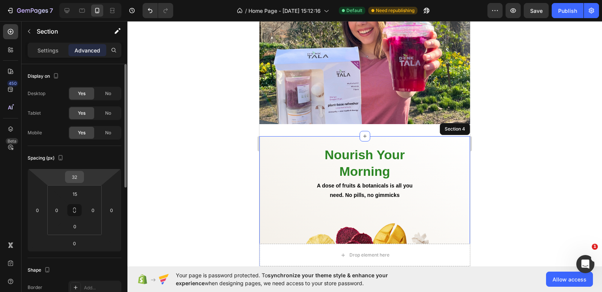
click at [82, 174] on div "32" at bounding box center [74, 177] width 19 height 12
click at [74, 179] on input "32" at bounding box center [74, 177] width 15 height 11
click at [75, 179] on input "32" at bounding box center [74, 177] width 15 height 11
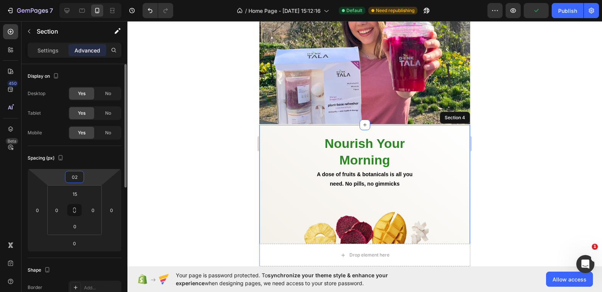
click at [75, 179] on input "02" at bounding box center [74, 177] width 15 height 11
type input "0"
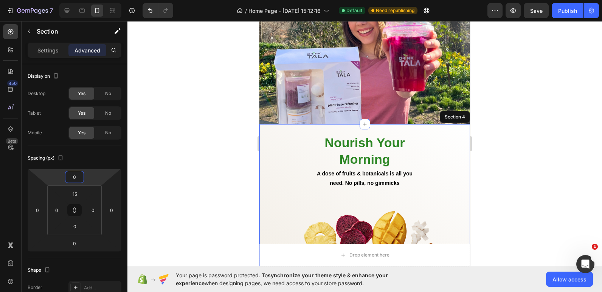
drag, startPoint x: 173, startPoint y: 135, endPoint x: 182, endPoint y: 137, distance: 9.1
click at [173, 135] on div at bounding box center [364, 156] width 474 height 271
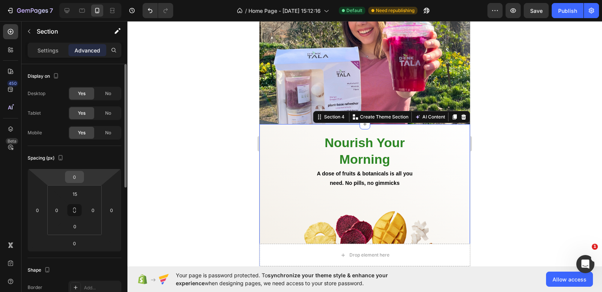
click at [78, 173] on input "0" at bounding box center [74, 177] width 15 height 11
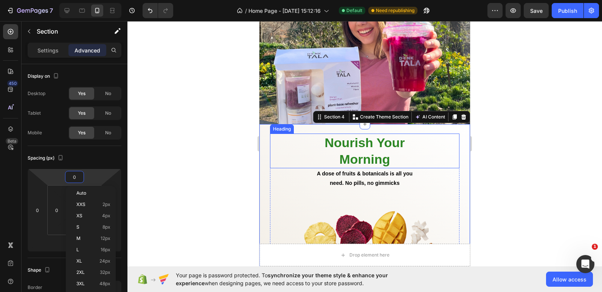
click at [306, 134] on h2 "Nourish Your Morning" at bounding box center [364, 151] width 189 height 35
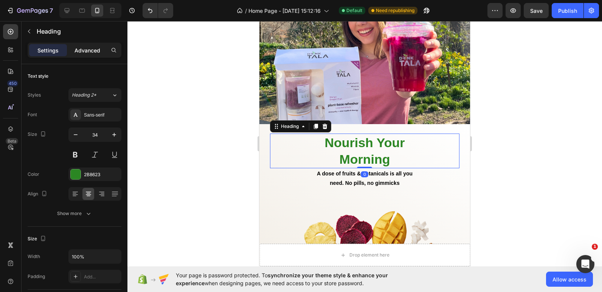
click at [93, 51] on p "Advanced" at bounding box center [87, 50] width 26 height 8
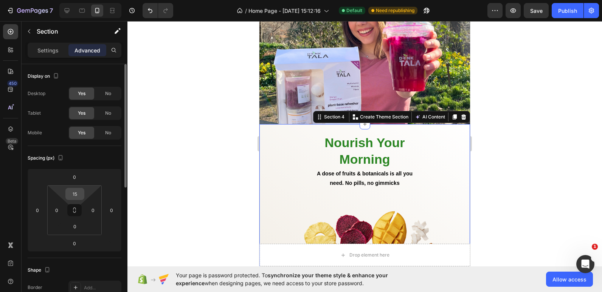
click at [81, 192] on input "15" at bounding box center [74, 194] width 15 height 11
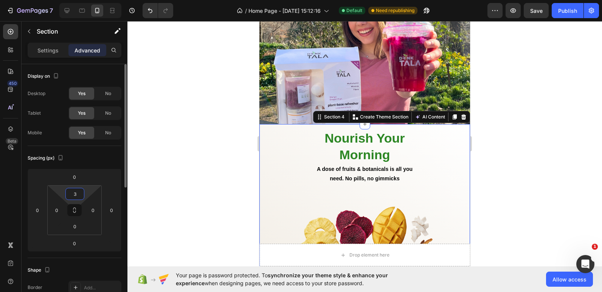
type input "32"
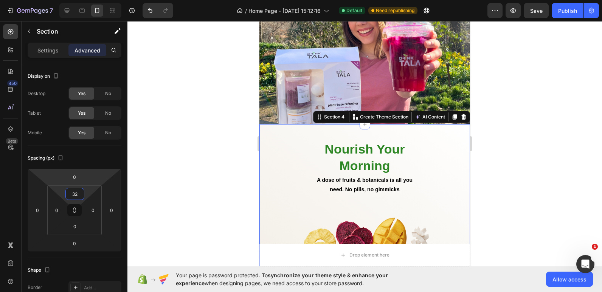
click at [190, 84] on div at bounding box center [364, 156] width 474 height 271
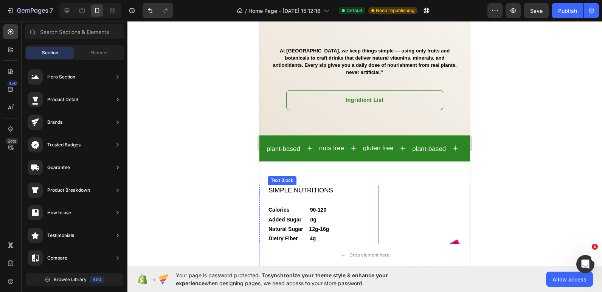
scroll to position [1185, 0]
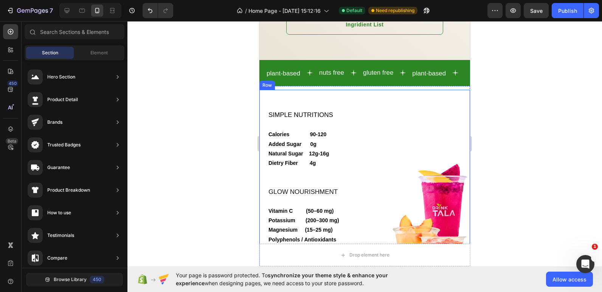
click at [378, 90] on div "SIMPLE NUTRITIONS Calories 90-120 Added Sugar 0g Natural Sugar 12g-16g Dietry F…" at bounding box center [364, 200] width 210 height 220
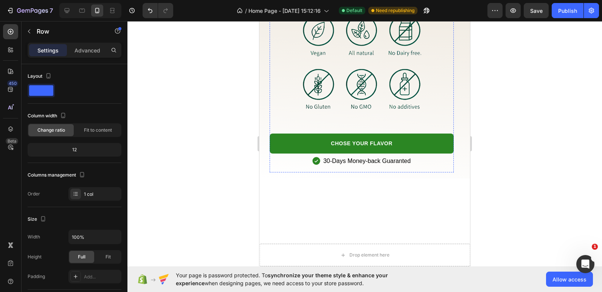
scroll to position [1676, 0]
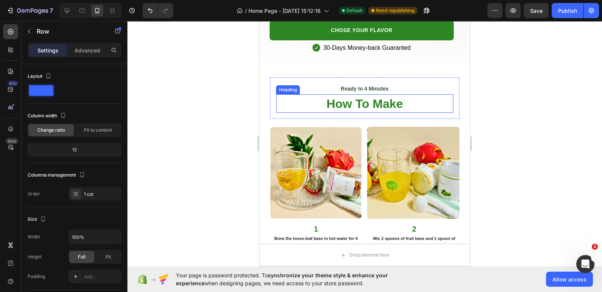
click at [412, 94] on h2 "How To Make" at bounding box center [364, 103] width 177 height 19
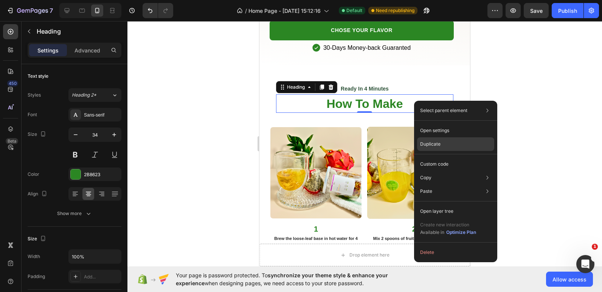
click at [436, 148] on div "Duplicate" at bounding box center [455, 145] width 77 height 14
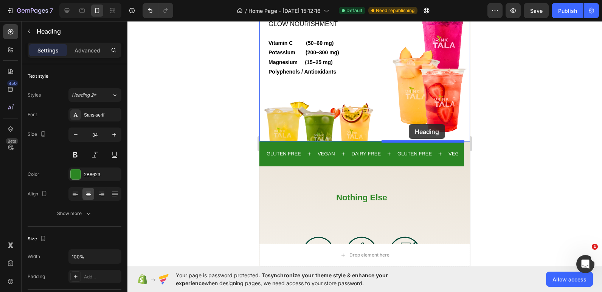
scroll to position [1336, 0]
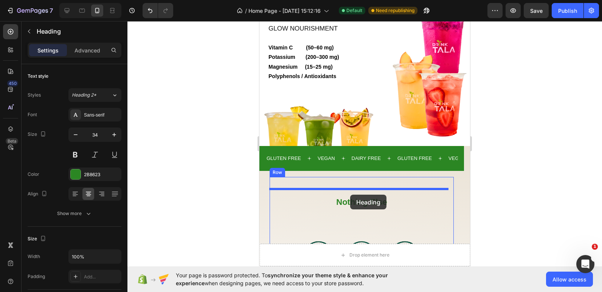
drag, startPoint x: 420, startPoint y: 118, endPoint x: 350, endPoint y: 195, distance: 104.1
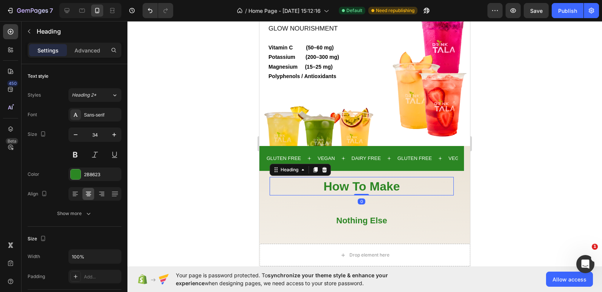
click at [413, 181] on h2 "How To Make" at bounding box center [361, 186] width 184 height 19
drag, startPoint x: 412, startPoint y: 181, endPoint x: 275, endPoint y: 183, distance: 137.2
click at [275, 183] on p "How To Make" at bounding box center [361, 186] width 183 height 17
click at [422, 182] on p "How To Make" at bounding box center [361, 186] width 183 height 17
drag, startPoint x: 163, startPoint y: 161, endPoint x: 493, endPoint y: 215, distance: 334.4
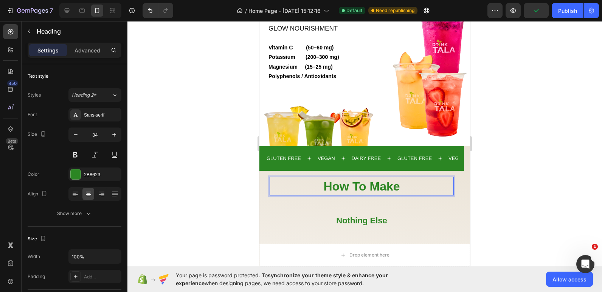
click at [530, 218] on div at bounding box center [364, 156] width 474 height 271
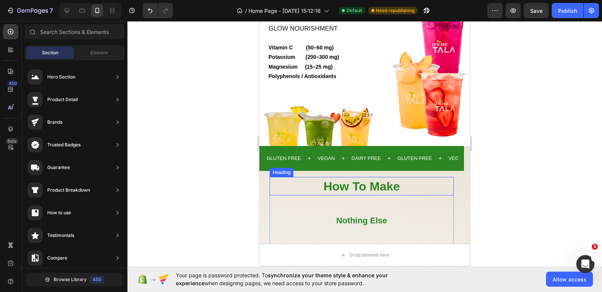
click at [424, 183] on p "⁠⁠⁠⁠⁠⁠⁠ How To Make" at bounding box center [361, 186] width 183 height 17
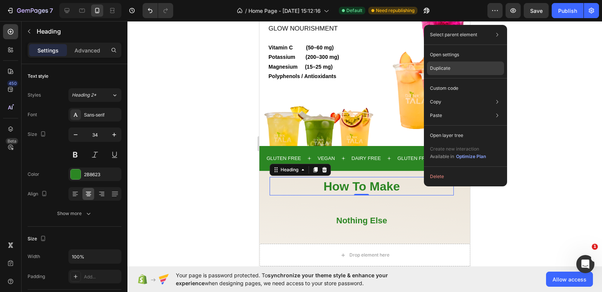
drag, startPoint x: 444, startPoint y: 70, endPoint x: 183, endPoint y: 121, distance: 266.2
click at [444, 70] on p "Duplicate" at bounding box center [440, 68] width 20 height 7
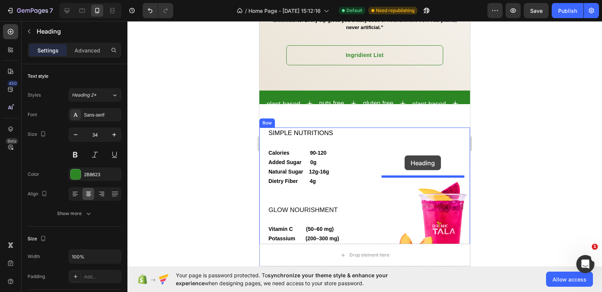
scroll to position [1109, 0]
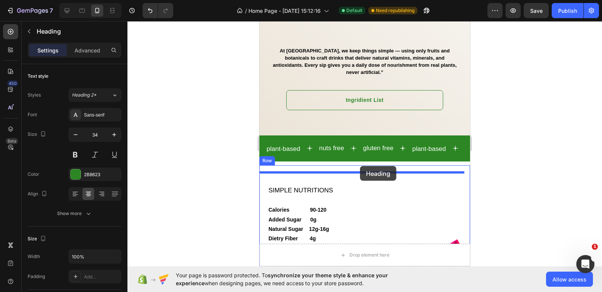
drag, startPoint x: 428, startPoint y: 211, endPoint x: 360, endPoint y: 166, distance: 81.3
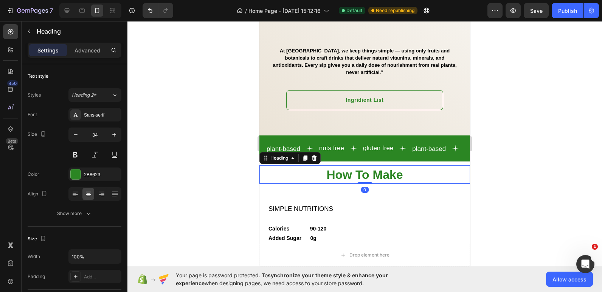
click at [305, 169] on h2 "How To Make" at bounding box center [364, 175] width 210 height 19
click at [421, 166] on p "How To Make" at bounding box center [364, 174] width 209 height 17
click at [386, 168] on span "How To Make" at bounding box center [364, 175] width 76 height 14
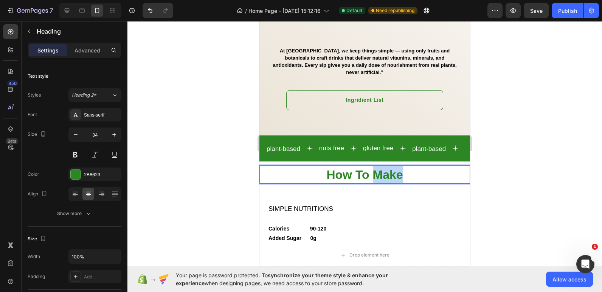
click at [386, 168] on span "How To Make" at bounding box center [364, 175] width 76 height 14
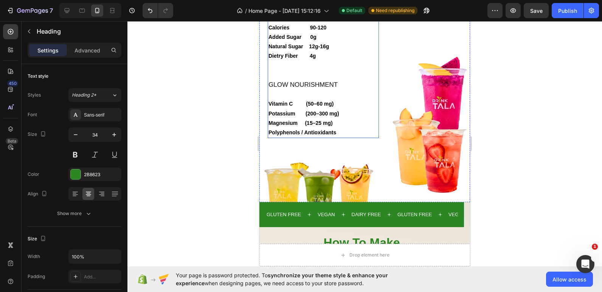
scroll to position [1374, 0]
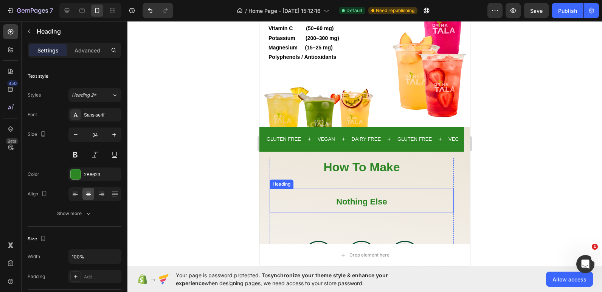
click at [364, 201] on strong "Nothing Else" at bounding box center [361, 201] width 51 height 9
click at [408, 197] on h2 "Nothing Else" at bounding box center [361, 201] width 184 height 24
drag, startPoint x: 149, startPoint y: 176, endPoint x: 243, endPoint y: 195, distance: 96.4
click at [243, 195] on div at bounding box center [364, 156] width 474 height 271
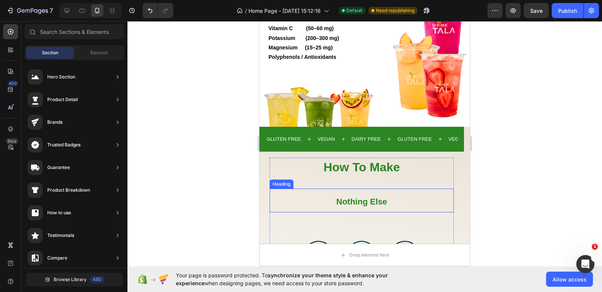
click at [291, 197] on p "⁠⁠⁠⁠⁠⁠⁠ Nothing Else" at bounding box center [361, 201] width 183 height 22
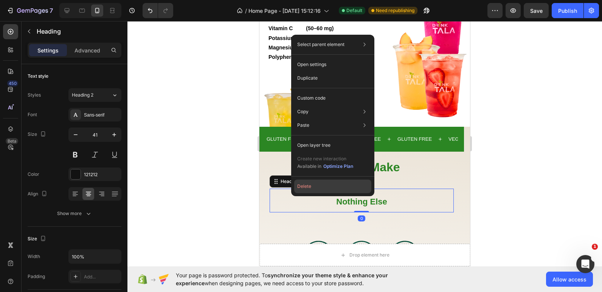
click at [301, 186] on button "Delete" at bounding box center [332, 187] width 77 height 14
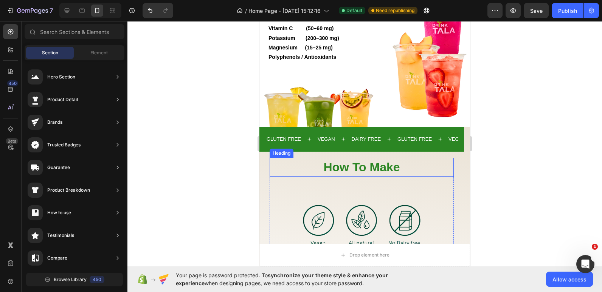
click at [371, 168] on span "How To Make" at bounding box center [361, 168] width 76 height 14
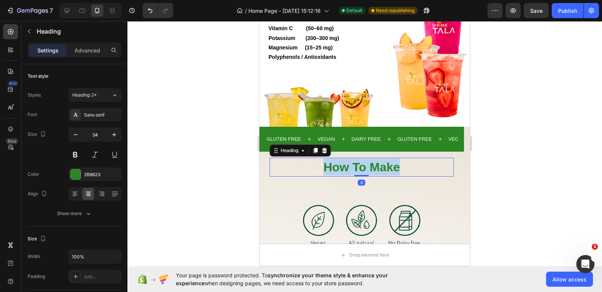
click at [371, 168] on span "How To Make" at bounding box center [361, 168] width 76 height 14
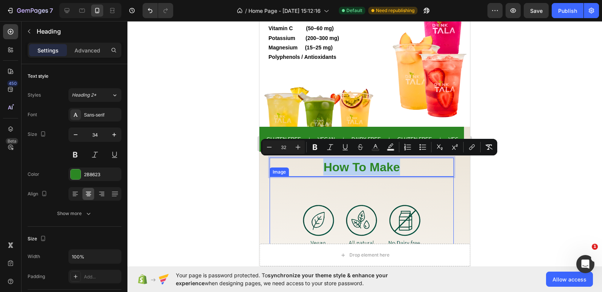
click at [352, 185] on img at bounding box center [361, 250] width 147 height 147
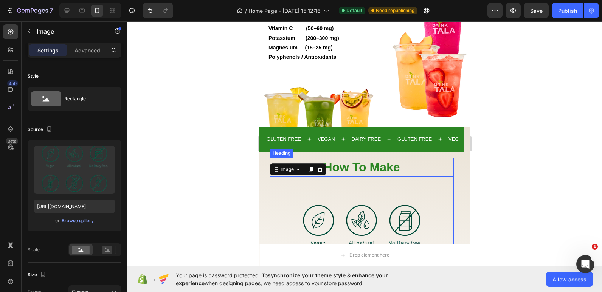
click at [353, 165] on span "How To Make" at bounding box center [361, 168] width 76 height 14
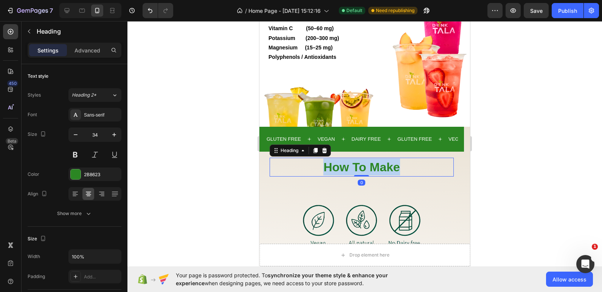
click at [353, 165] on span "How To Make" at bounding box center [361, 168] width 76 height 14
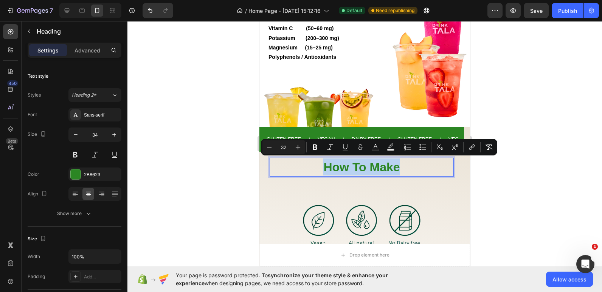
click at [418, 169] on p "How To Make" at bounding box center [361, 167] width 183 height 17
click at [369, 156] on div "GLUTEN FREE Text VEGAN Text DAIRY FREE Text GLUTEN FREE Text VEGAN Text DAIRY F…" at bounding box center [361, 245] width 204 height 236
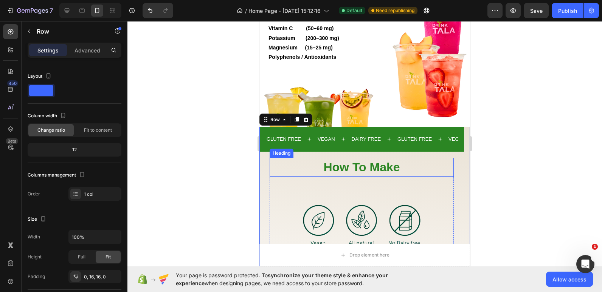
click at [396, 174] on span "How To Make" at bounding box center [361, 168] width 76 height 14
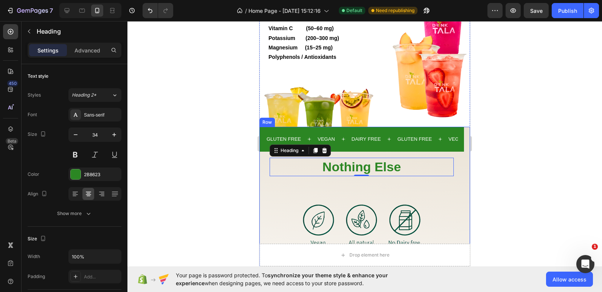
click at [226, 155] on div at bounding box center [364, 156] width 474 height 271
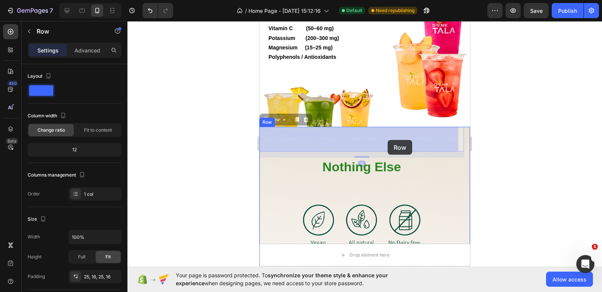
drag, startPoint x: 401, startPoint y: 132, endPoint x: 387, endPoint y: 140, distance: 16.5
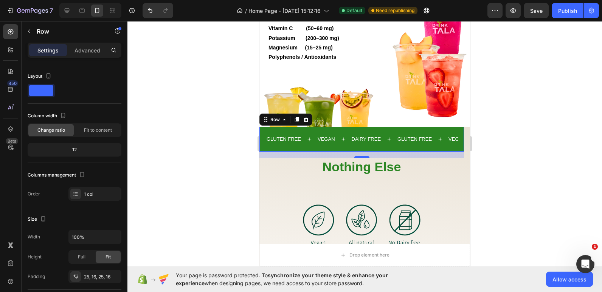
click at [307, 126] on div "Row" at bounding box center [285, 120] width 53 height 12
click at [311, 129] on div "GLUTEN FREE Text VEGAN Text DAIRY FREE Text GLUTEN FREE Text VEGAN Text DAIRY F…" at bounding box center [361, 139] width 204 height 25
drag, startPoint x: 221, startPoint y: 141, endPoint x: 243, endPoint y: 136, distance: 23.0
click at [221, 141] on div at bounding box center [364, 156] width 474 height 271
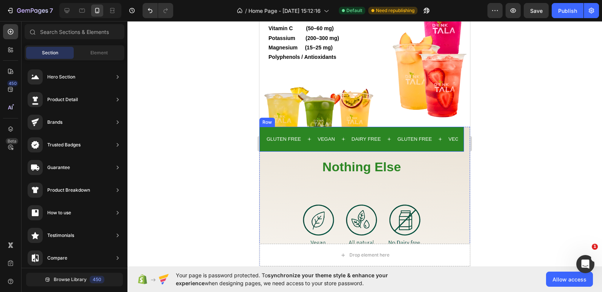
click at [310, 133] on div "GLUTEN FREE Text VEGAN Text DAIRY FREE Text GLUTEN FREE Text VEGAN Text DAIRY F…" at bounding box center [361, 139] width 204 height 25
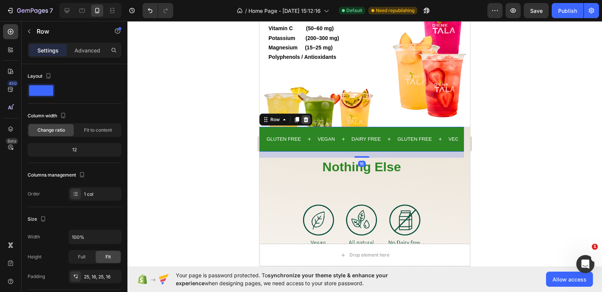
click at [305, 117] on icon at bounding box center [306, 120] width 6 height 6
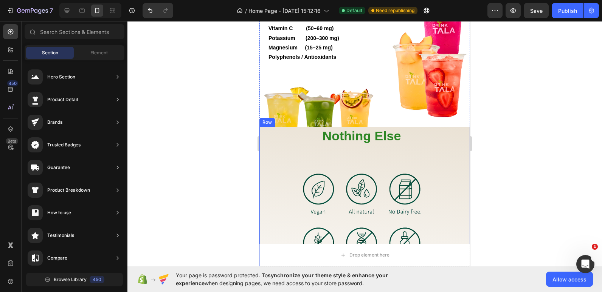
click at [264, 138] on div "Nothing Else Heading Image CHOSE YOUR FLAVOR Button 30-Days Money-back Guarante…" at bounding box center [361, 229] width 204 height 204
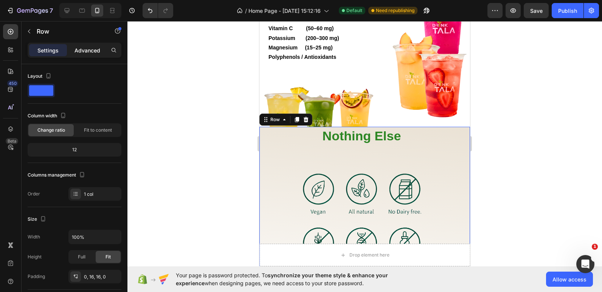
click at [76, 50] on p "Advanced" at bounding box center [87, 50] width 26 height 8
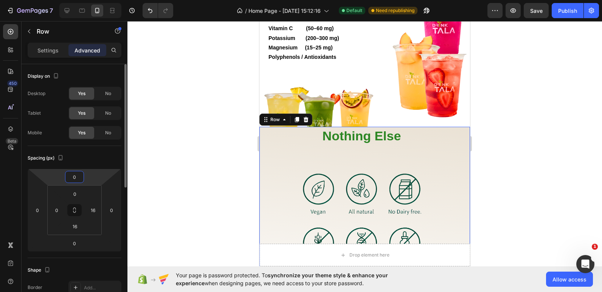
click at [75, 174] on input "0" at bounding box center [74, 177] width 15 height 11
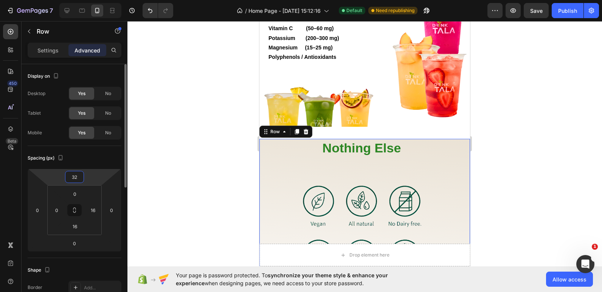
type input "3"
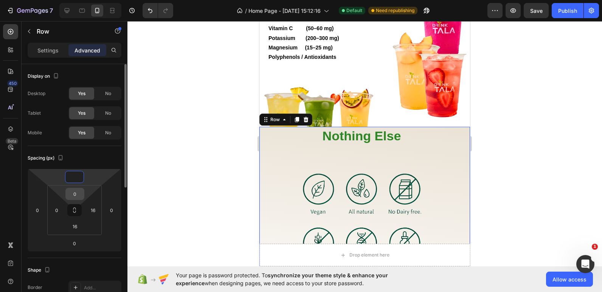
click at [80, 193] on input "0" at bounding box center [74, 194] width 15 height 11
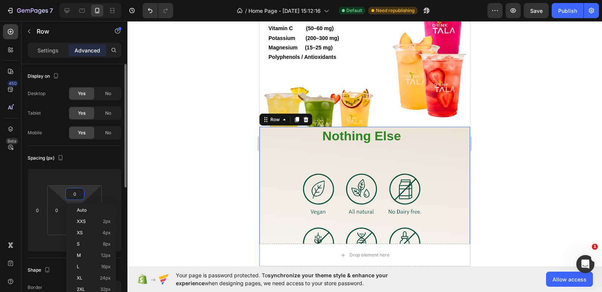
type input "0"
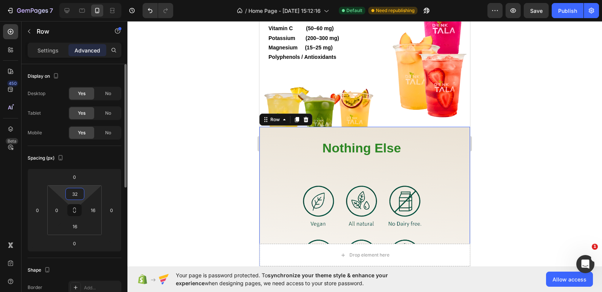
type input "3"
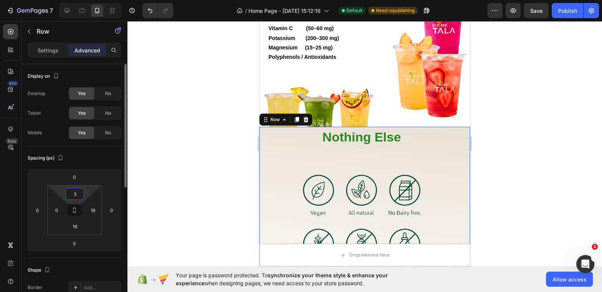
type input "32"
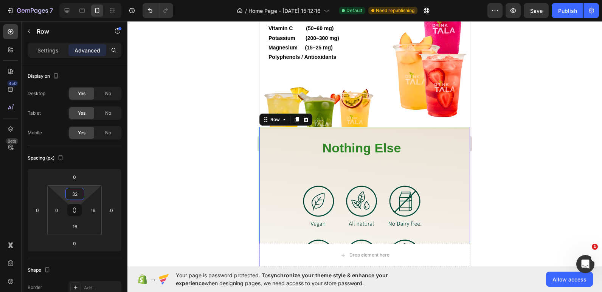
click at [147, 158] on div at bounding box center [364, 156] width 474 height 271
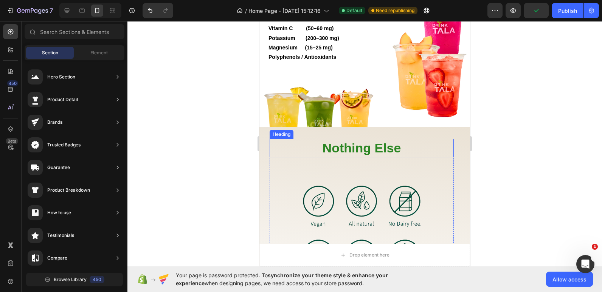
click at [367, 150] on p "Nothing Else" at bounding box center [361, 148] width 183 height 17
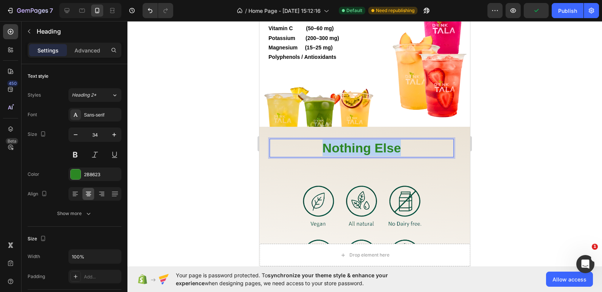
click at [367, 150] on p "Nothing Else" at bounding box center [361, 148] width 183 height 17
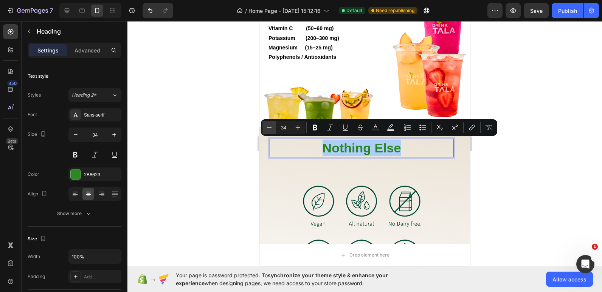
click at [268, 125] on icon "Editor contextual toolbar" at bounding box center [269, 128] width 8 height 8
type input "32"
click at [218, 139] on div at bounding box center [364, 156] width 474 height 271
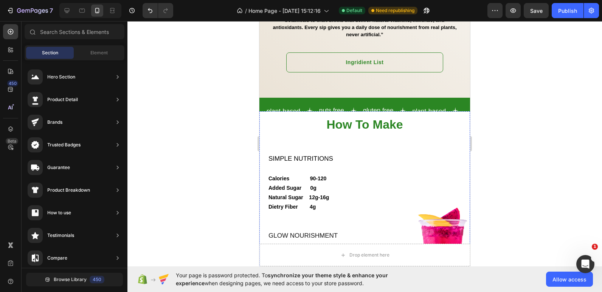
scroll to position [1109, 0]
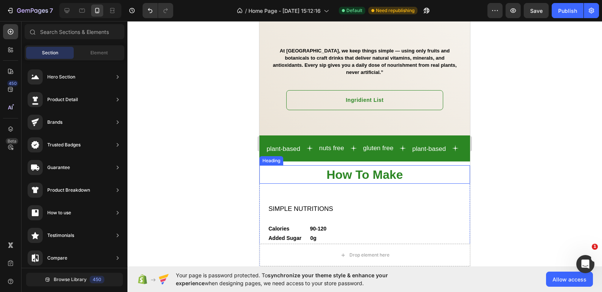
click at [362, 168] on span "How To Make" at bounding box center [364, 175] width 76 height 14
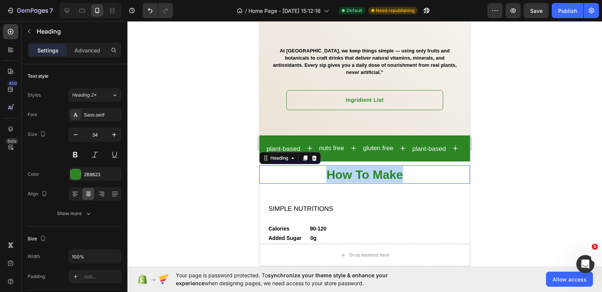
click at [362, 168] on span "How To Make" at bounding box center [364, 175] width 76 height 14
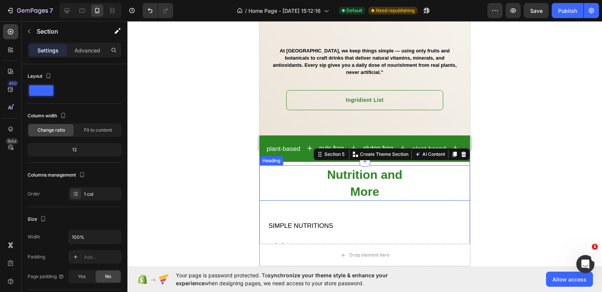
click at [309, 170] on p "⁠⁠⁠⁠⁠⁠⁠ Nutrition and More" at bounding box center [364, 183] width 209 height 34
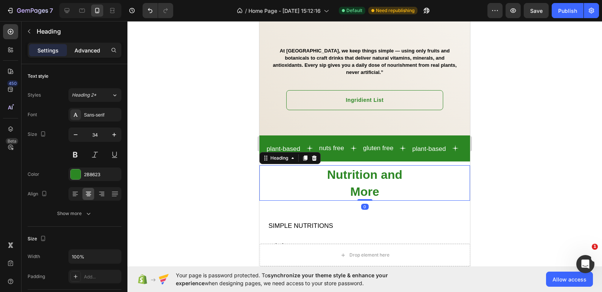
click at [89, 47] on p "Advanced" at bounding box center [87, 50] width 26 height 8
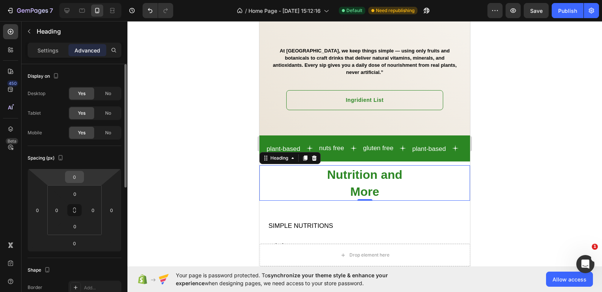
click at [78, 178] on input "0" at bounding box center [74, 177] width 15 height 11
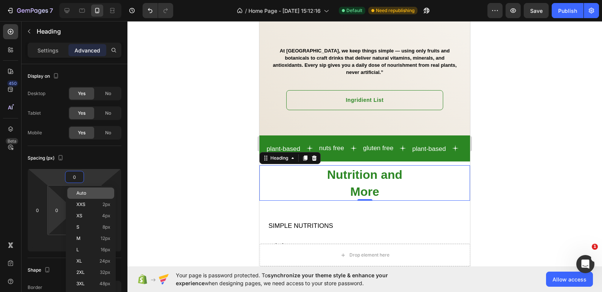
click at [50, 0] on html "7 Version history / Home Page - Jun 1, 15:12:16 Default Need republishing Previ…" at bounding box center [301, 0] width 602 height 0
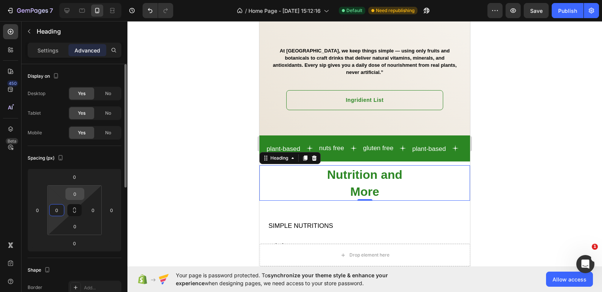
click at [81, 197] on input "0" at bounding box center [74, 194] width 15 height 11
type input "r"
type input "32"
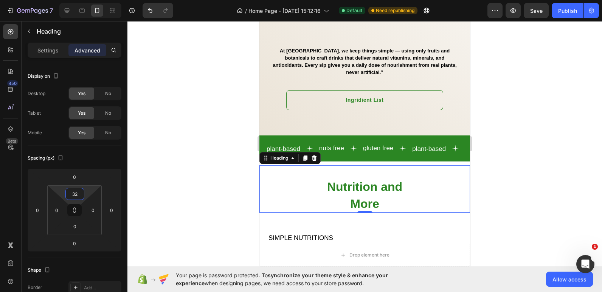
click at [213, 117] on div at bounding box center [364, 156] width 474 height 271
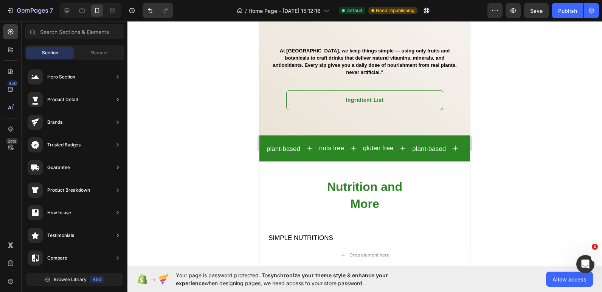
click at [497, 146] on div at bounding box center [364, 156] width 474 height 271
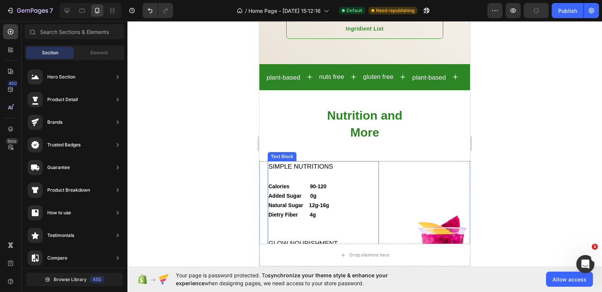
scroll to position [1185, 0]
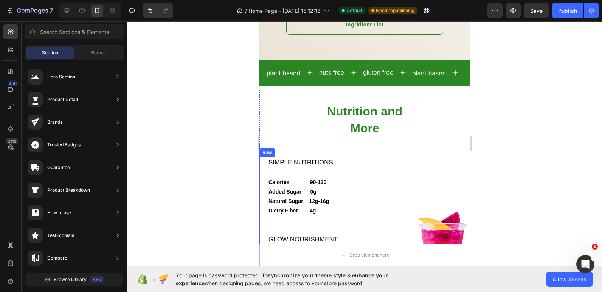
click at [385, 157] on div "Image" at bounding box center [427, 257] width 85 height 200
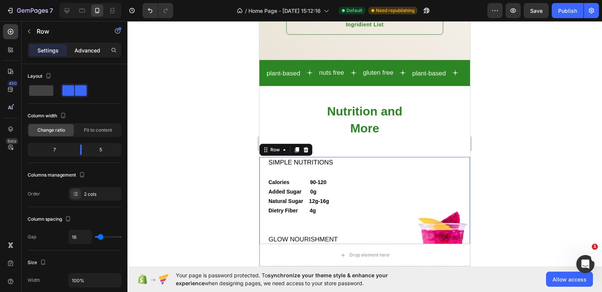
click at [80, 56] on div "Advanced" at bounding box center [87, 50] width 38 height 12
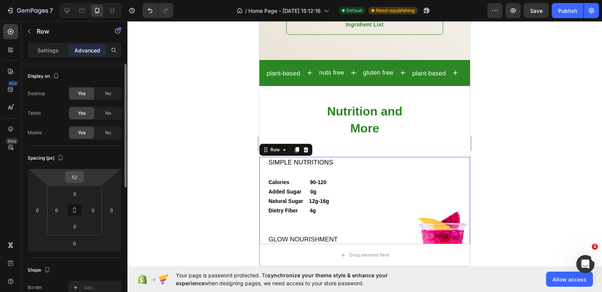
click at [74, 179] on input "52" at bounding box center [74, 177] width 15 height 11
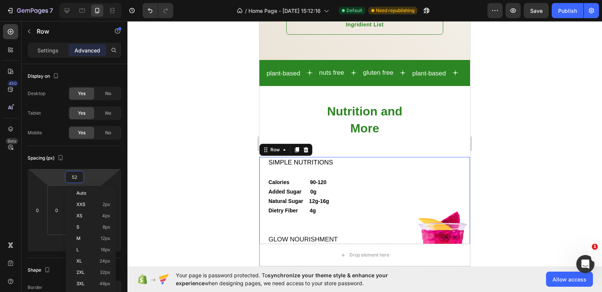
type input "0"
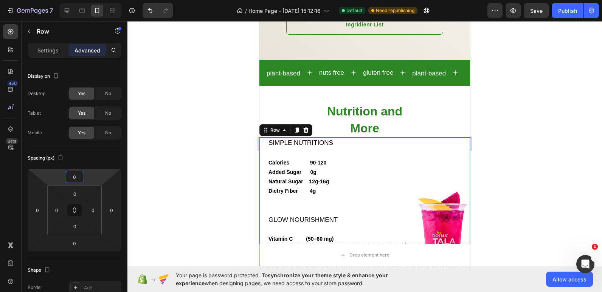
click at [191, 119] on div at bounding box center [364, 156] width 474 height 271
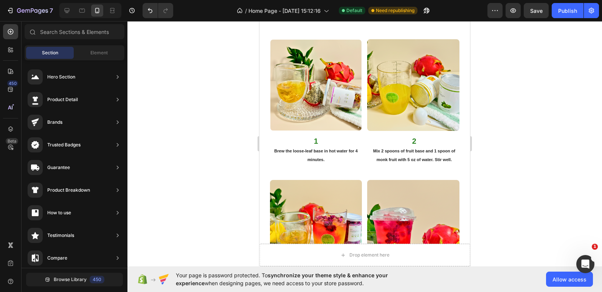
scroll to position [1639, 0]
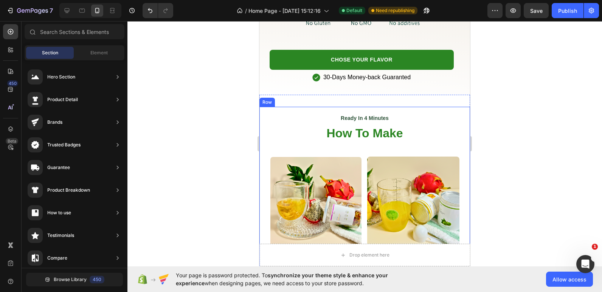
click at [268, 111] on div "Ready In 4 Minutes Text Block How To Make Heading Row Image 1 Brew the loose-le…" at bounding box center [364, 297] width 210 height 380
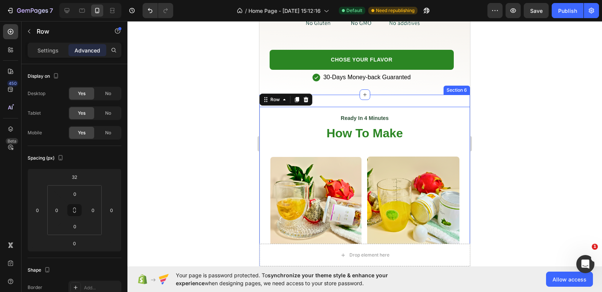
click at [331, 95] on div "Ready In 4 Minutes Text Block How To Make Heading Row Image 1 Brew the loose-le…" at bounding box center [364, 291] width 210 height 392
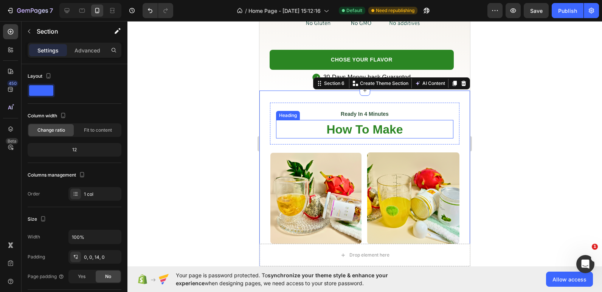
click at [411, 130] on h2 "How To Make" at bounding box center [364, 129] width 177 height 19
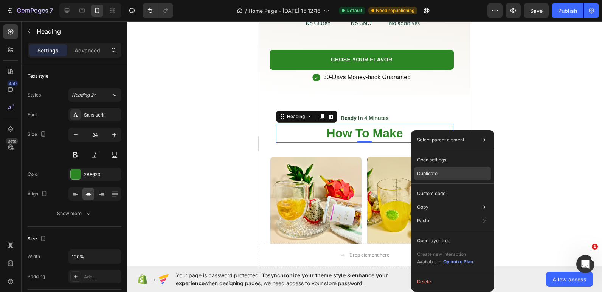
click at [438, 173] on div "Duplicate" at bounding box center [452, 174] width 77 height 14
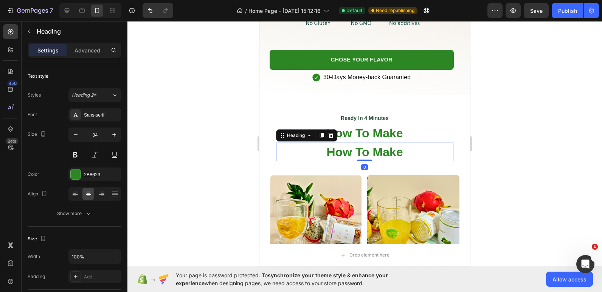
click at [423, 148] on h2 "How To Make" at bounding box center [364, 152] width 177 height 19
drag, startPoint x: 164, startPoint y: 127, endPoint x: 236, endPoint y: 116, distance: 73.0
click at [217, 114] on div at bounding box center [364, 156] width 474 height 271
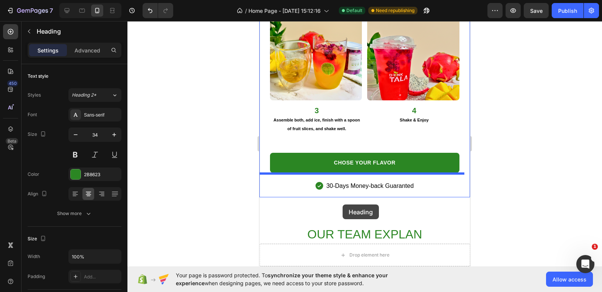
scroll to position [1979, 0]
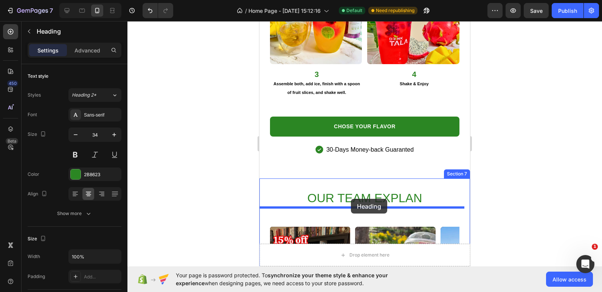
drag, startPoint x: 440, startPoint y: 148, endPoint x: 351, endPoint y: 200, distance: 102.8
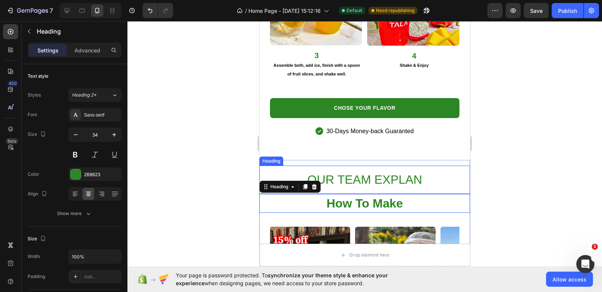
scroll to position [1960, 0]
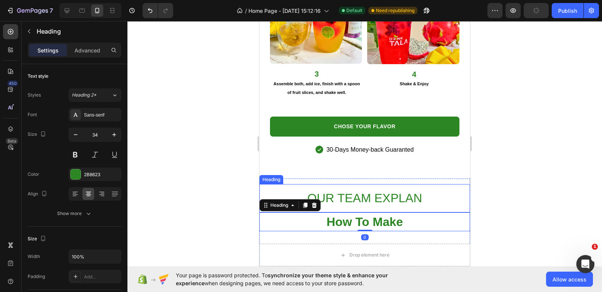
click at [349, 192] on span "OUR TEAM EXPLAN" at bounding box center [364, 199] width 114 height 14
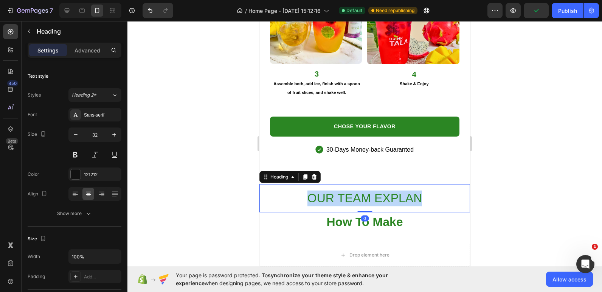
click at [349, 192] on span "OUR TEAM EXPLAN" at bounding box center [364, 199] width 114 height 14
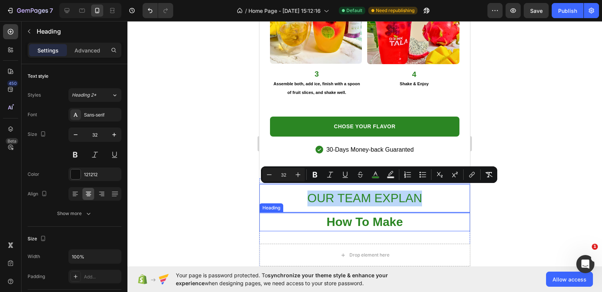
click at [372, 222] on span "How To Make" at bounding box center [364, 222] width 76 height 14
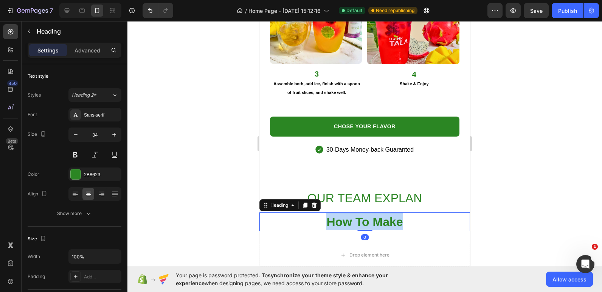
click at [372, 221] on span "How To Make" at bounding box center [364, 222] width 76 height 14
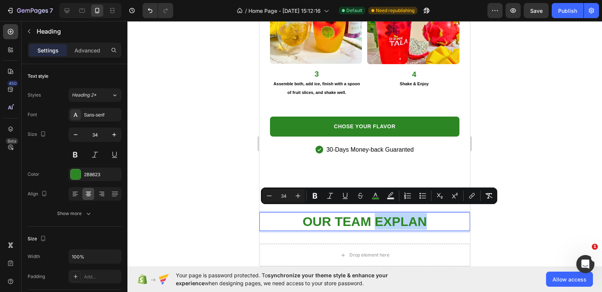
drag, startPoint x: 373, startPoint y: 216, endPoint x: 432, endPoint y: 221, distance: 59.6
click at [432, 221] on p "OUR TEAM EXPLAN" at bounding box center [364, 222] width 209 height 17
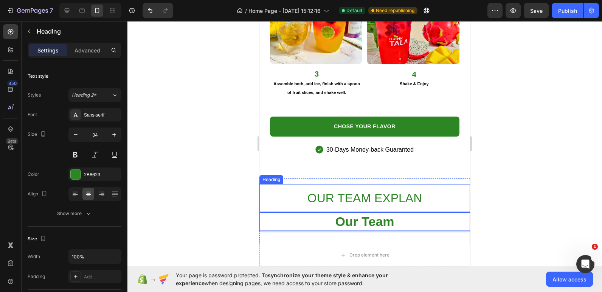
click at [415, 194] on span "OUR TEAM EXPLAN" at bounding box center [364, 199] width 114 height 14
drag, startPoint x: 167, startPoint y: 171, endPoint x: 202, endPoint y: 163, distance: 36.3
click at [202, 163] on div at bounding box center [364, 156] width 474 height 271
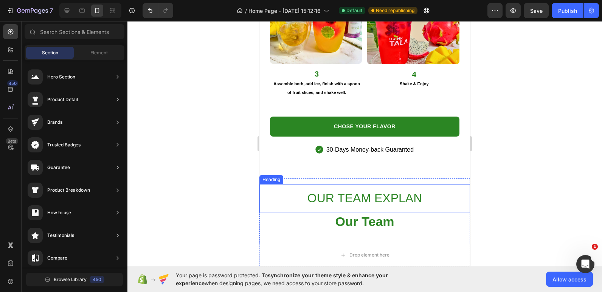
click at [307, 192] on span "OUR TEAM EXPLAN" at bounding box center [364, 199] width 114 height 14
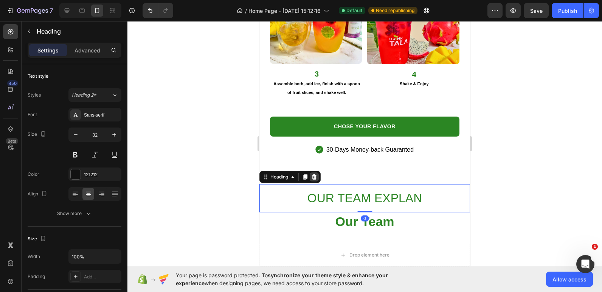
click at [314, 174] on icon at bounding box center [314, 177] width 6 height 6
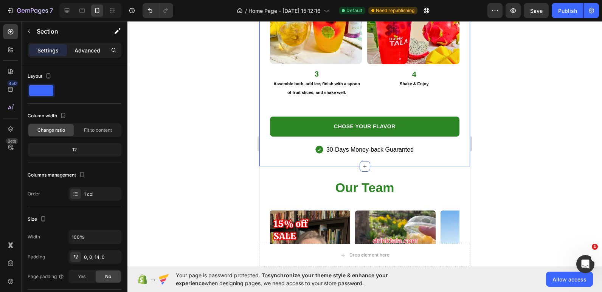
click at [87, 50] on p "Advanced" at bounding box center [87, 50] width 26 height 8
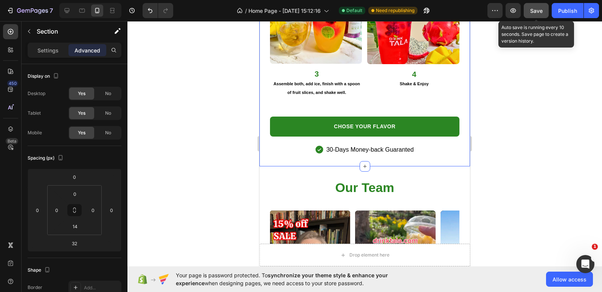
click at [535, 12] on span "Save" at bounding box center [536, 11] width 12 height 6
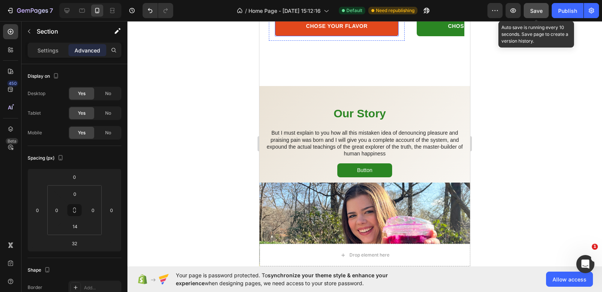
scroll to position [600, 0]
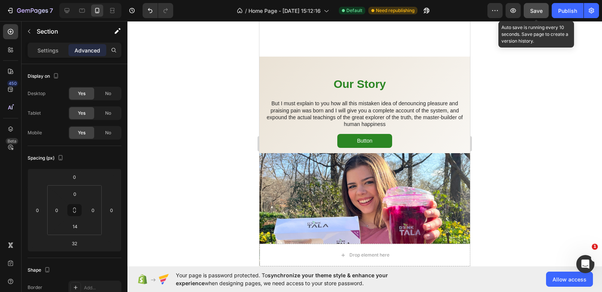
click at [543, 15] on button "Save" at bounding box center [535, 10] width 25 height 15
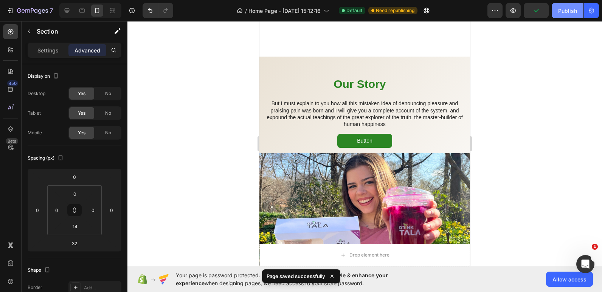
click at [566, 8] on div "Publish" at bounding box center [567, 11] width 19 height 8
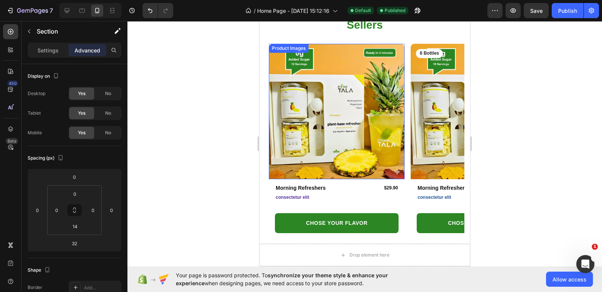
scroll to position [260, 0]
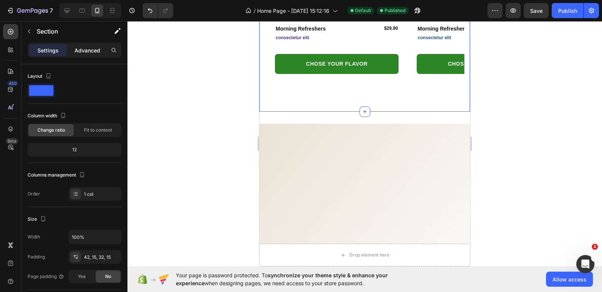
click at [82, 51] on p "Advanced" at bounding box center [87, 50] width 26 height 8
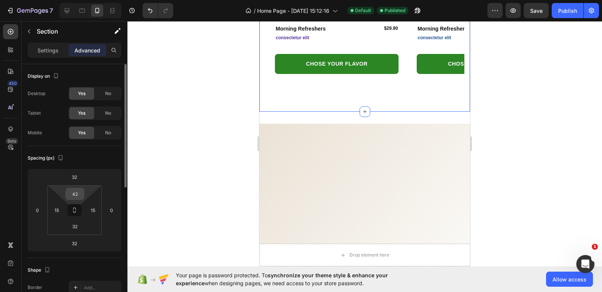
click at [80, 189] on input "42" at bounding box center [74, 194] width 15 height 11
type input "0"
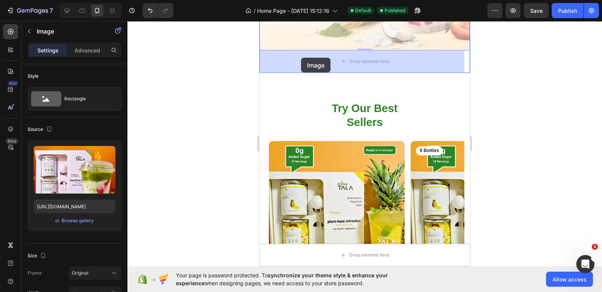
drag, startPoint x: 299, startPoint y: 28, endPoint x: 301, endPoint y: 58, distance: 30.3
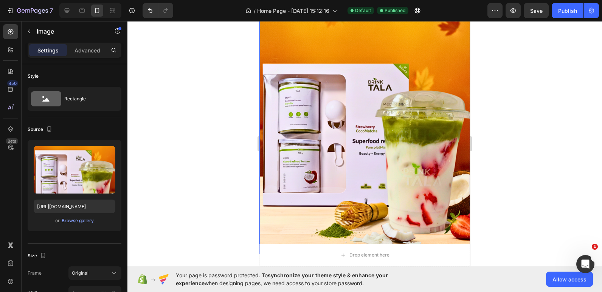
scroll to position [0, 0]
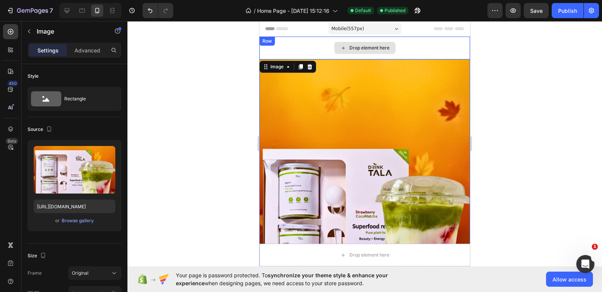
click at [314, 41] on div "Drop element here" at bounding box center [364, 48] width 210 height 23
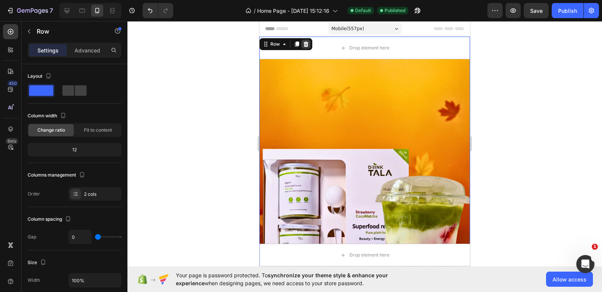
click at [308, 45] on icon at bounding box center [306, 44] width 6 height 6
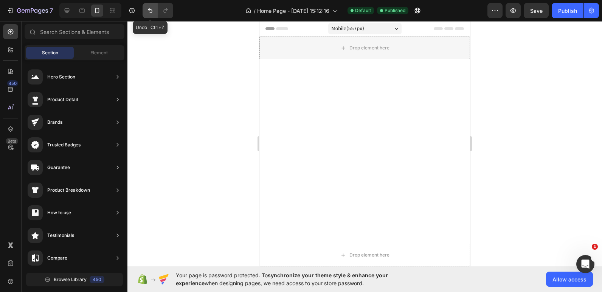
click at [146, 10] on button "Undo/Redo" at bounding box center [149, 10] width 15 height 15
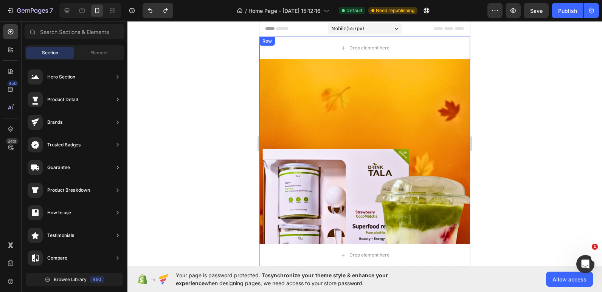
click at [268, 45] on div "Row" at bounding box center [266, 41] width 15 height 9
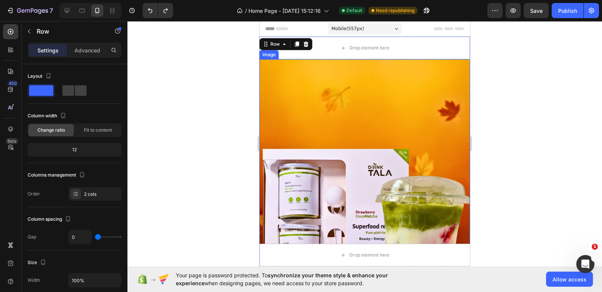
scroll to position [265, 0]
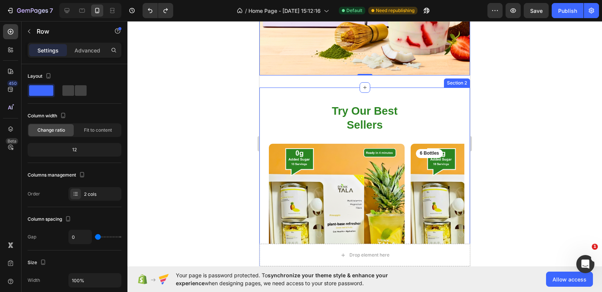
click at [264, 98] on div "Try Our Best Sellers Heading Row Product Images Row Morning Refreshers Product …" at bounding box center [364, 230] width 210 height 284
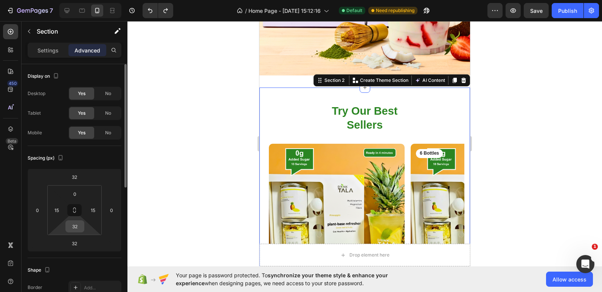
click at [76, 230] on input "32" at bounding box center [74, 226] width 15 height 11
type input "0"
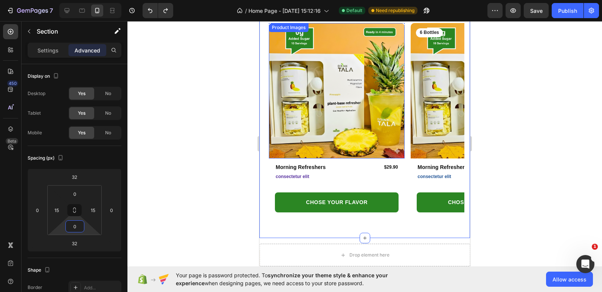
scroll to position [302, 0]
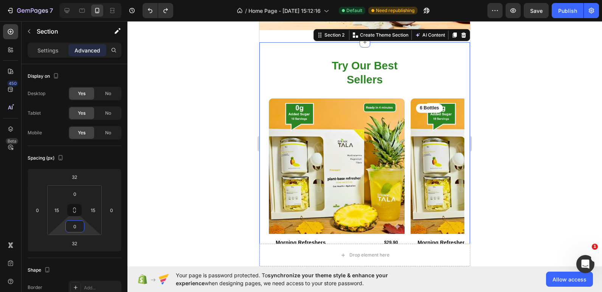
drag, startPoint x: 29, startPoint y: 58, endPoint x: 231, endPoint y: 76, distance: 202.2
click at [231, 76] on div at bounding box center [364, 156] width 474 height 271
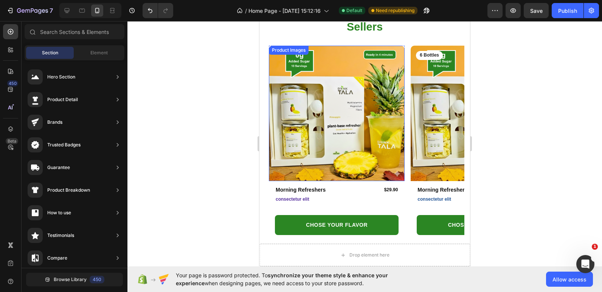
scroll to position [416, 0]
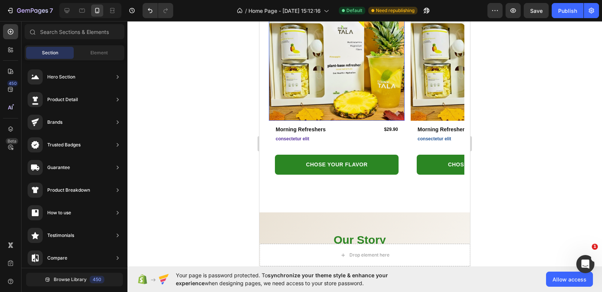
click at [341, 67] on img at bounding box center [337, 53] width 136 height 136
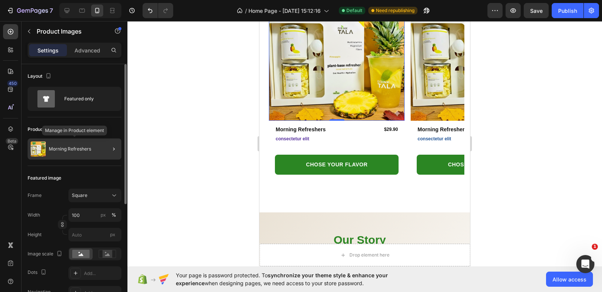
click at [62, 149] on p "Morning Refreshers" at bounding box center [70, 149] width 42 height 5
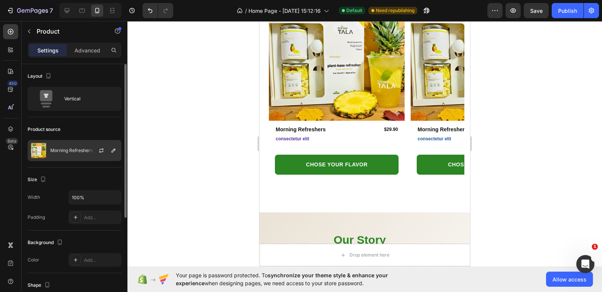
click at [45, 149] on img at bounding box center [38, 150] width 15 height 15
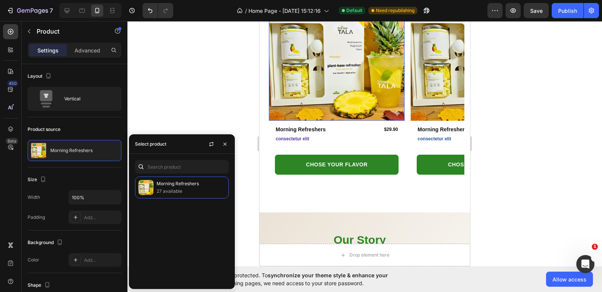
scroll to position [340, 0]
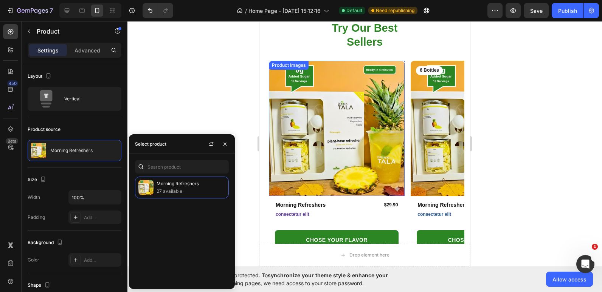
click at [396, 64] on img at bounding box center [337, 129] width 136 height 136
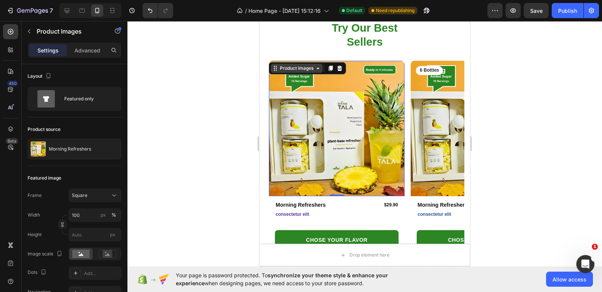
click at [320, 73] on div "Product Images" at bounding box center [297, 68] width 52 height 9
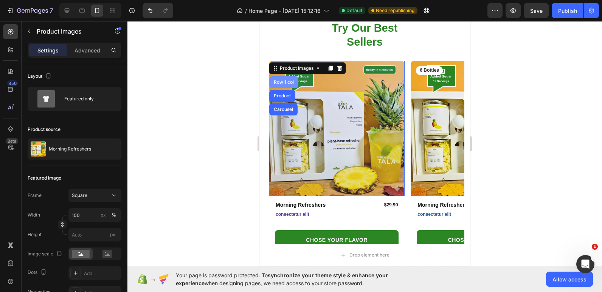
click at [294, 81] on div "Row 1 col" at bounding box center [283, 82] width 23 height 5
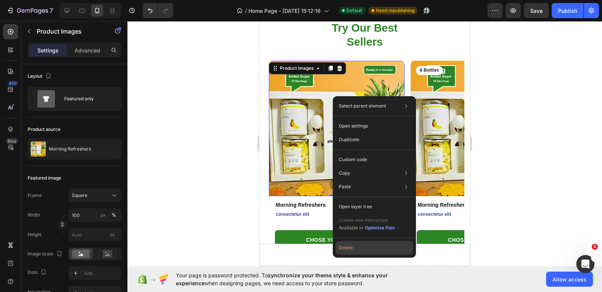
click at [359, 251] on button "Delete" at bounding box center [374, 248] width 77 height 14
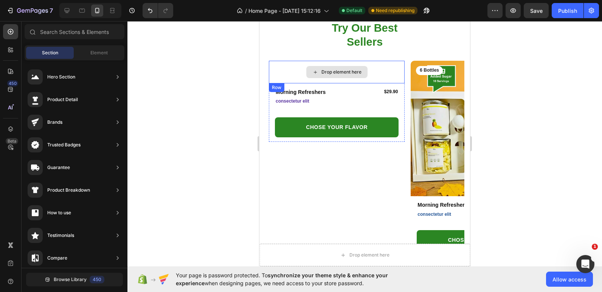
click at [309, 74] on div "Drop element here" at bounding box center [336, 72] width 61 height 12
click at [90, 53] on span "Element" at bounding box center [98, 53] width 17 height 7
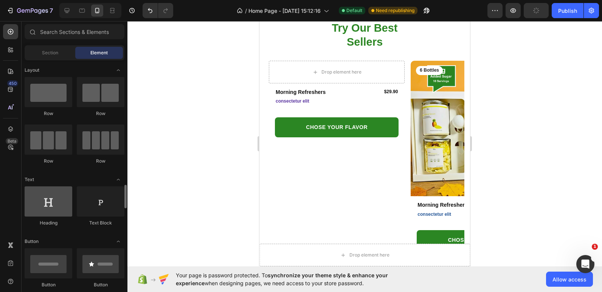
scroll to position [113, 0]
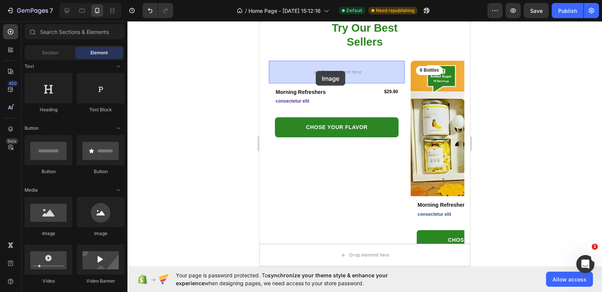
drag, startPoint x: 303, startPoint y: 243, endPoint x: 316, endPoint y: 71, distance: 172.0
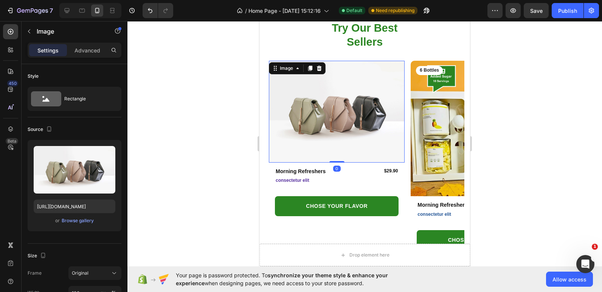
click at [212, 122] on div at bounding box center [364, 156] width 474 height 271
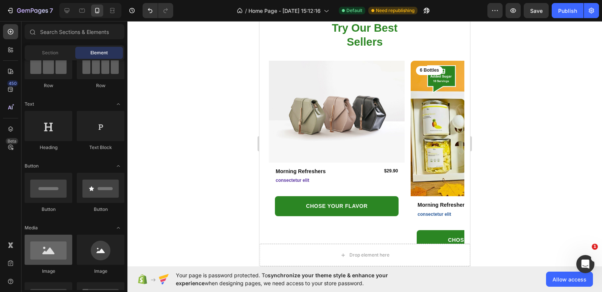
scroll to position [38, 0]
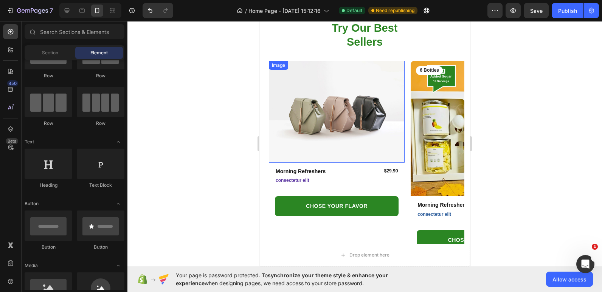
click at [307, 112] on img at bounding box center [337, 112] width 136 height 102
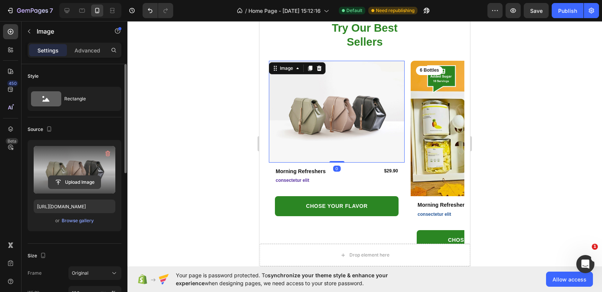
click at [63, 179] on input "file" at bounding box center [74, 182] width 52 height 13
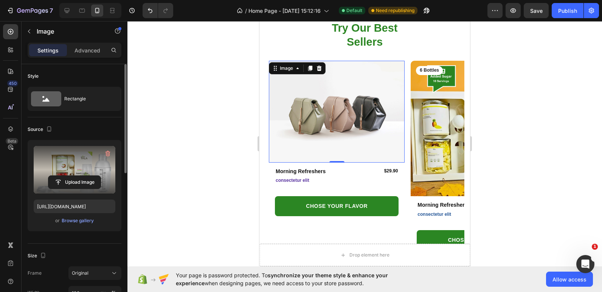
type input "[URL][DOMAIN_NAME]"
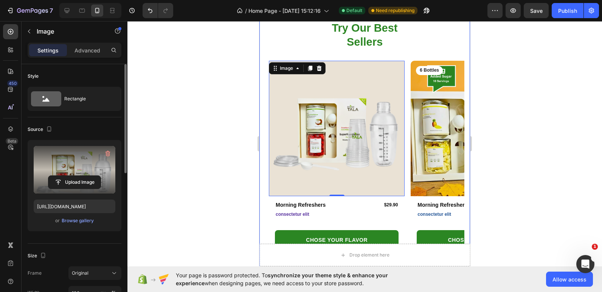
click at [241, 125] on div at bounding box center [364, 156] width 474 height 271
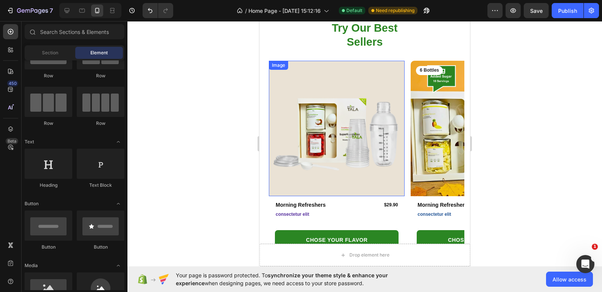
click at [318, 117] on img at bounding box center [337, 129] width 136 height 136
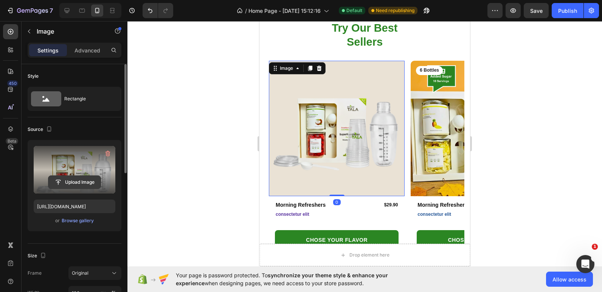
click at [76, 179] on input "file" at bounding box center [74, 182] width 52 height 13
type input "C:\fakepath\TALA 1.png"
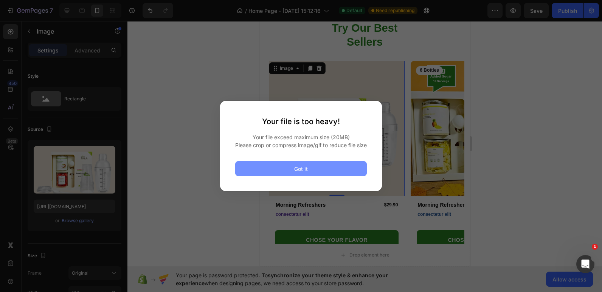
click at [351, 169] on button "Got it" at bounding box center [301, 168] width 132 height 15
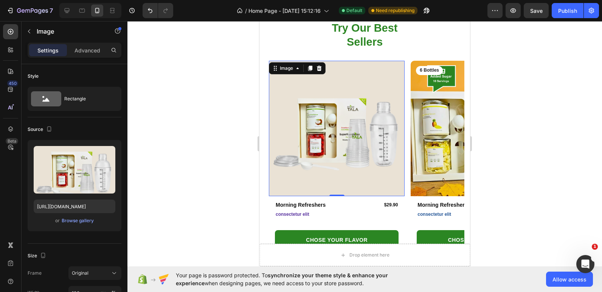
click at [189, 88] on div at bounding box center [364, 156] width 474 height 271
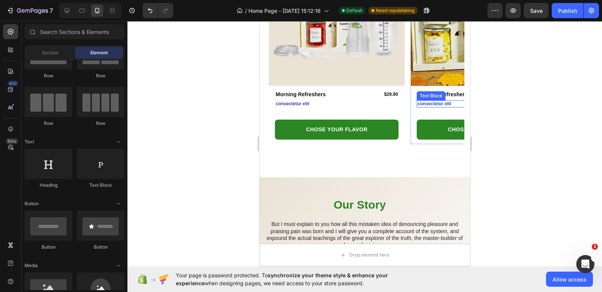
scroll to position [453, 0]
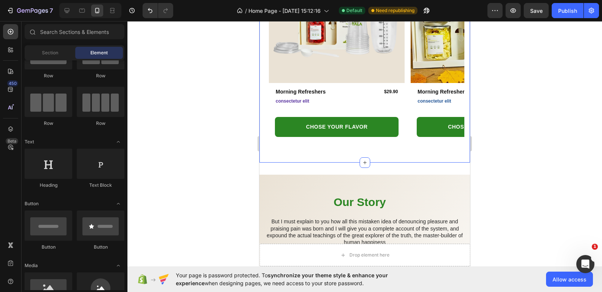
click at [459, 161] on div "Try Our Best Sellers Heading Row Image Row Morning Refreshers Product Title $29…" at bounding box center [364, 27] width 210 height 272
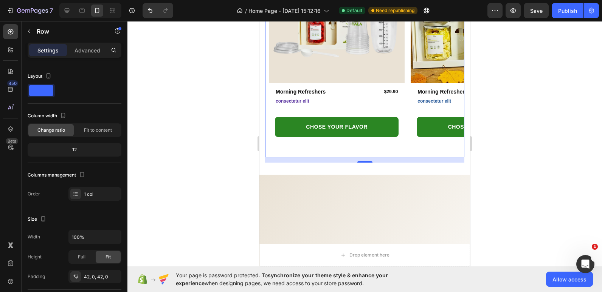
scroll to position [302, 0]
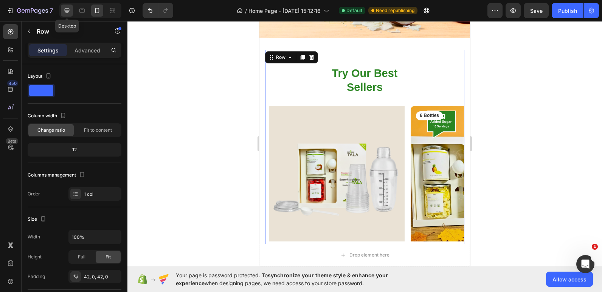
click at [69, 12] on icon at bounding box center [67, 11] width 8 height 8
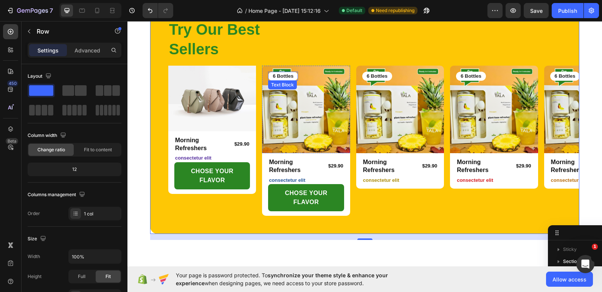
scroll to position [255, 0]
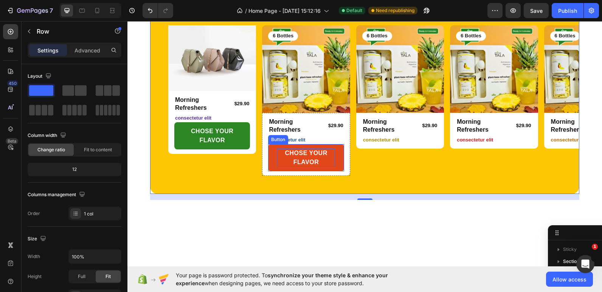
click at [327, 152] on p "CHOSE YOUR FLAVOR" at bounding box center [305, 158] width 57 height 18
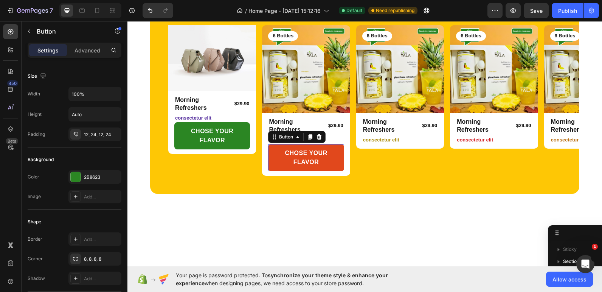
scroll to position [167, 0]
click at [337, 149] on link "CHOSE YOUR FLAVOR" at bounding box center [306, 157] width 76 height 27
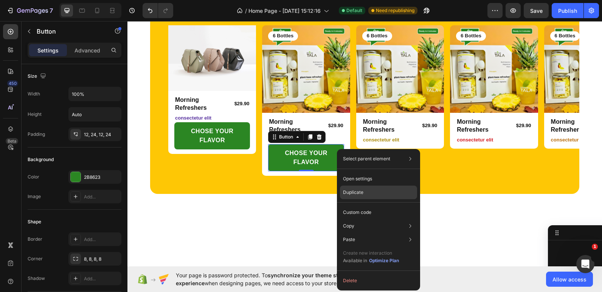
click at [368, 197] on div "Duplicate" at bounding box center [378, 193] width 77 height 14
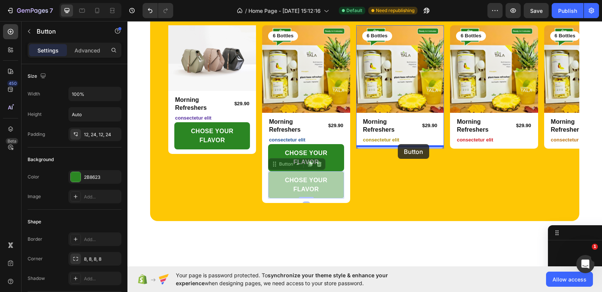
drag, startPoint x: 339, startPoint y: 174, endPoint x: 398, endPoint y: 144, distance: 66.1
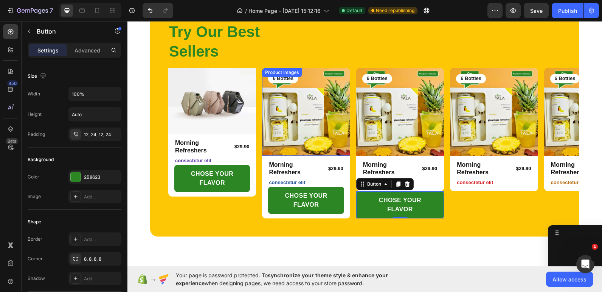
scroll to position [142, 0]
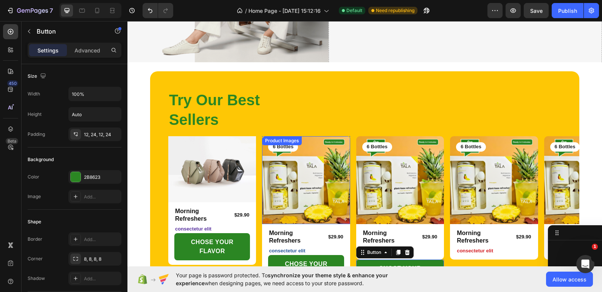
click at [320, 155] on img at bounding box center [306, 180] width 88 height 88
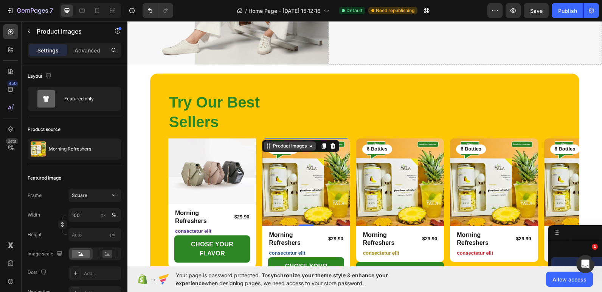
click at [314, 145] on icon at bounding box center [311, 146] width 6 height 6
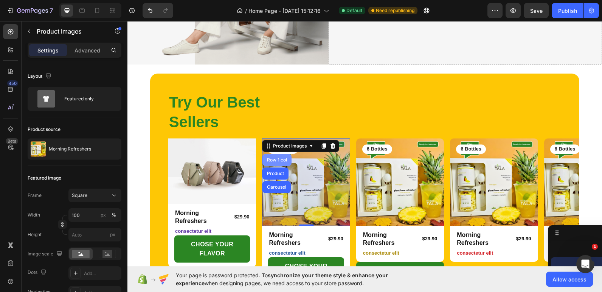
click at [275, 154] on div "Row 1 col" at bounding box center [276, 160] width 29 height 12
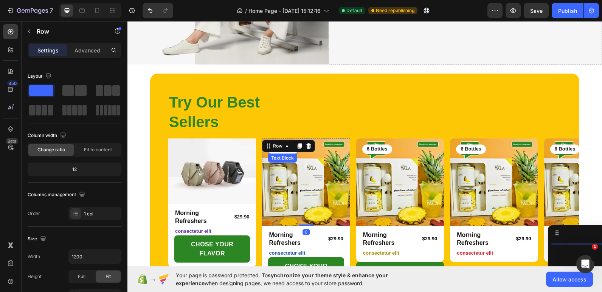
scroll to position [107, 0]
click at [309, 144] on icon at bounding box center [308, 146] width 5 height 5
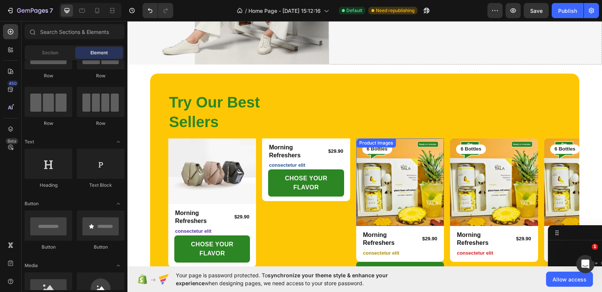
click at [427, 144] on img at bounding box center [400, 183] width 88 height 88
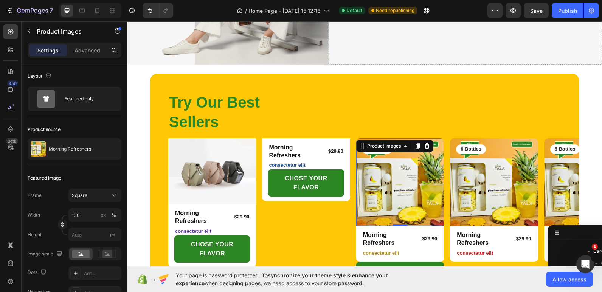
scroll to position [337, 0]
click at [402, 145] on icon at bounding box center [405, 146] width 6 height 6
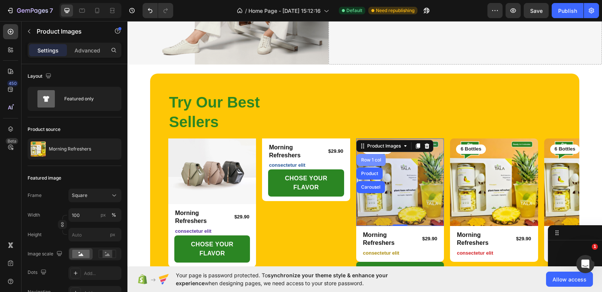
click at [378, 155] on div "Row 1 col" at bounding box center [370, 160] width 29 height 12
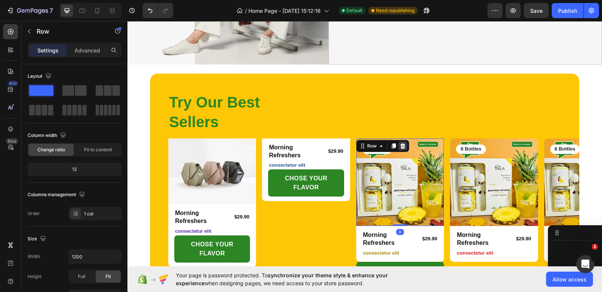
click at [400, 146] on icon at bounding box center [402, 146] width 6 height 6
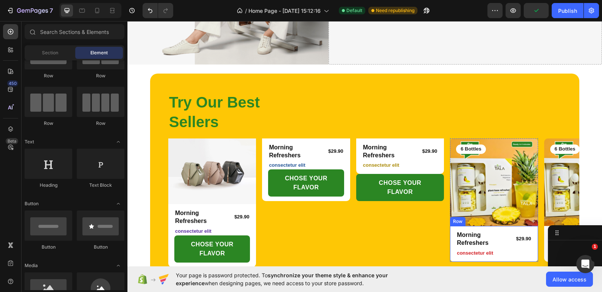
click at [535, 255] on div "Morning Refreshers Product Title $29.90 Product Price Product Price Row consect…" at bounding box center [494, 244] width 88 height 36
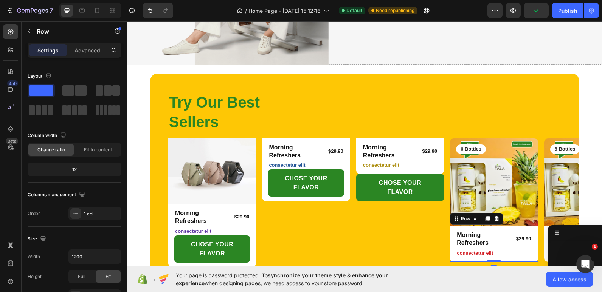
scroll to position [530, 0]
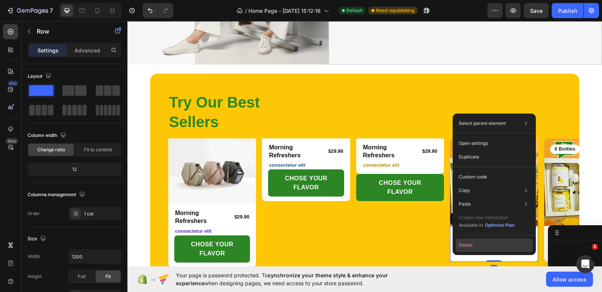
click at [505, 245] on button "Delete" at bounding box center [493, 246] width 77 height 14
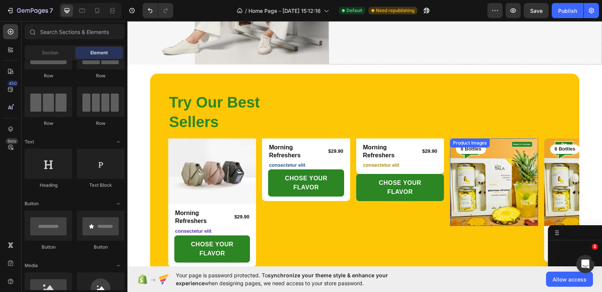
click at [528, 214] on img at bounding box center [494, 183] width 88 height 88
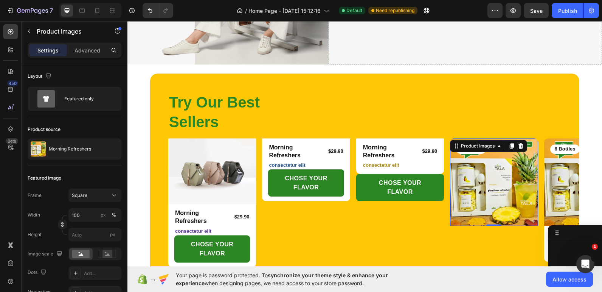
scroll to position [603, 0]
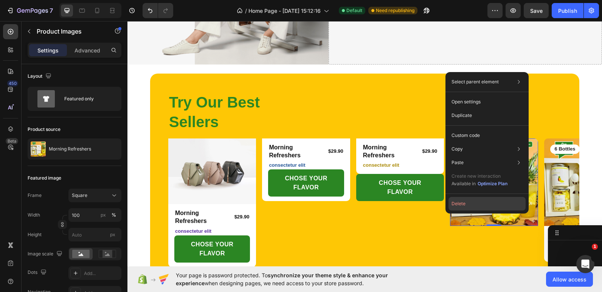
click at [479, 205] on button "Delete" at bounding box center [486, 204] width 77 height 14
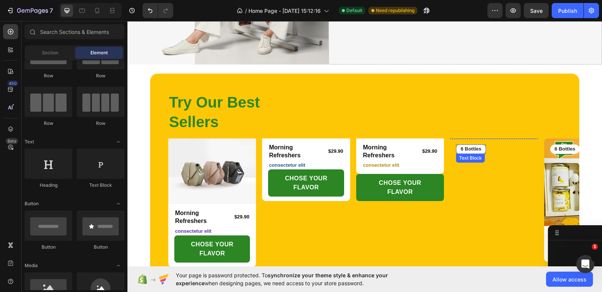
click at [477, 148] on p "6 Bottles" at bounding box center [470, 149] width 21 height 6
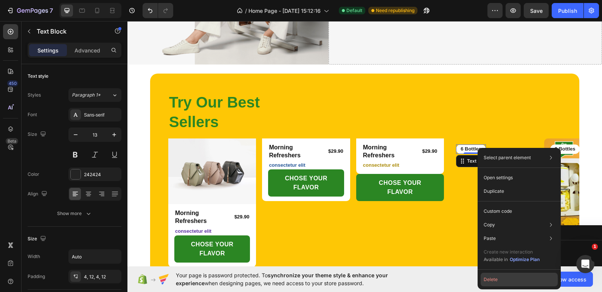
click at [501, 280] on button "Delete" at bounding box center [518, 280] width 77 height 14
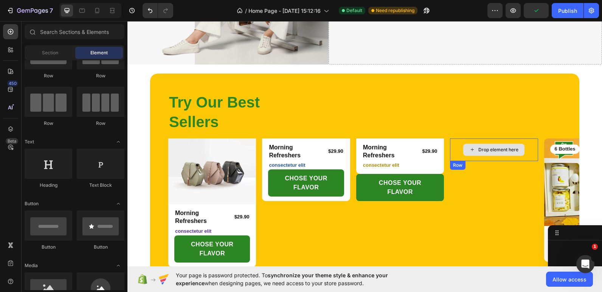
click at [516, 144] on div "Drop element here" at bounding box center [493, 150] width 61 height 12
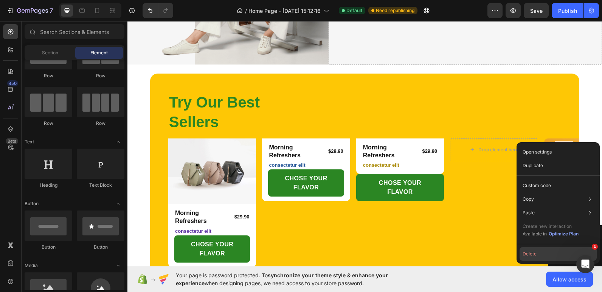
click at [531, 251] on button "Delete" at bounding box center [557, 255] width 77 height 14
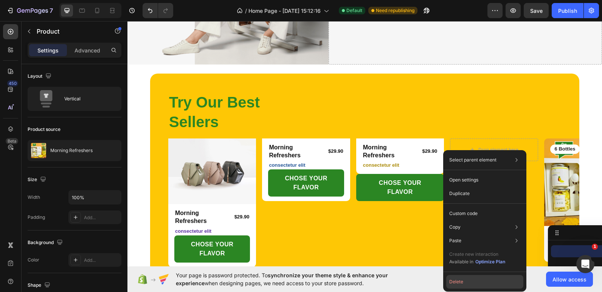
click at [458, 282] on button "Delete" at bounding box center [484, 282] width 77 height 14
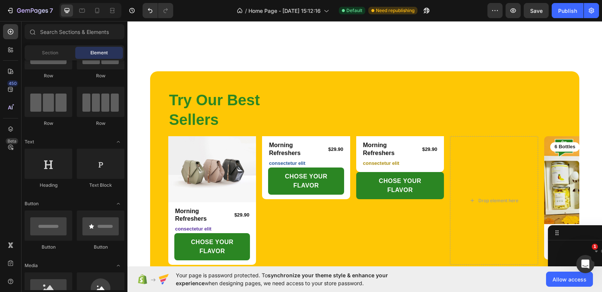
scroll to position [255, 0]
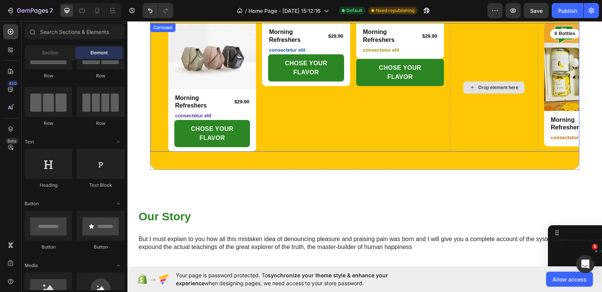
click at [480, 132] on div "Drop element here" at bounding box center [494, 87] width 88 height 129
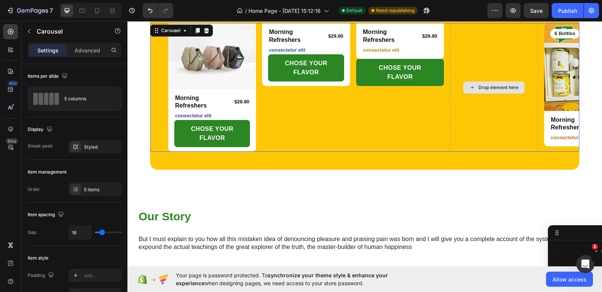
scroll to position [59, 0]
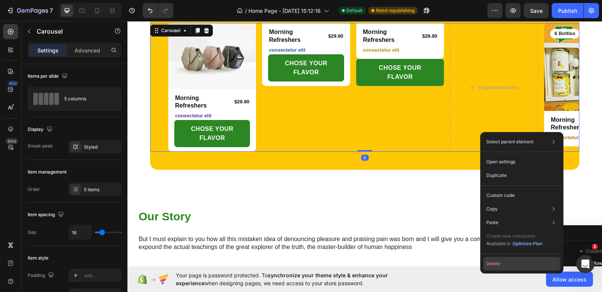
click at [503, 266] on button "Delete" at bounding box center [521, 264] width 77 height 14
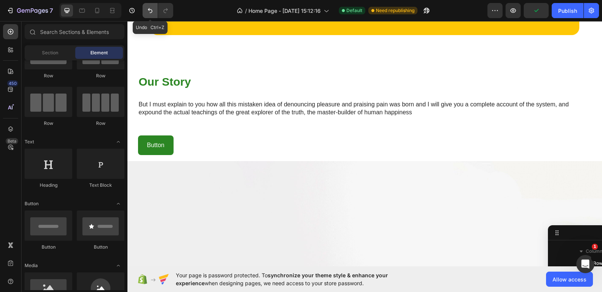
click at [152, 10] on icon "Undo/Redo" at bounding box center [150, 11] width 8 height 8
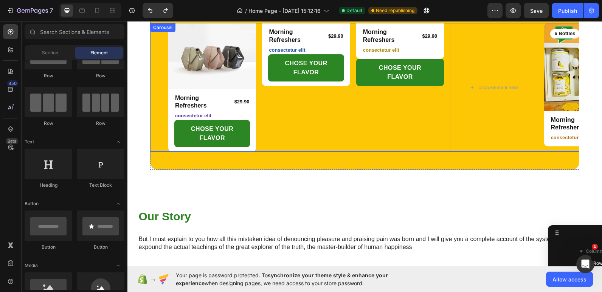
click at [544, 149] on div "Product Images 6 Bottles Text Block Row Morning Refreshers Product Title $29.90…" at bounding box center [588, 87] width 88 height 129
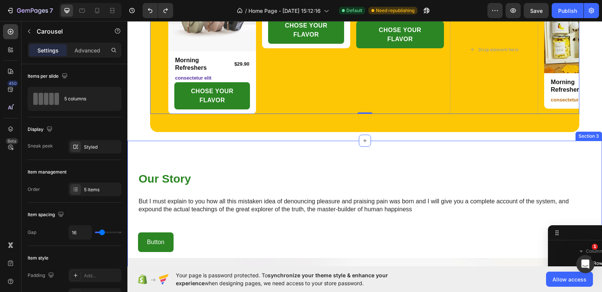
scroll to position [218, 0]
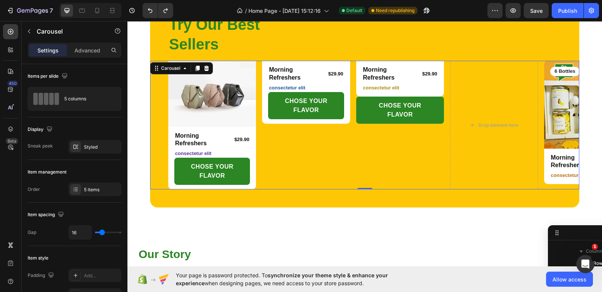
click at [546, 187] on div "Product Images 6 Bottles Text Block Row Morning Refreshers Product Title $29.90…" at bounding box center [588, 125] width 88 height 129
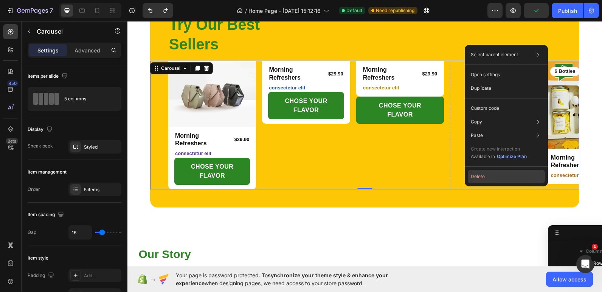
click at [507, 176] on button "Delete" at bounding box center [505, 177] width 77 height 14
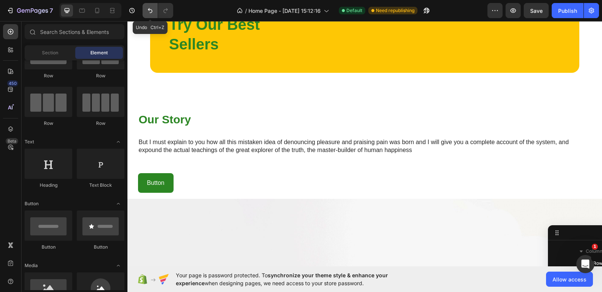
click at [149, 12] on icon "Undo/Redo" at bounding box center [150, 11] width 8 height 8
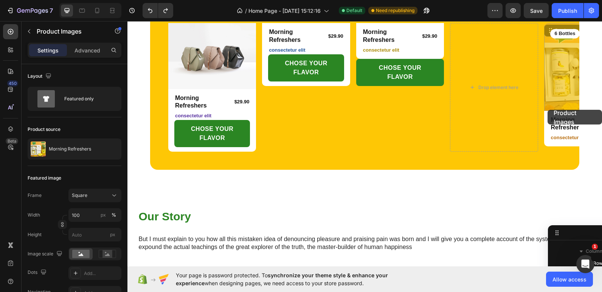
scroll to position [216, 0]
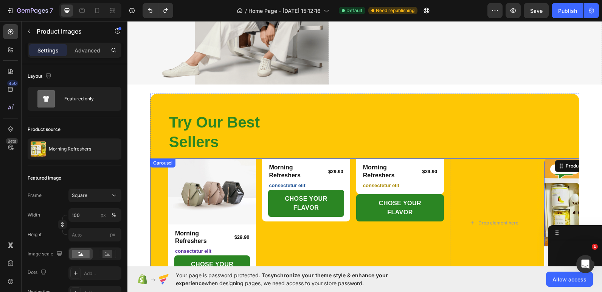
scroll to position [104, 0]
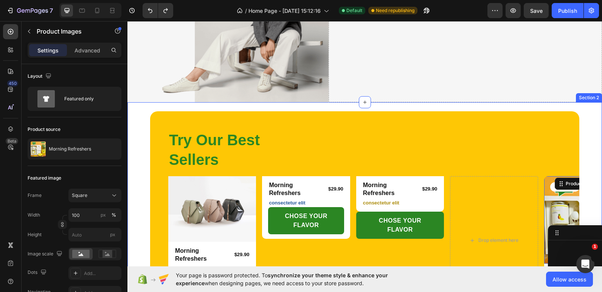
click at [270, 104] on div "Try Our Best Sellers Heading Row Image Row Morning Refreshers Product Title $29…" at bounding box center [364, 217] width 474 height 230
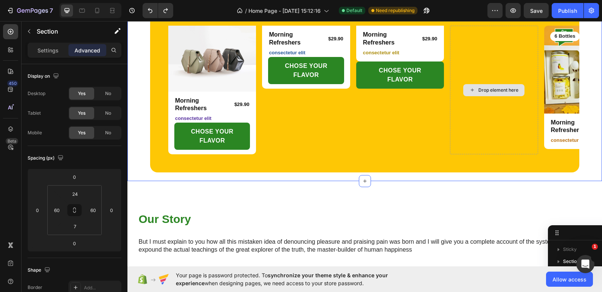
scroll to position [255, 0]
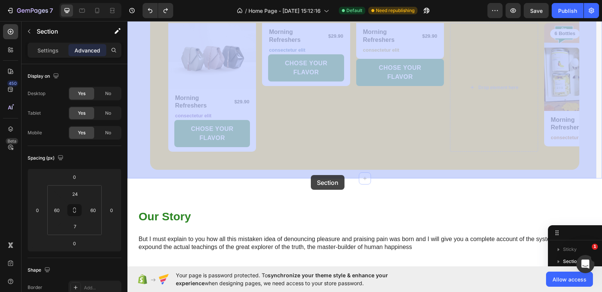
drag, startPoint x: 430, startPoint y: 175, endPoint x: 326, endPoint y: 173, distance: 103.9
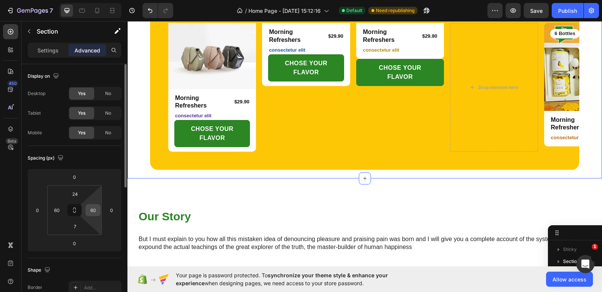
click at [94, 208] on input "60" at bounding box center [92, 210] width 11 height 11
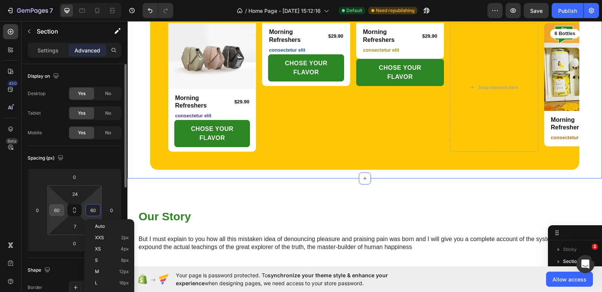
click at [63, 208] on div "60" at bounding box center [56, 210] width 15 height 12
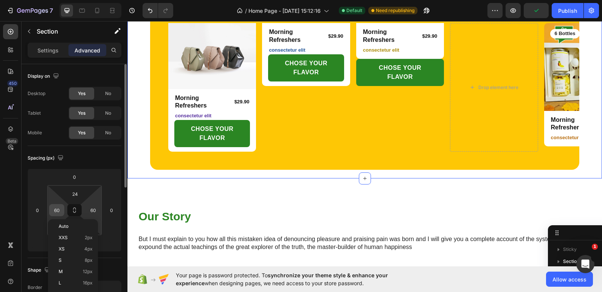
click at [59, 211] on input "60" at bounding box center [56, 210] width 11 height 11
type input "0"
click at [93, 211] on input "60" at bounding box center [92, 210] width 11 height 11
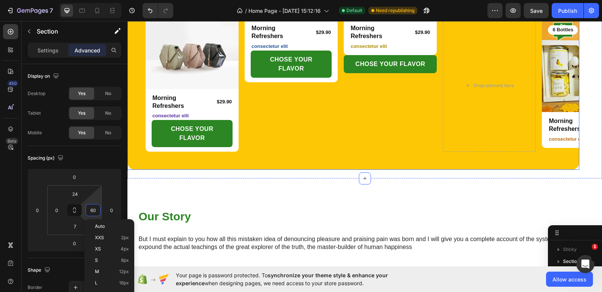
scroll to position [184, 0]
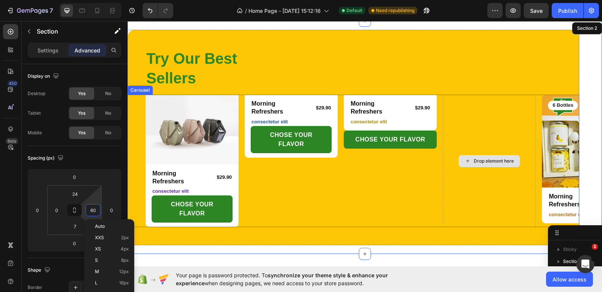
scroll to position [221, 0]
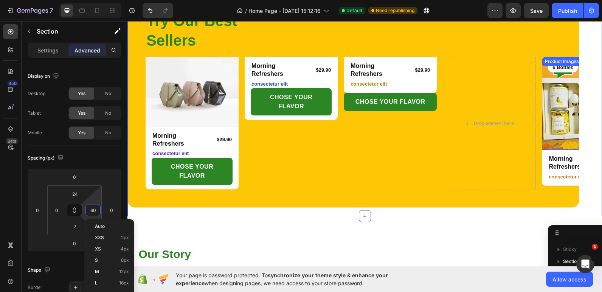
drag, startPoint x: 550, startPoint y: 64, endPoint x: 450, endPoint y: 93, distance: 104.1
click at [550, 64] on div "Product Images" at bounding box center [561, 61] width 37 height 7
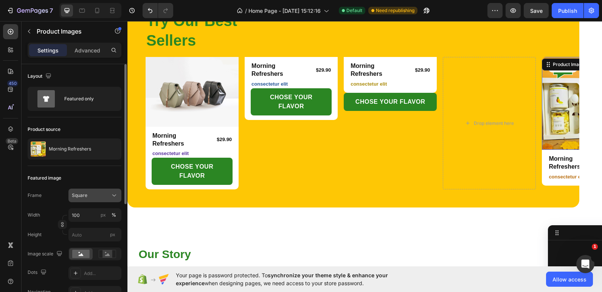
scroll to position [76, 0]
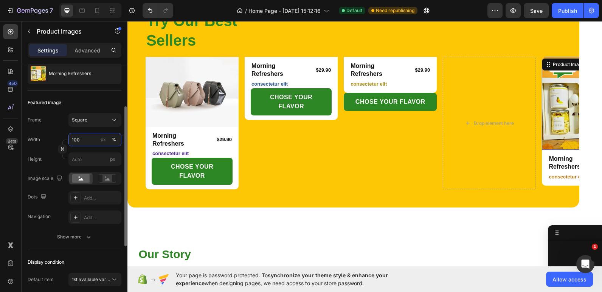
click at [89, 141] on input "100" at bounding box center [94, 140] width 53 height 14
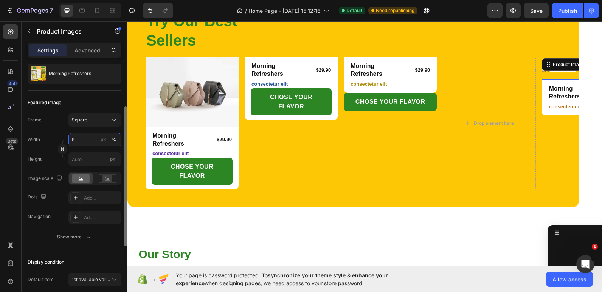
type input "80"
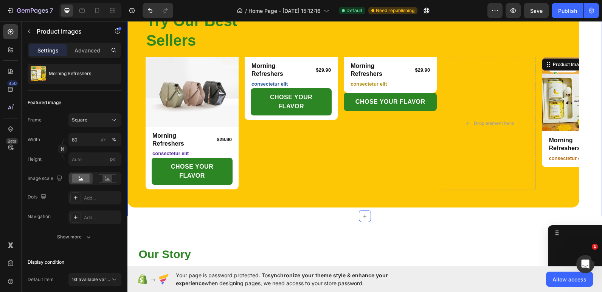
click at [300, 210] on div "Try Our Best Sellers Heading Row Image Row Morning Refreshers Product Title $29…" at bounding box center [353, 103] width 452 height 222
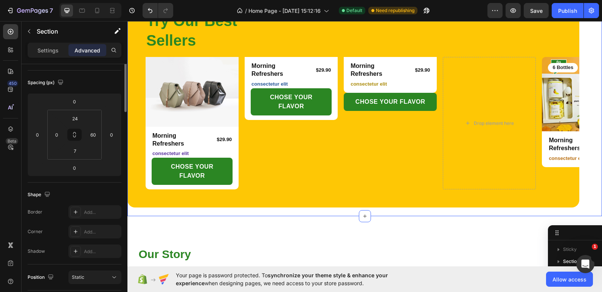
scroll to position [0, 0]
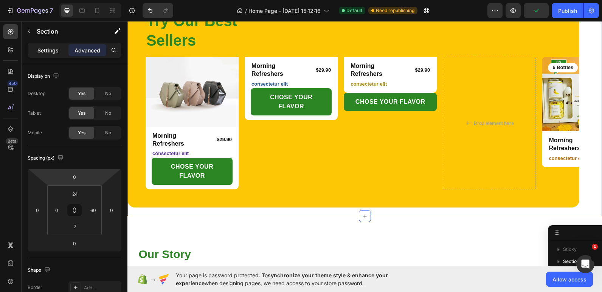
click at [51, 51] on p "Settings" at bounding box center [47, 50] width 21 height 8
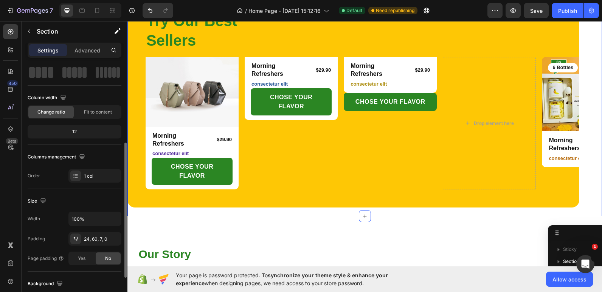
scroll to position [76, 0]
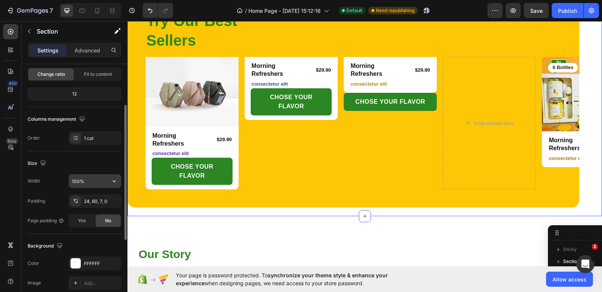
click at [72, 183] on input "100%" at bounding box center [95, 182] width 52 height 14
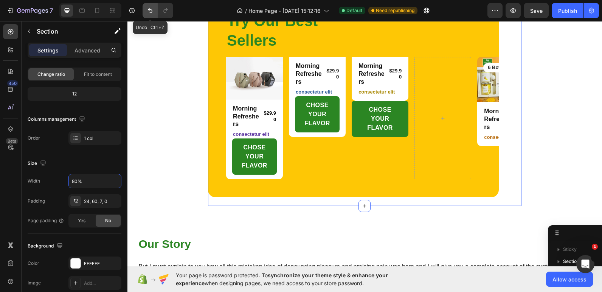
click at [146, 14] on icon "Undo/Redo" at bounding box center [150, 11] width 8 height 8
type input "100%"
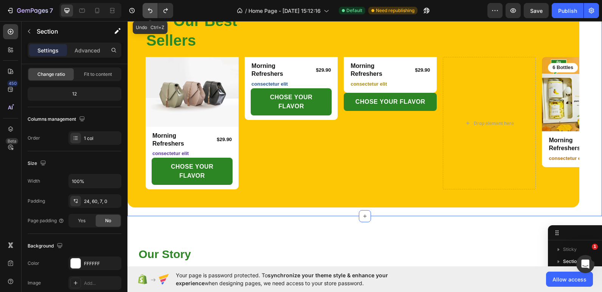
click at [146, 14] on icon "Undo/Redo" at bounding box center [150, 11] width 8 height 8
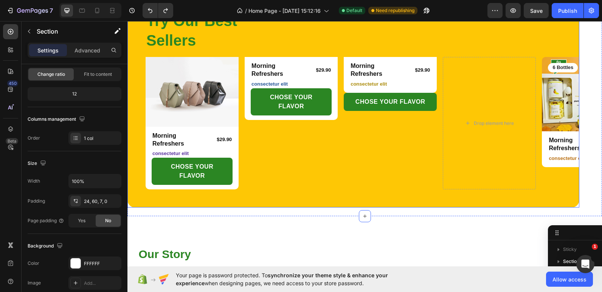
click at [299, 197] on div "Try Our Best Sellers Heading Row Image Row Morning Refreshers Product Title $29…" at bounding box center [353, 100] width 452 height 216
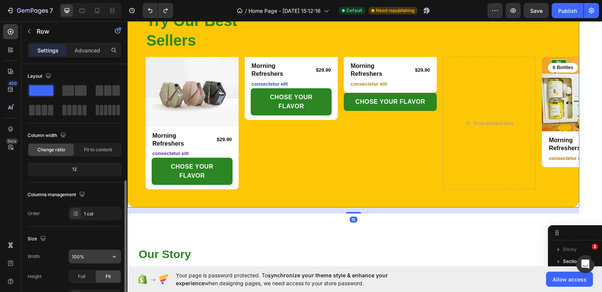
scroll to position [113, 0]
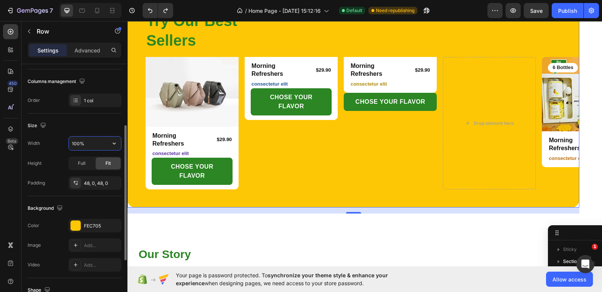
click at [75, 147] on input "100%" at bounding box center [95, 144] width 52 height 14
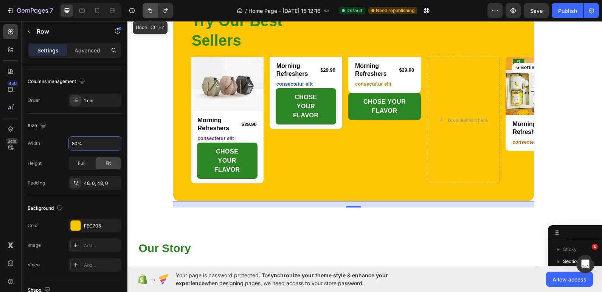
click at [147, 16] on button "Undo/Redo" at bounding box center [149, 10] width 15 height 15
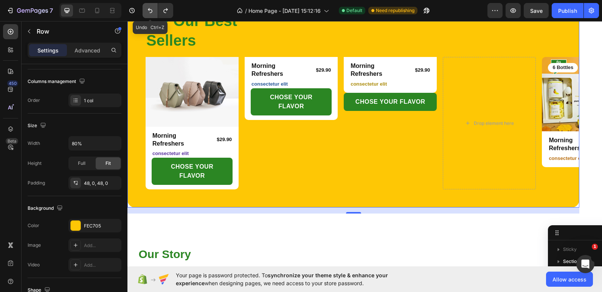
type input "100%"
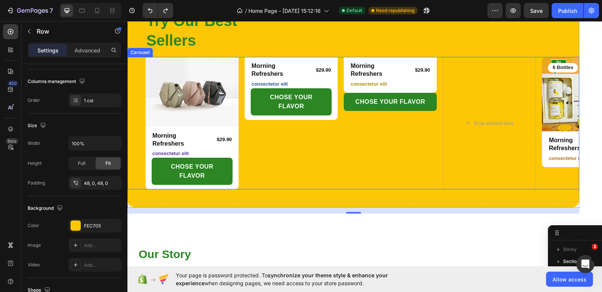
click at [315, 184] on div "Morning Refreshers Product Title $29.90 Product Price Product Price Row consect…" at bounding box center [290, 123] width 93 height 133
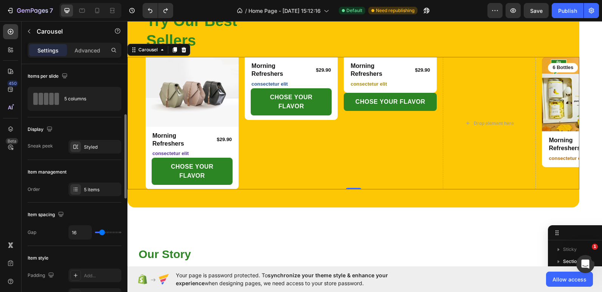
scroll to position [38, 0]
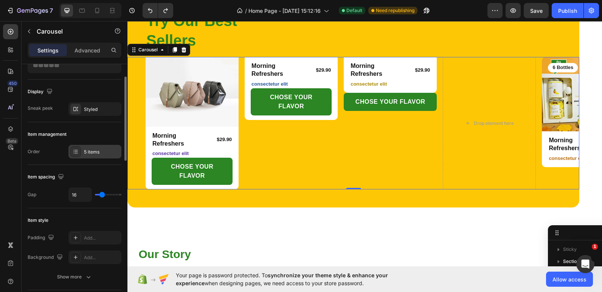
click at [74, 155] on div at bounding box center [75, 152] width 11 height 11
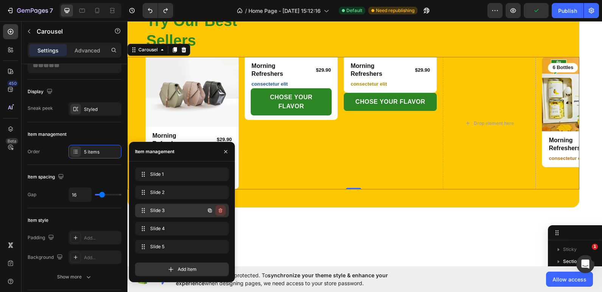
click at [221, 211] on icon "button" at bounding box center [221, 211] width 0 height 2
click at [221, 227] on icon "button" at bounding box center [220, 229] width 4 height 5
click at [215, 229] on div "Delete" at bounding box center [215, 229] width 14 height 7
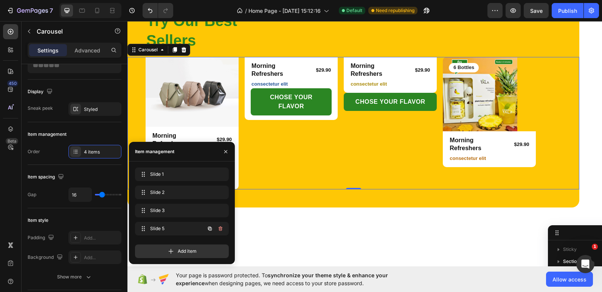
click at [215, 229] on button "button" at bounding box center [220, 229] width 11 height 11
click at [217, 229] on div "Delete" at bounding box center [215, 229] width 14 height 7
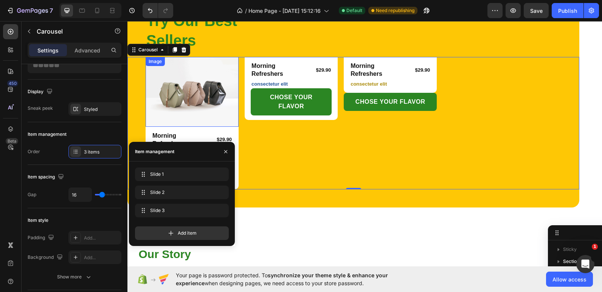
click at [207, 79] on img at bounding box center [191, 92] width 93 height 70
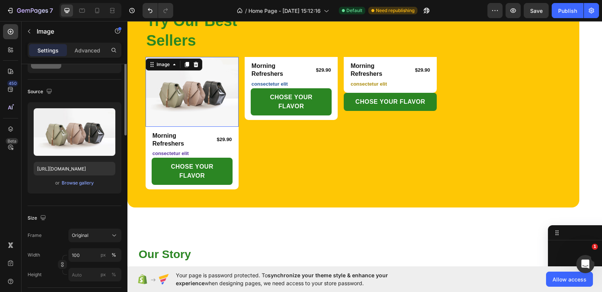
scroll to position [0, 0]
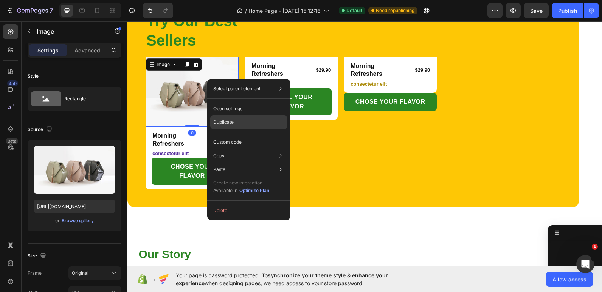
click at [233, 128] on div "Duplicate" at bounding box center [248, 123] width 77 height 14
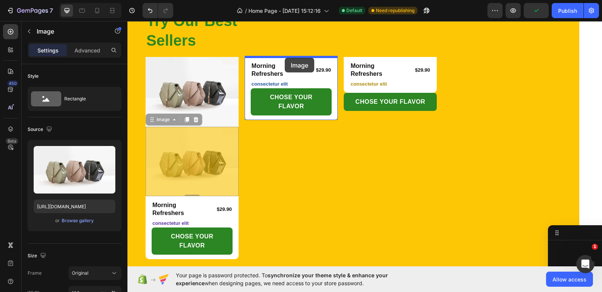
drag, startPoint x: 214, startPoint y: 153, endPoint x: 285, endPoint y: 58, distance: 118.5
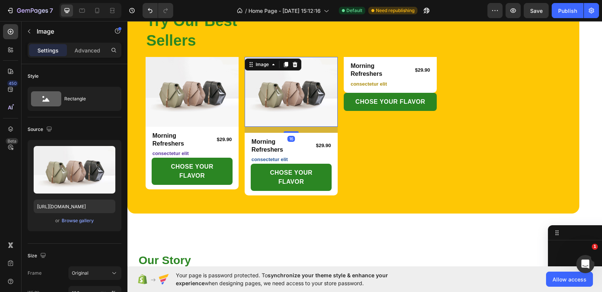
click at [328, 65] on img at bounding box center [290, 92] width 93 height 70
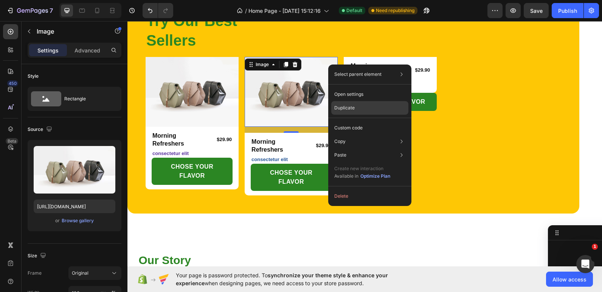
click at [346, 110] on p "Duplicate" at bounding box center [344, 108] width 20 height 7
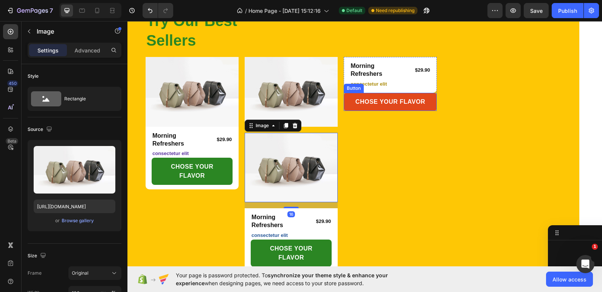
scroll to position [204, 0]
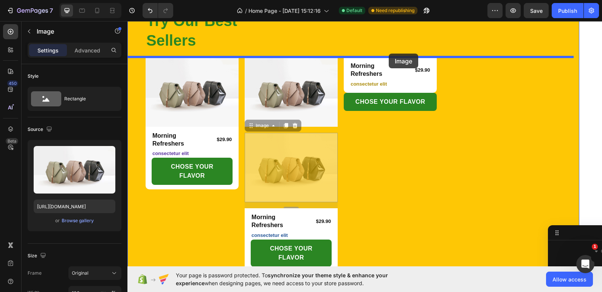
drag, startPoint x: 323, startPoint y: 140, endPoint x: 388, endPoint y: 54, distance: 108.5
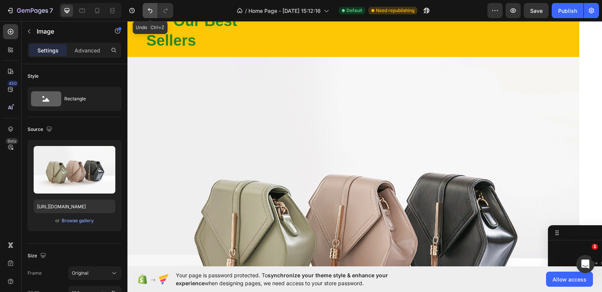
click at [147, 7] on icon "Undo/Redo" at bounding box center [150, 11] width 8 height 8
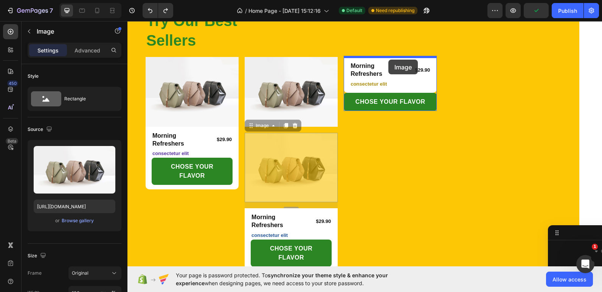
drag, startPoint x: 328, startPoint y: 151, endPoint x: 388, endPoint y: 60, distance: 109.4
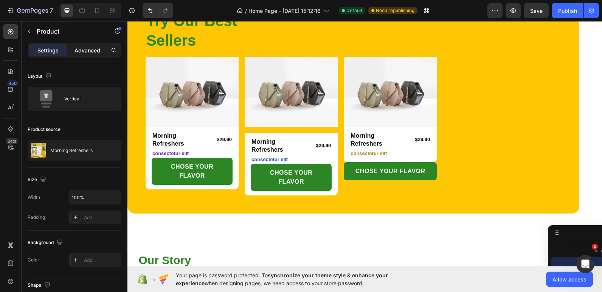
click at [79, 49] on p "Advanced" at bounding box center [87, 50] width 26 height 8
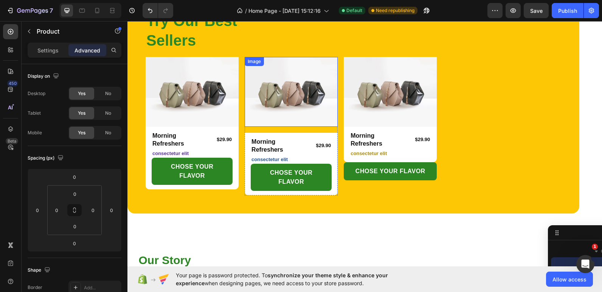
click at [283, 116] on img at bounding box center [290, 92] width 93 height 70
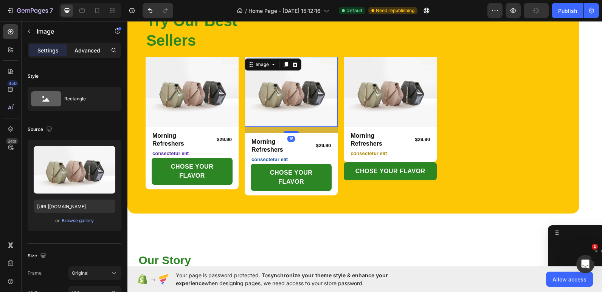
click at [91, 47] on p "Advanced" at bounding box center [87, 50] width 26 height 8
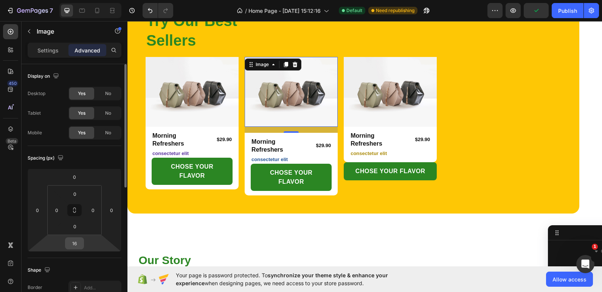
click at [77, 243] on input "16" at bounding box center [74, 243] width 15 height 11
type input "0"
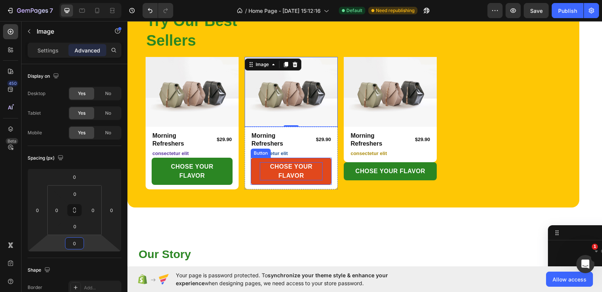
drag, startPoint x: 310, startPoint y: 174, endPoint x: 305, endPoint y: 174, distance: 4.9
click at [310, 174] on p "CHOSE YOUR FLAVOR" at bounding box center [291, 171] width 63 height 18
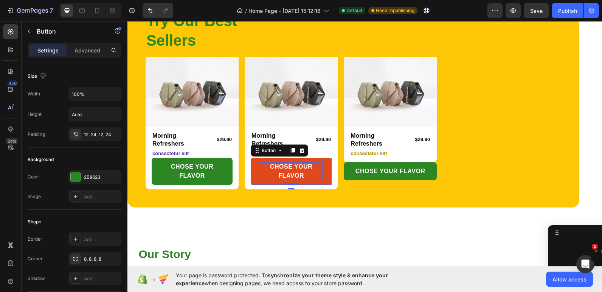
click at [300, 176] on strong "CHOSE YOUR FLAVOR" at bounding box center [291, 171] width 42 height 15
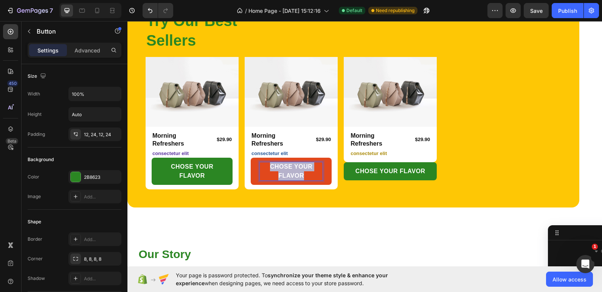
click at [300, 176] on strong "CHOSE YOUR FLAVOR" at bounding box center [291, 171] width 42 height 15
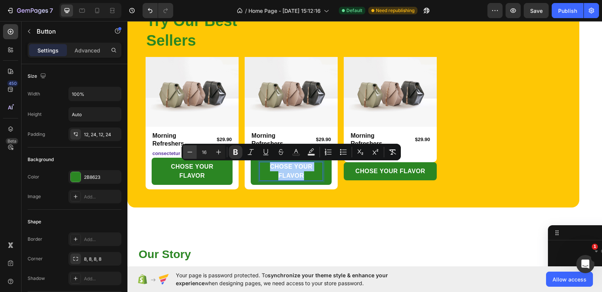
click at [192, 155] on icon "Editor contextual toolbar" at bounding box center [190, 153] width 8 height 8
type input "13"
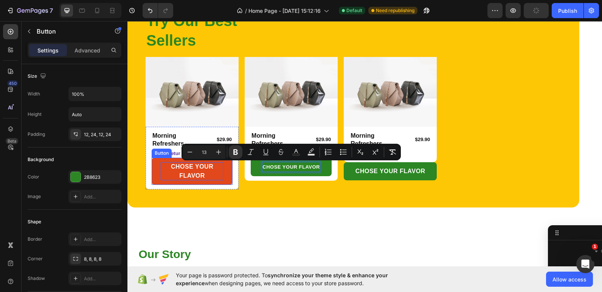
click at [195, 174] on strong "CHOSE YOUR FLAVOR" at bounding box center [192, 171] width 42 height 15
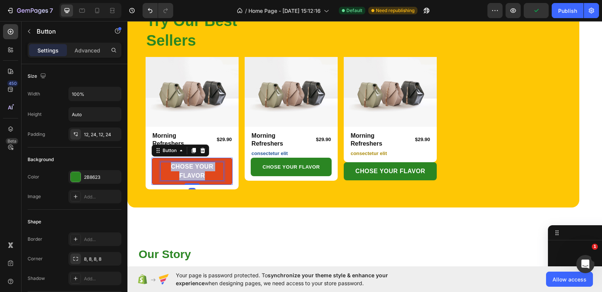
click at [195, 174] on strong "CHOSE YOUR FLAVOR" at bounding box center [192, 171] width 42 height 15
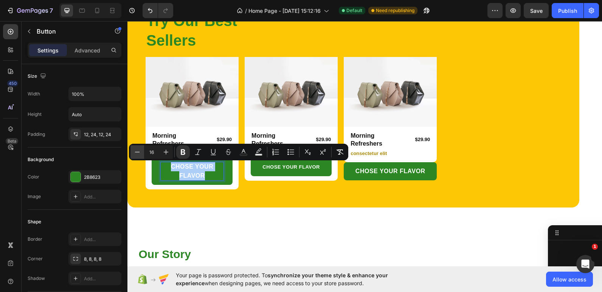
click at [139, 152] on icon "Editor contextual toolbar" at bounding box center [137, 152] width 5 height 0
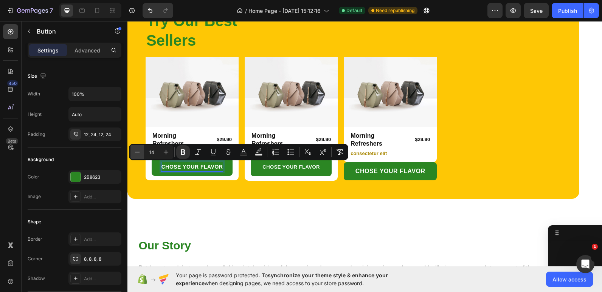
click at [139, 152] on icon "Editor contextual toolbar" at bounding box center [137, 152] width 5 height 0
type input "13"
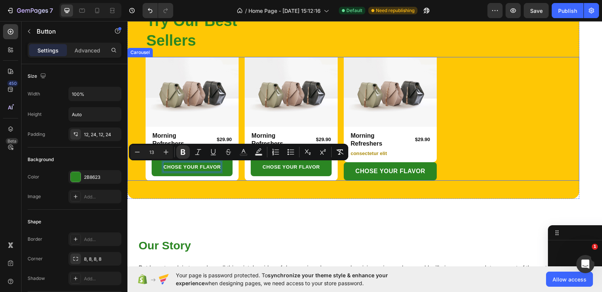
click at [503, 73] on div "Image Row Morning Refreshers Product Title $29.90 Product Price Product Price R…" at bounding box center [361, 119] width 433 height 124
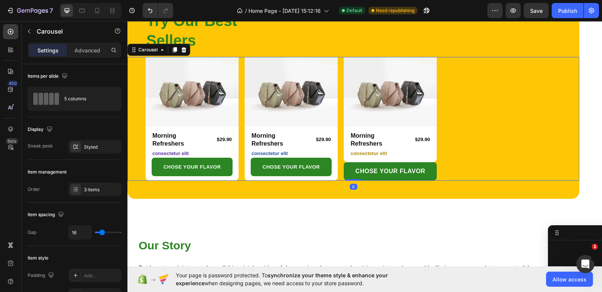
scroll to position [59, 0]
click at [217, 92] on img at bounding box center [191, 92] width 93 height 70
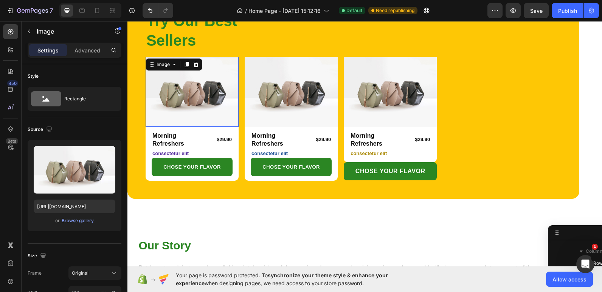
scroll to position [131, 0]
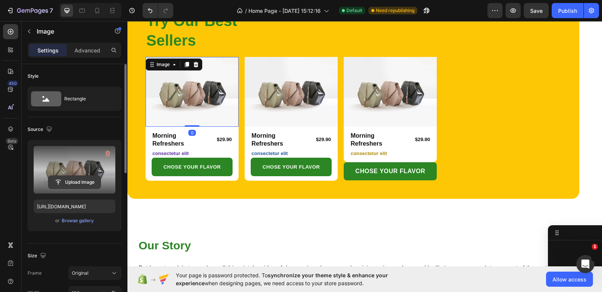
click at [67, 184] on input "file" at bounding box center [74, 182] width 52 height 13
type input "C:\fakepath\TALA 1.png"
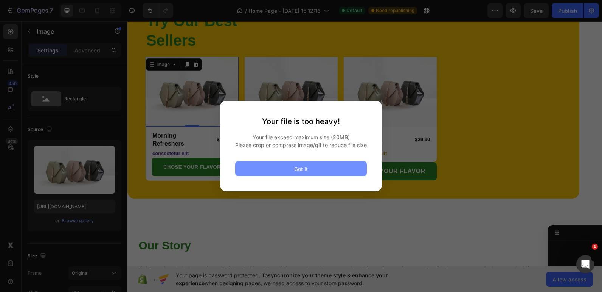
click at [334, 168] on button "Got it" at bounding box center [301, 168] width 132 height 15
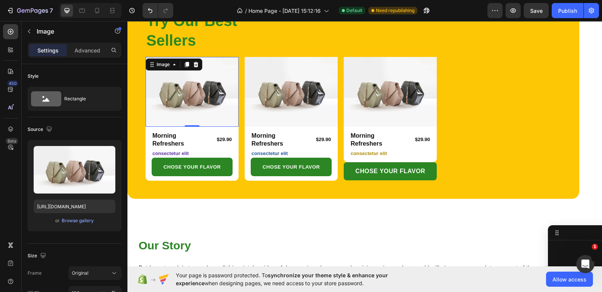
click at [214, 93] on img at bounding box center [191, 92] width 93 height 70
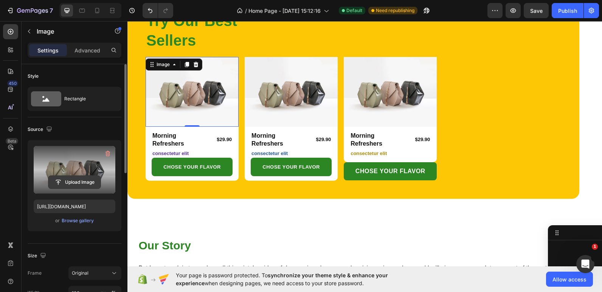
click at [80, 183] on input "file" at bounding box center [74, 182] width 52 height 13
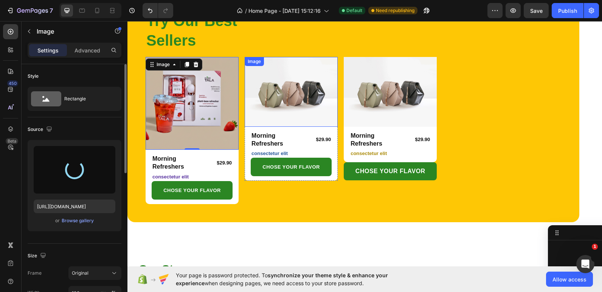
type input "[URL][DOMAIN_NAME]"
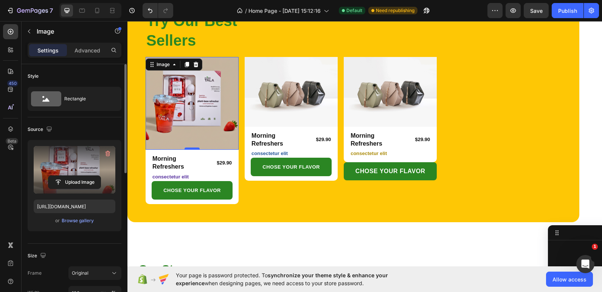
click at [193, 149] on div at bounding box center [191, 149] width 15 height 2
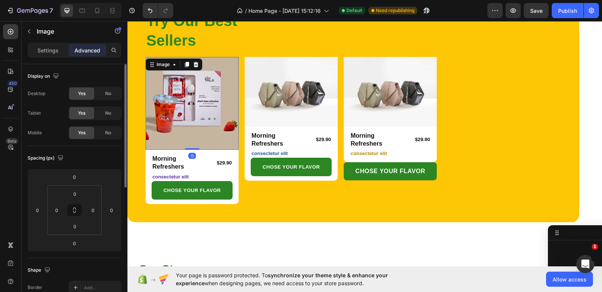
drag, startPoint x: 193, startPoint y: 149, endPoint x: 195, endPoint y: 127, distance: 22.0
click at [195, 127] on div "Image 0" at bounding box center [191, 103] width 93 height 93
click at [283, 114] on img at bounding box center [290, 92] width 93 height 70
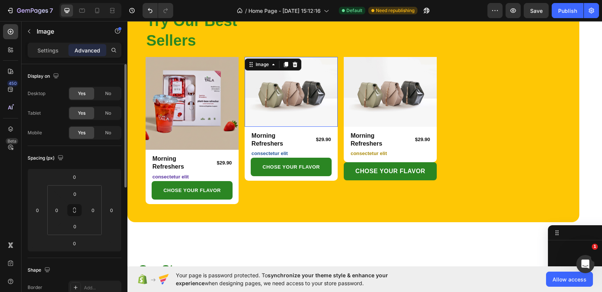
scroll to position [240, 0]
click at [274, 92] on img at bounding box center [290, 92] width 93 height 70
click at [42, 51] on p "Settings" at bounding box center [47, 50] width 21 height 8
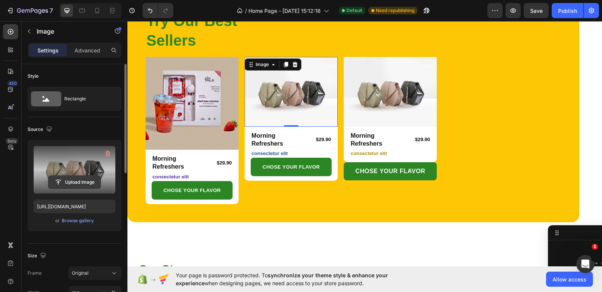
click at [79, 180] on input "file" at bounding box center [74, 182] width 52 height 13
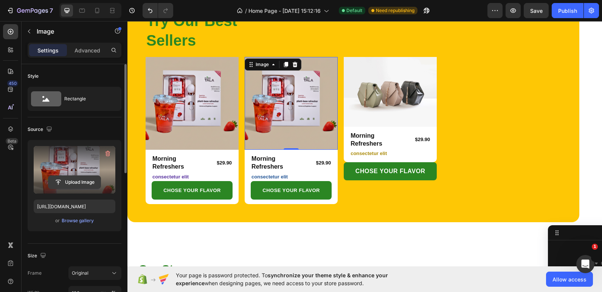
click at [78, 183] on input "file" at bounding box center [74, 182] width 52 height 13
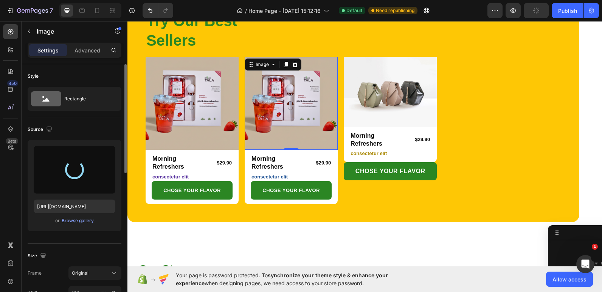
type input "[URL][DOMAIN_NAME]"
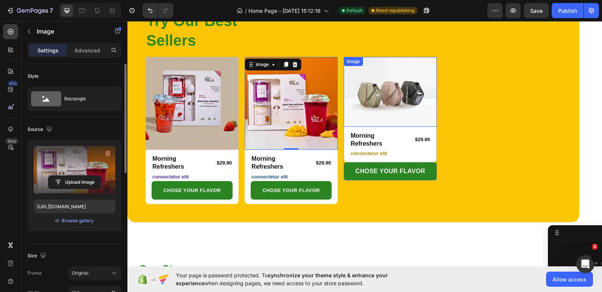
click at [380, 100] on img at bounding box center [389, 92] width 93 height 70
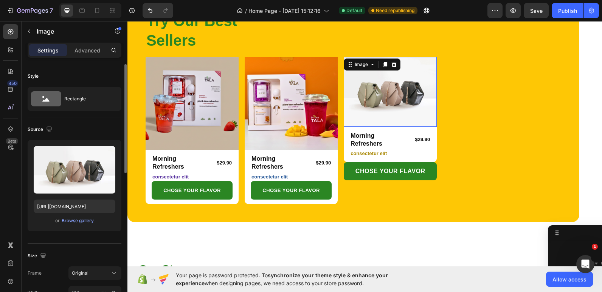
scroll to position [349, 0]
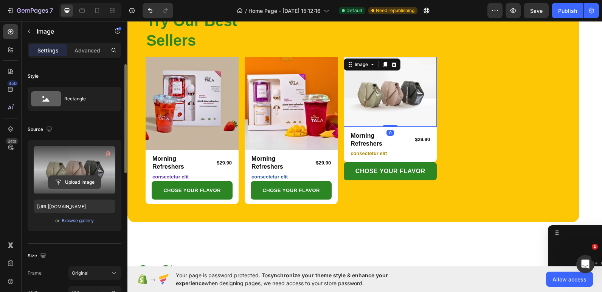
click at [54, 182] on input "file" at bounding box center [74, 182] width 52 height 13
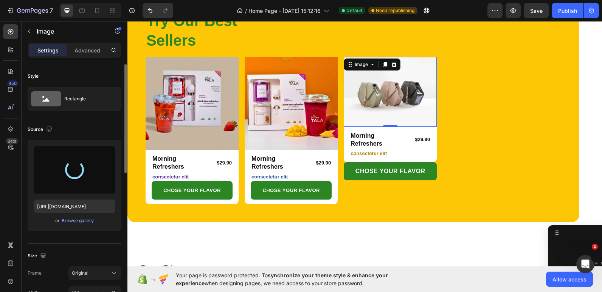
type input "[URL][DOMAIN_NAME]"
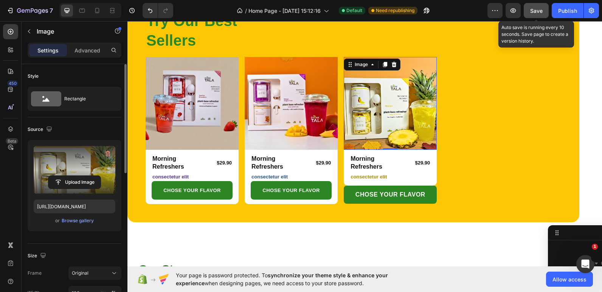
click at [545, 7] on button "Save" at bounding box center [535, 10] width 25 height 15
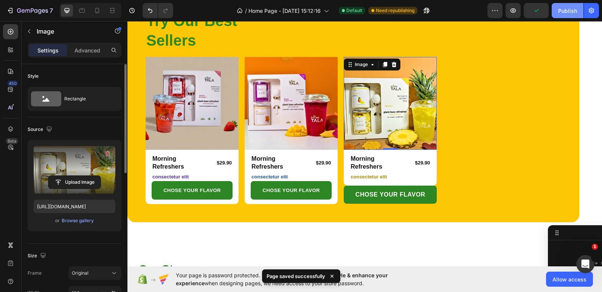
click at [566, 11] on div "Publish" at bounding box center [567, 11] width 19 height 8
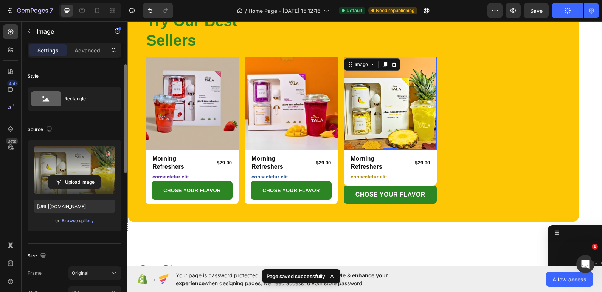
click at [503, 210] on div "Try Our Best Sellers Heading Row Image Row Morning Refreshers Product Title $29…" at bounding box center [353, 107] width 452 height 231
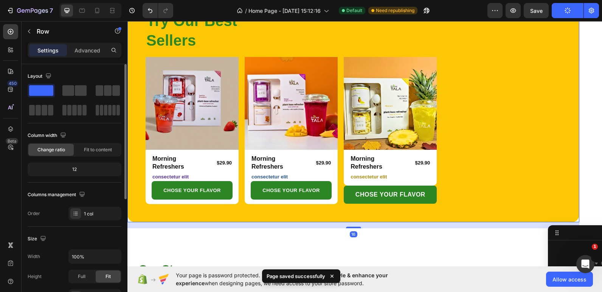
scroll to position [0, 0]
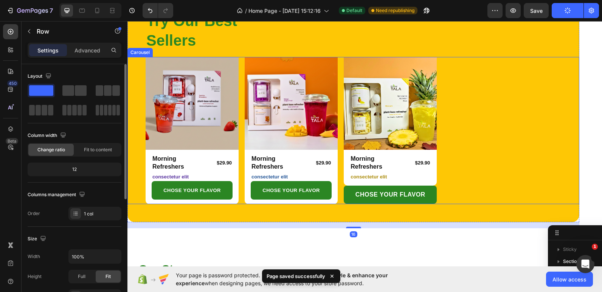
click at [143, 204] on div "Try Our Best Sellers Heading Row Image Row Morning Refreshers Product Title $29…" at bounding box center [353, 107] width 452 height 231
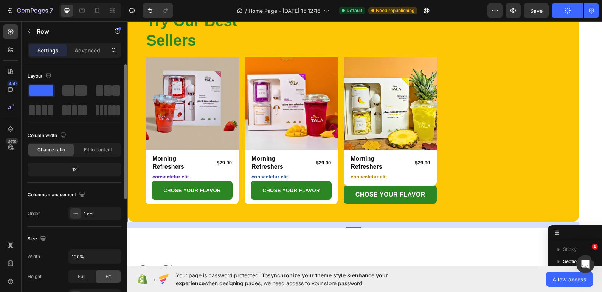
scroll to position [76, 0]
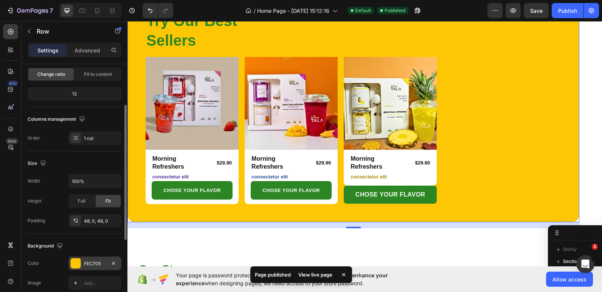
click at [79, 263] on div at bounding box center [76, 264] width 10 height 10
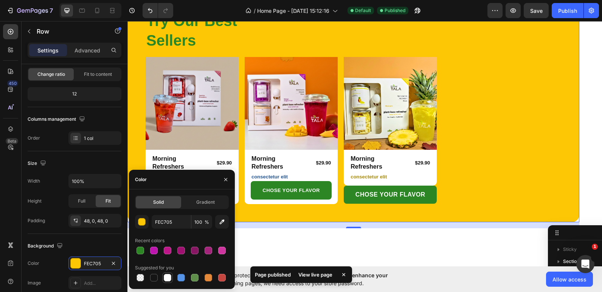
click at [169, 279] on div at bounding box center [168, 278] width 8 height 8
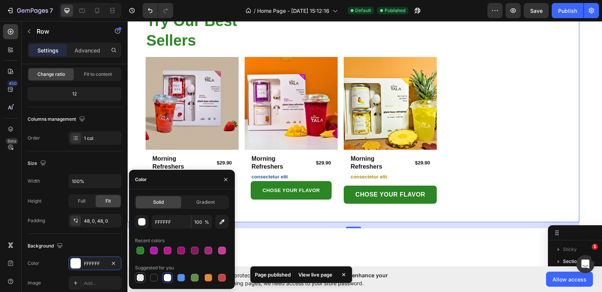
click at [141, 279] on div at bounding box center [140, 278] width 8 height 8
type input "000000"
type input "0"
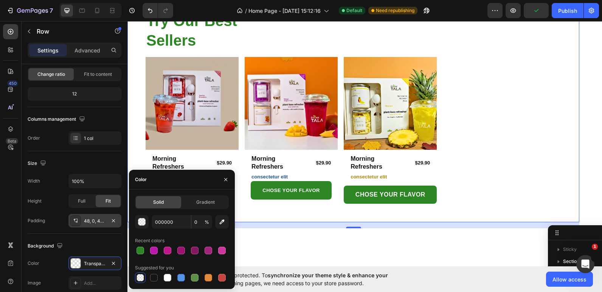
click at [76, 221] on icon at bounding box center [76, 221] width 6 height 6
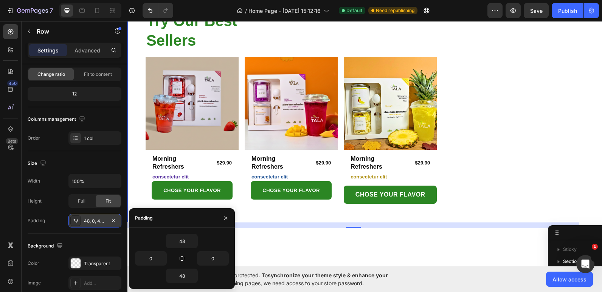
click at [76, 221] on icon at bounding box center [76, 221] width 6 height 6
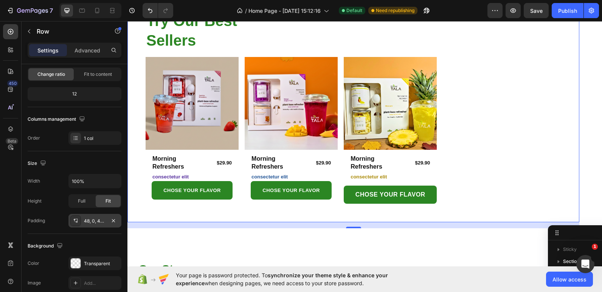
click at [76, 221] on icon at bounding box center [76, 221] width 6 height 6
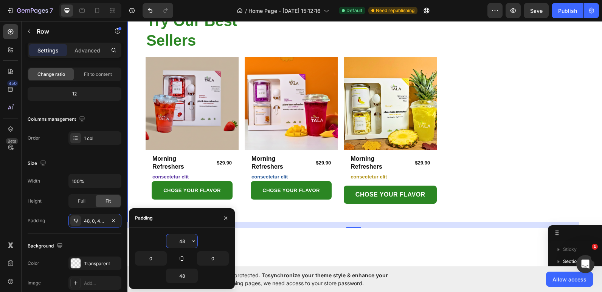
click at [181, 241] on input "48" at bounding box center [181, 242] width 31 height 14
click at [183, 241] on input "48" at bounding box center [181, 242] width 31 height 14
click at [184, 242] on input "48" at bounding box center [181, 242] width 31 height 14
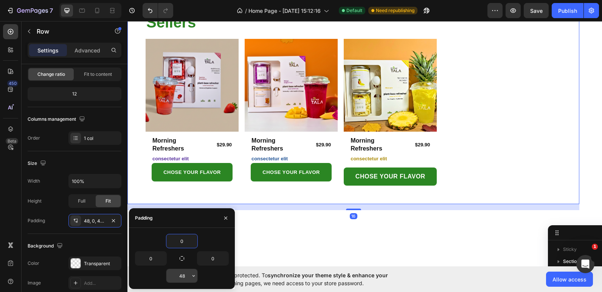
type input "0"
click at [181, 279] on input "48" at bounding box center [181, 276] width 31 height 14
type input "0"
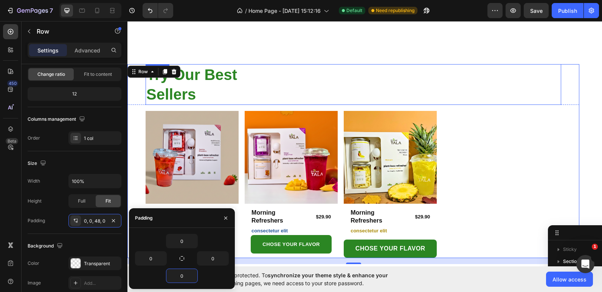
scroll to position [146, 0]
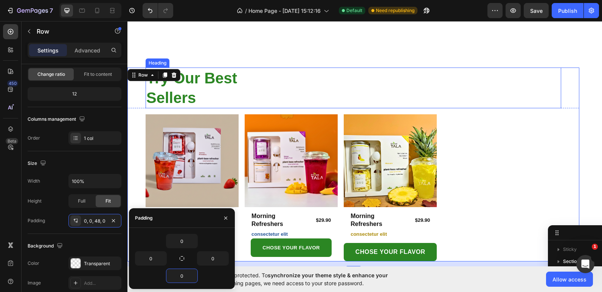
click at [232, 96] on h2 "Try Our Best Sellers" at bounding box center [352, 88] width 415 height 41
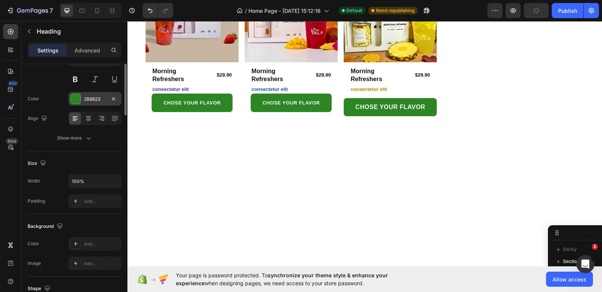
scroll to position [0, 0]
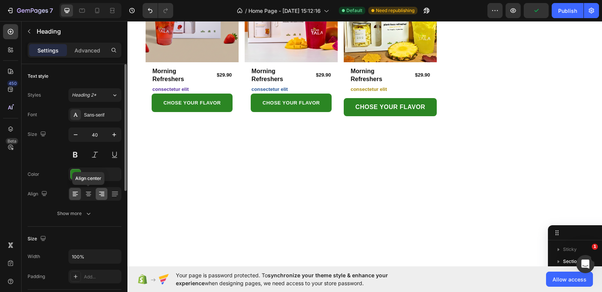
click at [89, 193] on icon at bounding box center [89, 193] width 4 height 1
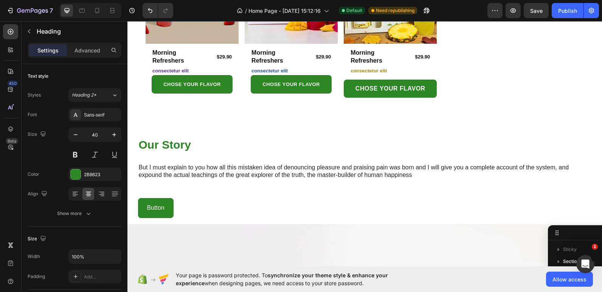
scroll to position [335, 0]
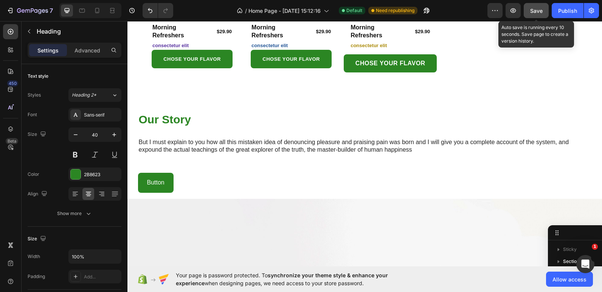
click at [541, 11] on span "Save" at bounding box center [536, 11] width 12 height 6
click at [560, 10] on div "Publish" at bounding box center [567, 11] width 19 height 8
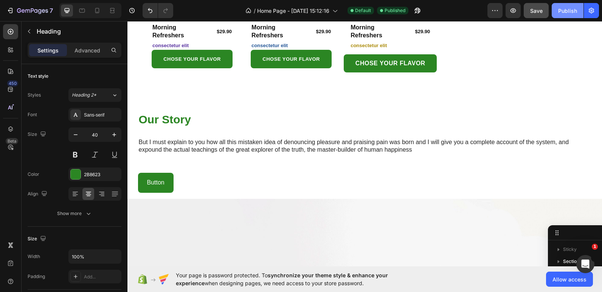
click at [563, 7] on div "Publish" at bounding box center [567, 11] width 19 height 8
click at [100, 14] on icon at bounding box center [97, 11] width 8 height 8
type input "29"
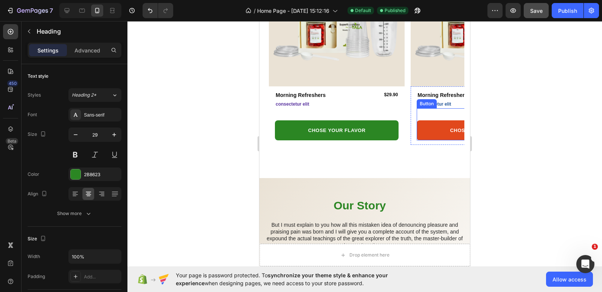
scroll to position [185, 0]
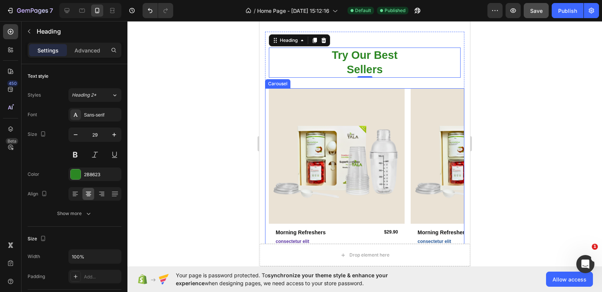
click at [268, 120] on div "Image Row Morning Refreshers Product Title $29.90 Product Price Product Price R…" at bounding box center [364, 185] width 199 height 194
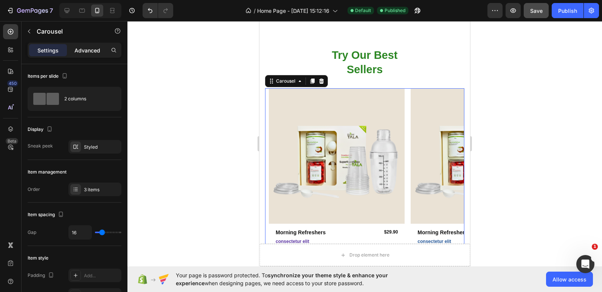
click at [78, 50] on p "Advanced" at bounding box center [87, 50] width 26 height 8
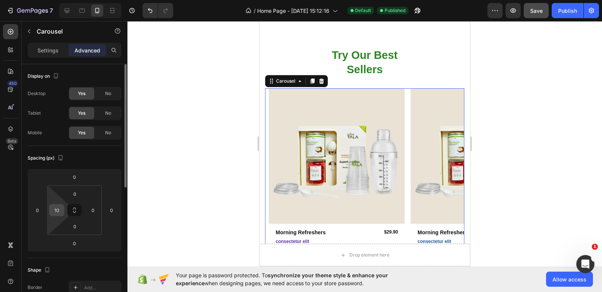
click at [59, 209] on input "10" at bounding box center [56, 210] width 11 height 11
type input "0"
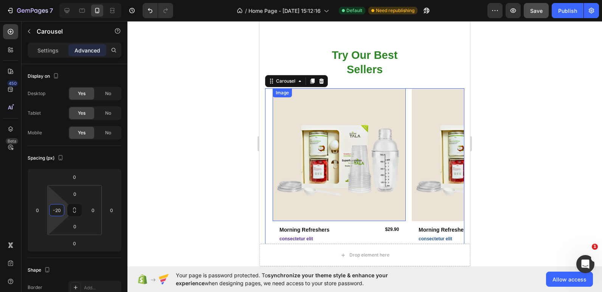
scroll to position [336, 0]
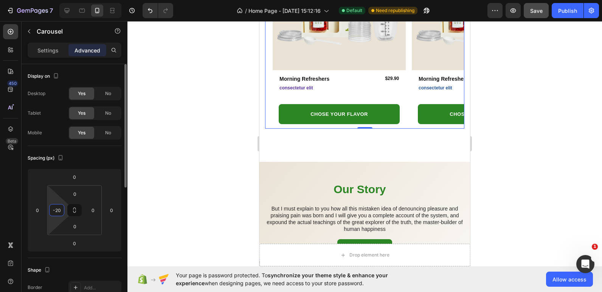
click at [59, 211] on input "-20" at bounding box center [56, 210] width 11 height 11
click at [58, 212] on input "-20" at bounding box center [56, 210] width 11 height 11
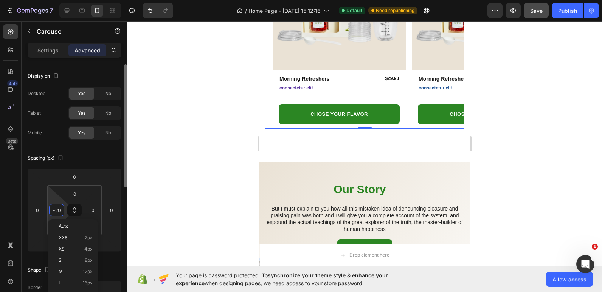
type input "0"
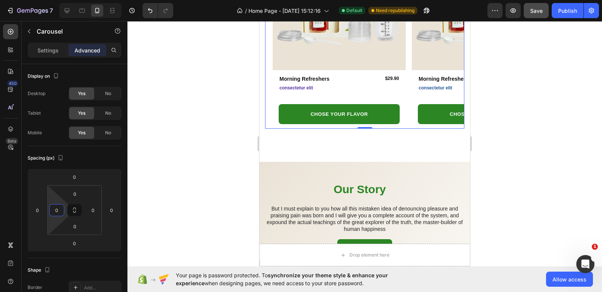
click at [185, 174] on div at bounding box center [364, 156] width 474 height 271
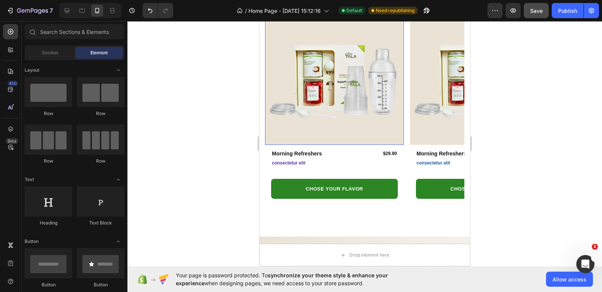
scroll to position [260, 0]
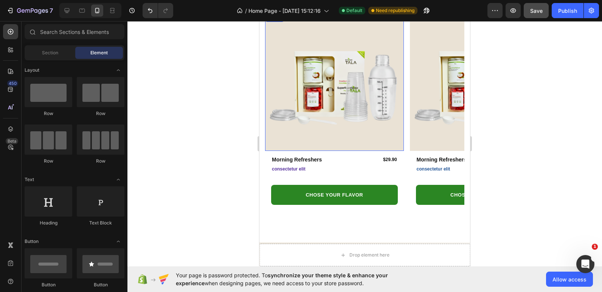
click at [353, 83] on img at bounding box center [334, 82] width 139 height 139
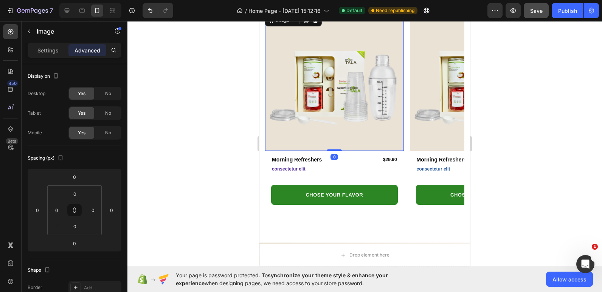
scroll to position [185, 0]
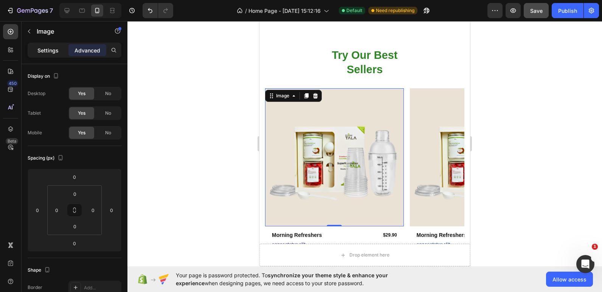
click at [44, 51] on p "Settings" at bounding box center [47, 50] width 21 height 8
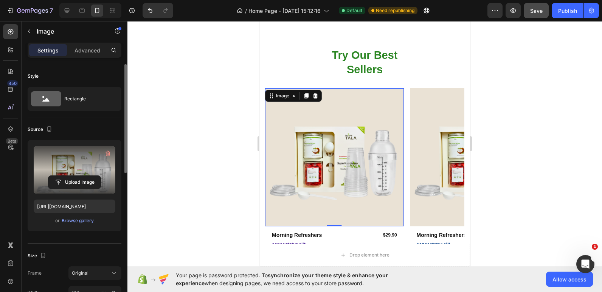
click at [65, 172] on label at bounding box center [75, 170] width 82 height 48
click at [65, 176] on input "file" at bounding box center [74, 182] width 52 height 13
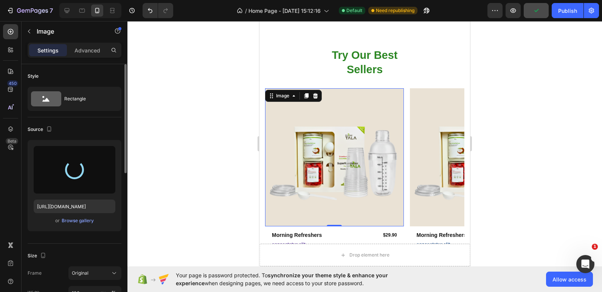
type input "[URL][DOMAIN_NAME]"
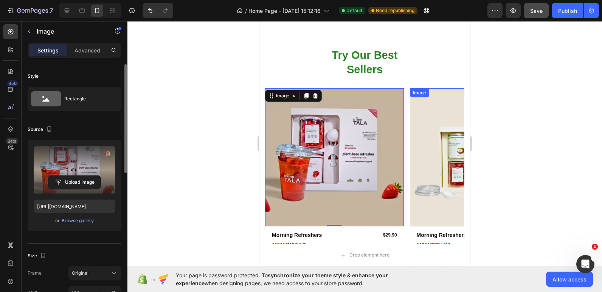
click at [423, 142] on img at bounding box center [479, 157] width 139 height 139
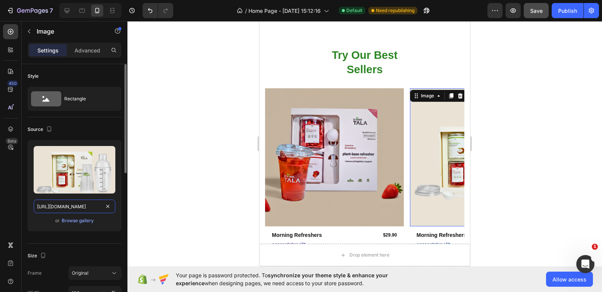
click at [78, 207] on input "[URL][DOMAIN_NAME]" at bounding box center [75, 207] width 82 height 14
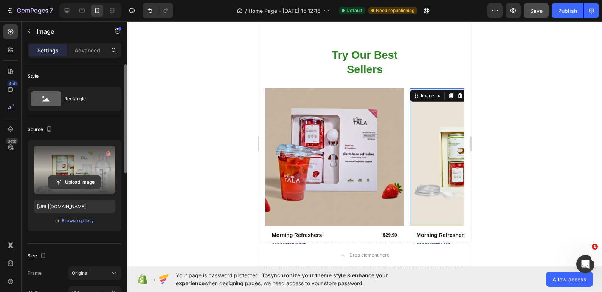
click at [77, 179] on input "file" at bounding box center [74, 182] width 52 height 13
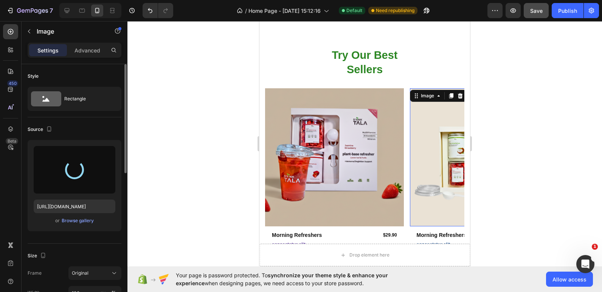
type input "[URL][DOMAIN_NAME]"
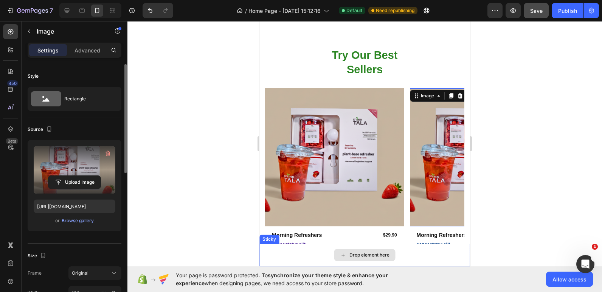
click at [394, 248] on div "Drop element here" at bounding box center [364, 255] width 210 height 23
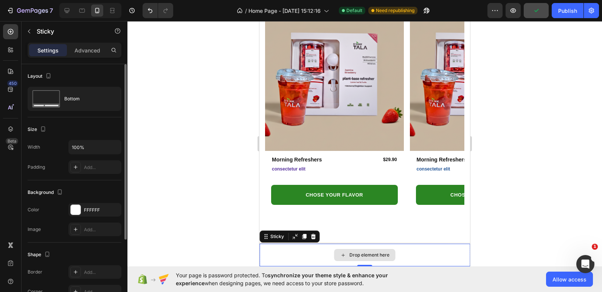
scroll to position [298, 0]
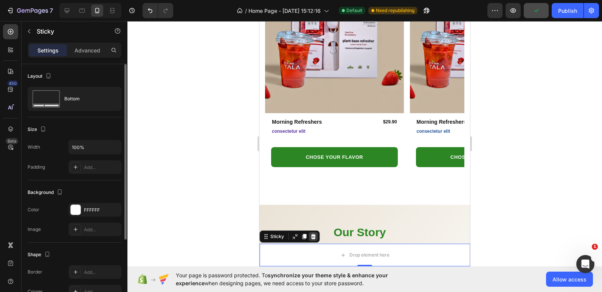
click at [312, 240] on div at bounding box center [312, 236] width 9 height 9
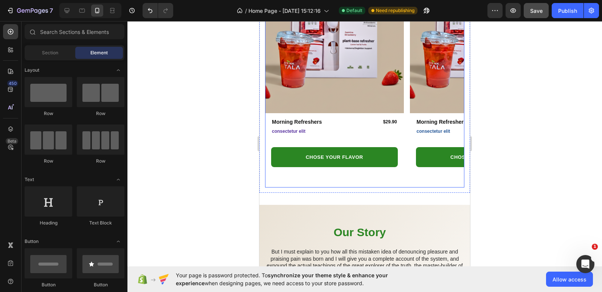
click at [454, 188] on div "Try Our Best Sellers Heading Row Image Row Morning Refreshers Product Title $29…" at bounding box center [364, 52] width 199 height 269
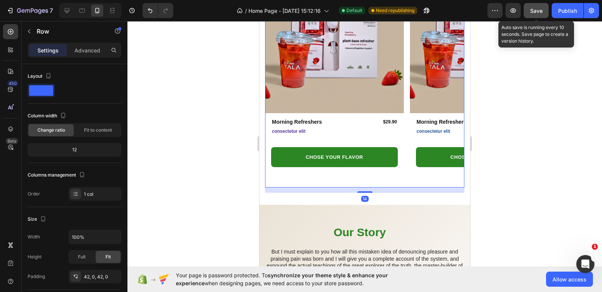
click at [536, 15] on button "Save" at bounding box center [535, 10] width 25 height 15
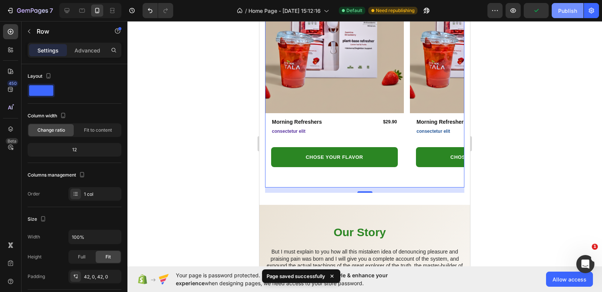
click at [557, 14] on button "Publish" at bounding box center [567, 10] width 32 height 15
click at [443, 70] on img at bounding box center [479, 44] width 139 height 139
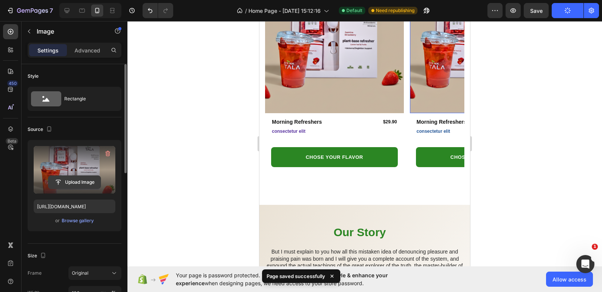
click at [70, 180] on input "file" at bounding box center [74, 182] width 52 height 13
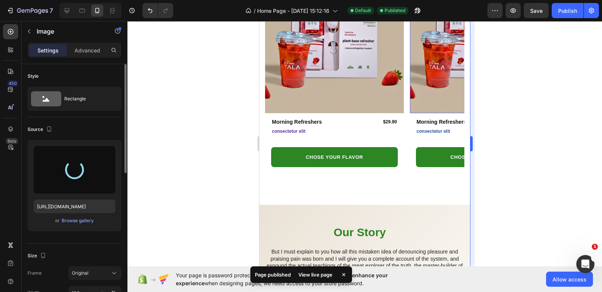
type input "[URL][DOMAIN_NAME]"
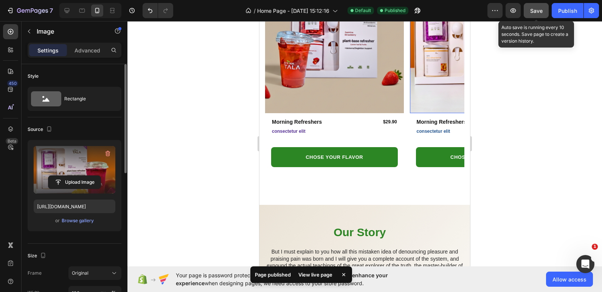
click at [543, 14] on button "Save" at bounding box center [535, 10] width 25 height 15
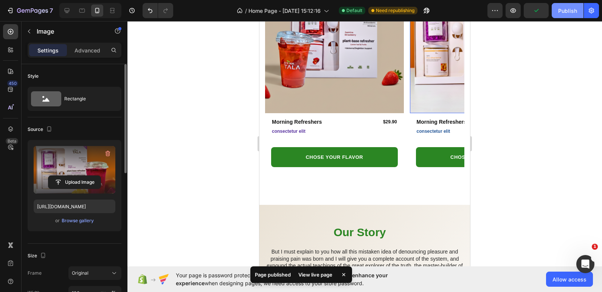
click at [574, 16] on button "Publish" at bounding box center [567, 10] width 32 height 15
